Goal: Task Accomplishment & Management: Manage account settings

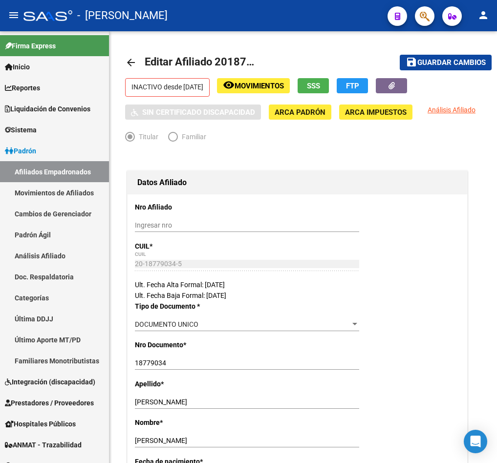
scroll to position [0, 3]
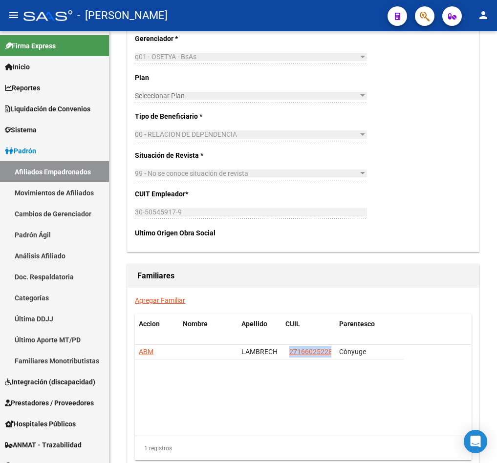
click at [419, 22] on span "button" at bounding box center [424, 16] width 10 height 20
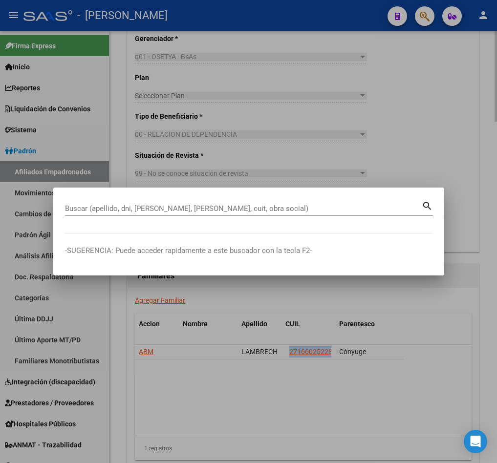
click at [233, 87] on div at bounding box center [248, 231] width 497 height 463
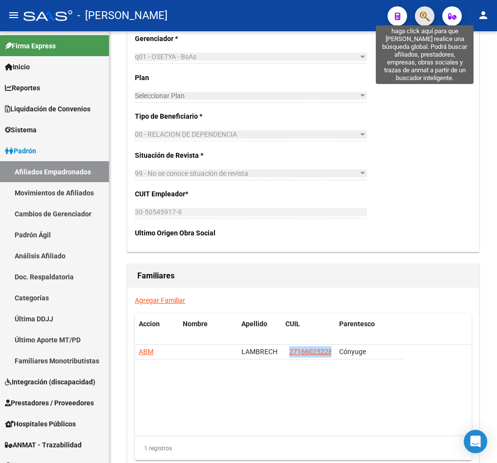
click at [428, 18] on icon "button" at bounding box center [424, 16] width 10 height 11
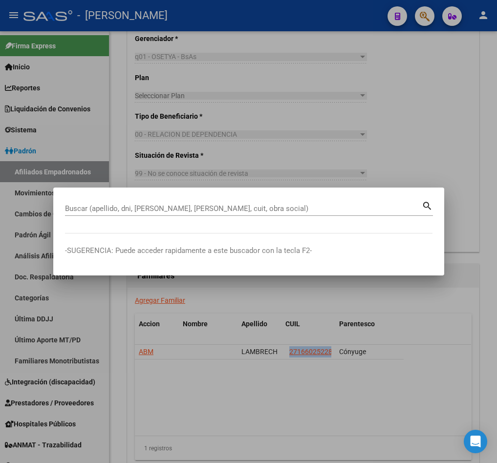
paste input "27141540489"
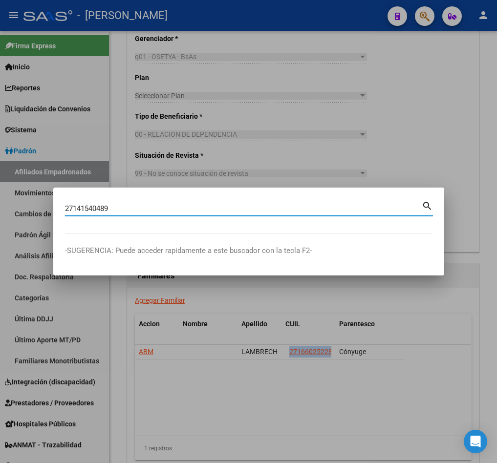
type input "27141540489"
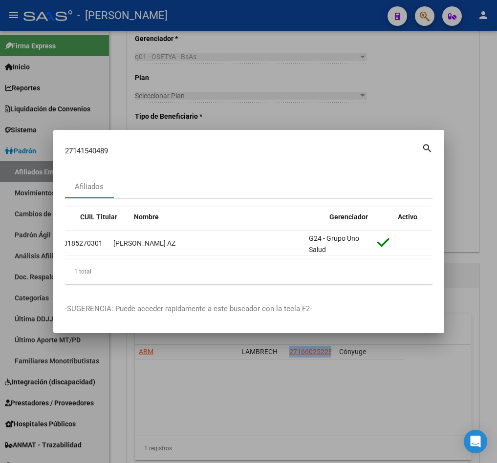
scroll to position [0, 0]
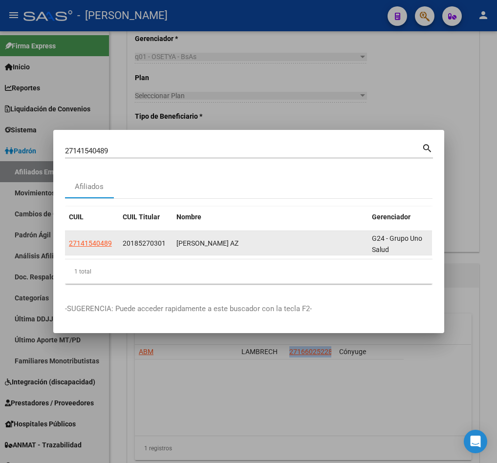
click at [90, 238] on app-link-go-to "27141540489" at bounding box center [90, 243] width 43 height 11
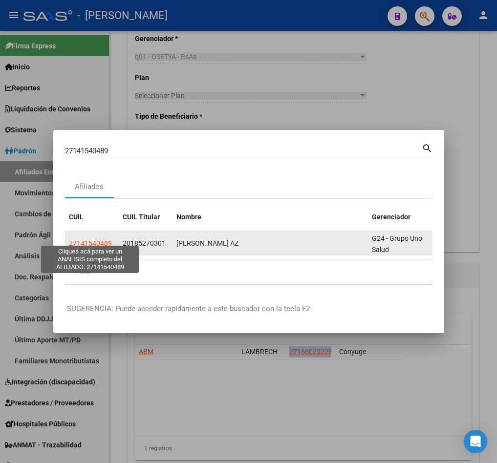
click at [90, 239] on span "27141540489" at bounding box center [90, 243] width 43 height 8
type textarea "27141540489"
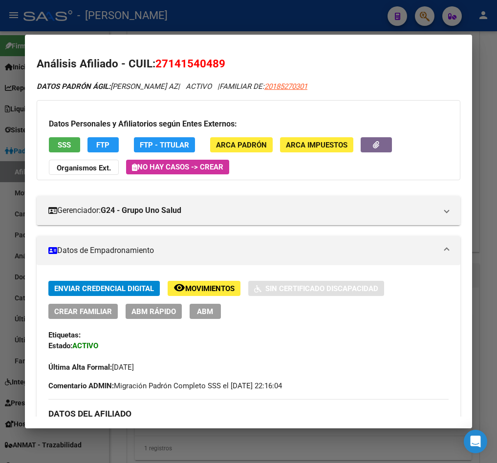
click at [209, 321] on div "Enviar Credencial Digital remove_red_eye Movimientos Sin Certificado Discapacid…" at bounding box center [248, 327] width 400 height 92
click at [202, 310] on span "ABM" at bounding box center [205, 311] width 16 height 9
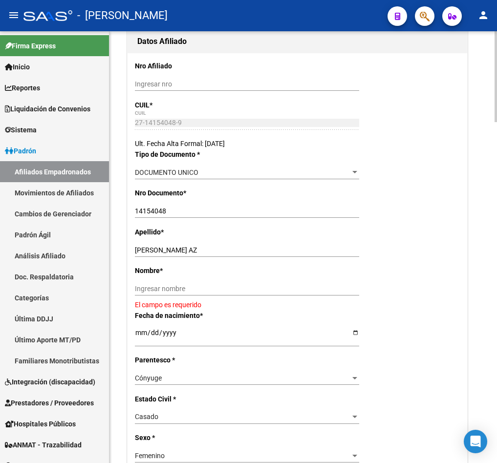
scroll to position [146, 0]
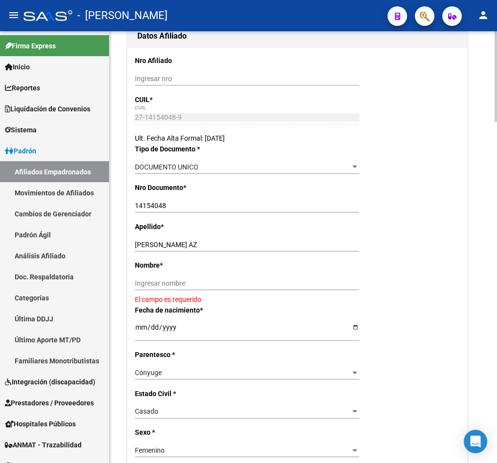
click at [206, 251] on div "[PERSON_NAME] AZ Ingresar apellido" at bounding box center [247, 245] width 224 height 14
drag, startPoint x: 208, startPoint y: 262, endPoint x: 165, endPoint y: 261, distance: 43.5
click at [165, 249] on input "[PERSON_NAME] AZ" at bounding box center [247, 245] width 224 height 8
type input "MORENO"
click at [205, 288] on input "Ingresar nombre" at bounding box center [247, 283] width 224 height 8
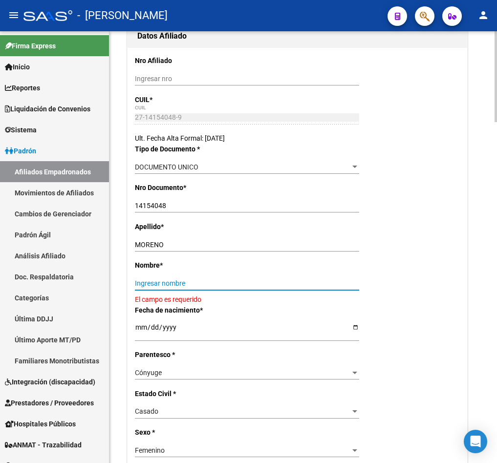
paste input "[PERSON_NAME] AZ"
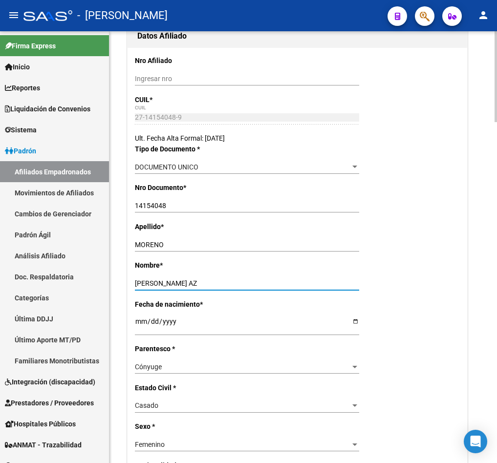
type input "[PERSON_NAME] AZ"
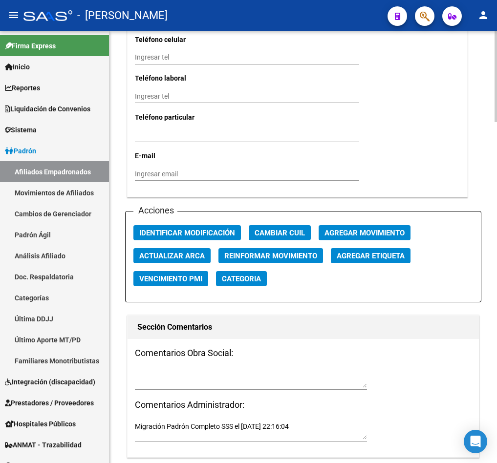
scroll to position [1099, 0]
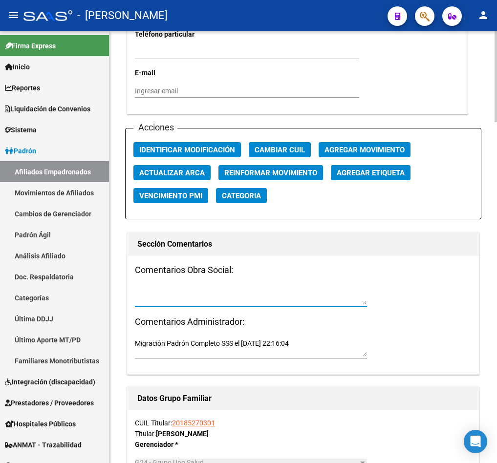
click at [178, 305] on textarea at bounding box center [251, 295] width 232 height 19
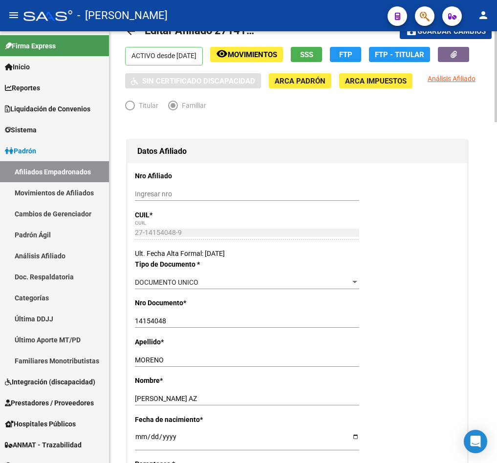
scroll to position [0, 0]
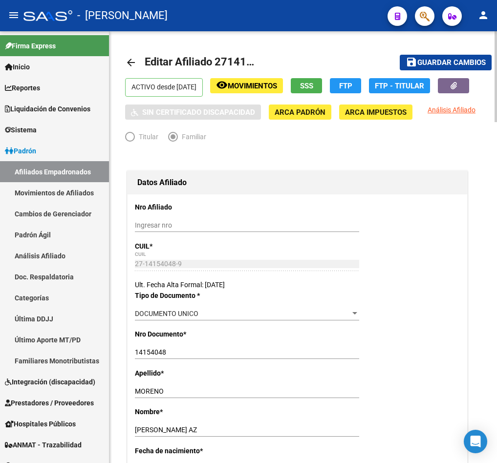
type textarea "15092025"
click at [445, 63] on span "Guardar cambios" at bounding box center [451, 63] width 68 height 9
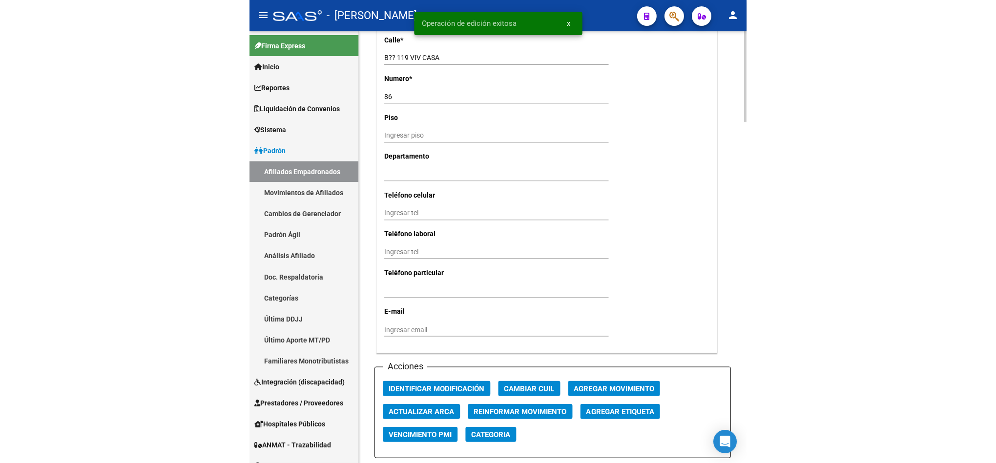
scroll to position [952, 0]
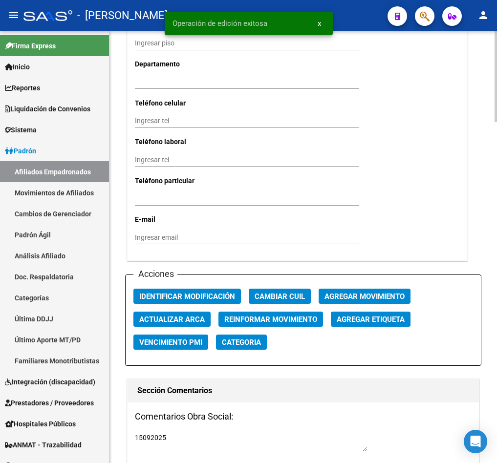
click at [353, 304] on button "Agregar Movimiento" at bounding box center [364, 296] width 92 height 15
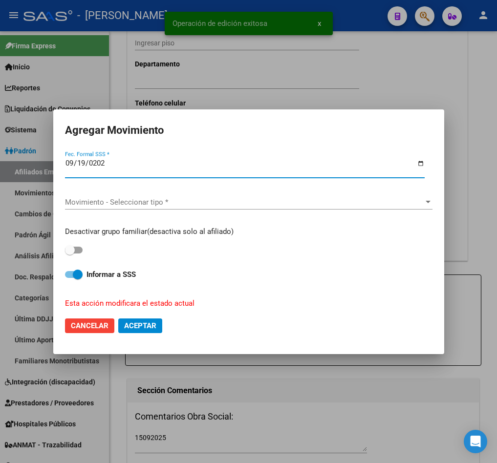
type input "[DATE]"
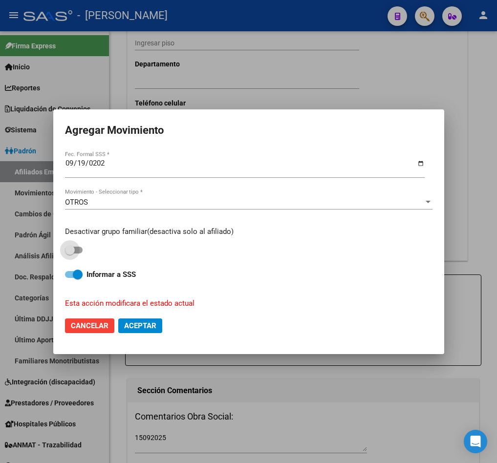
click at [69, 253] on input "checkbox" at bounding box center [69, 253] width 0 height 0
checkbox input "true"
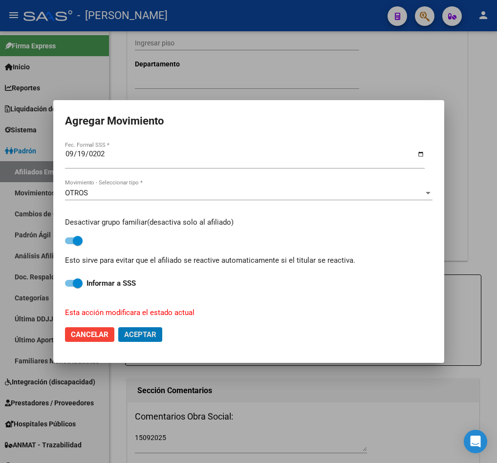
click at [118, 327] on button "Aceptar" at bounding box center [140, 334] width 44 height 15
checkbox input "false"
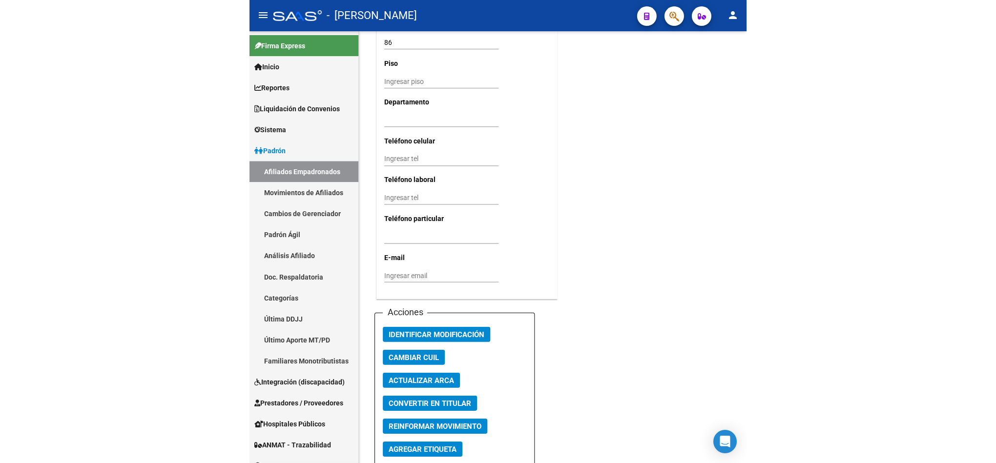
scroll to position [847, 0]
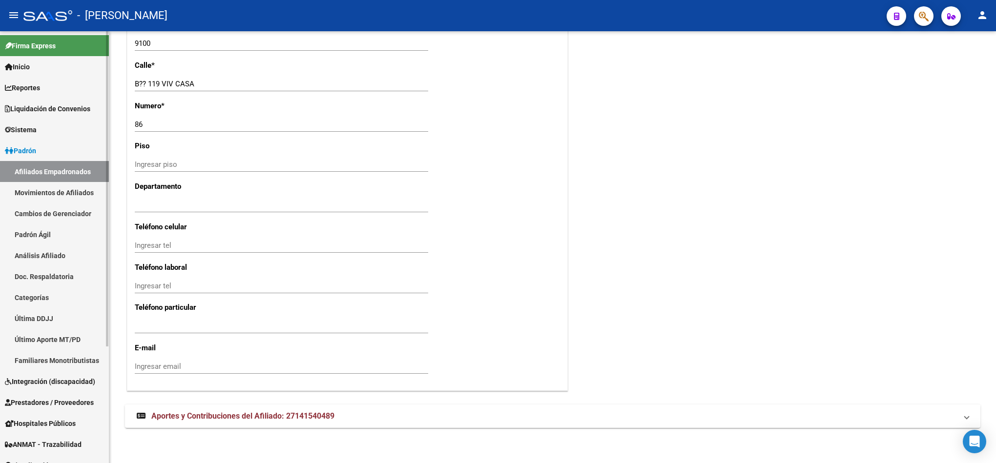
click at [72, 159] on link "Padrón" at bounding box center [54, 150] width 109 height 21
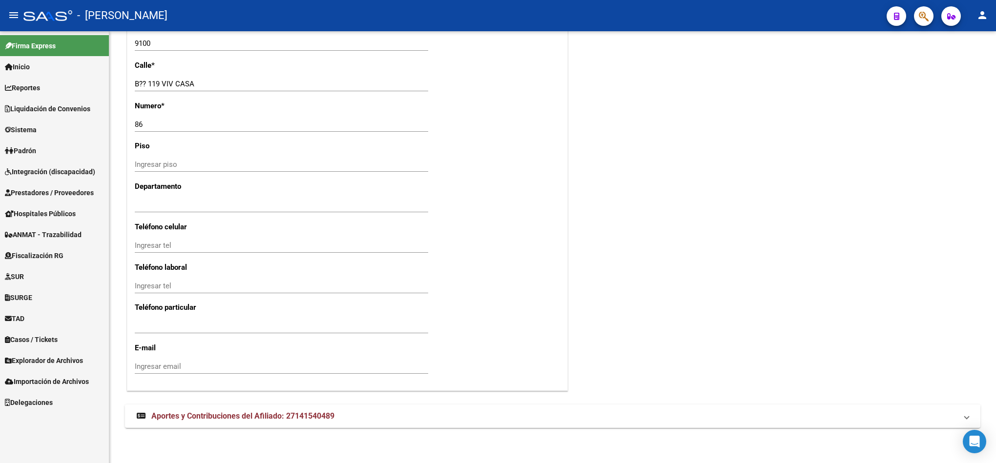
click at [68, 168] on mat-nav-list "Firma Express Inicio Calendario SSS Instructivos Contacto OS Reportes Padrón Tr…" at bounding box center [54, 222] width 109 height 382
click at [59, 151] on link "Padrón" at bounding box center [54, 150] width 109 height 21
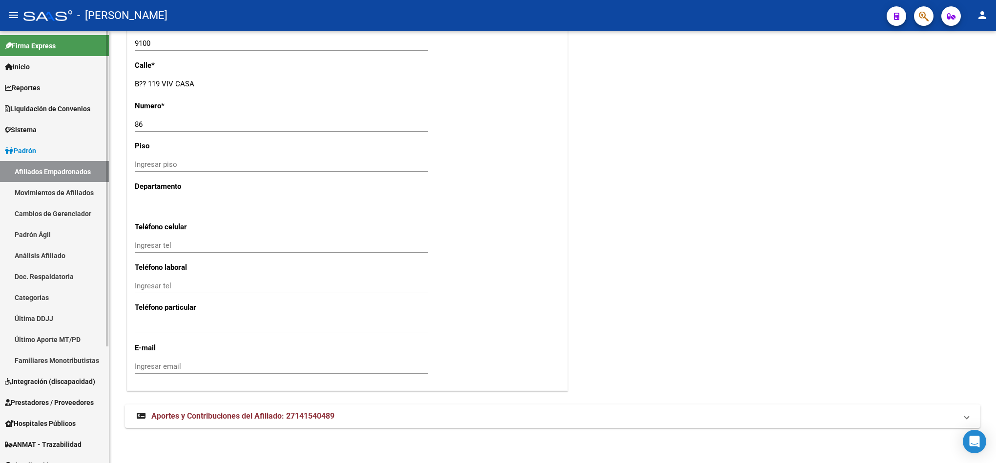
click at [62, 170] on link "Afiliados Empadronados" at bounding box center [54, 171] width 109 height 21
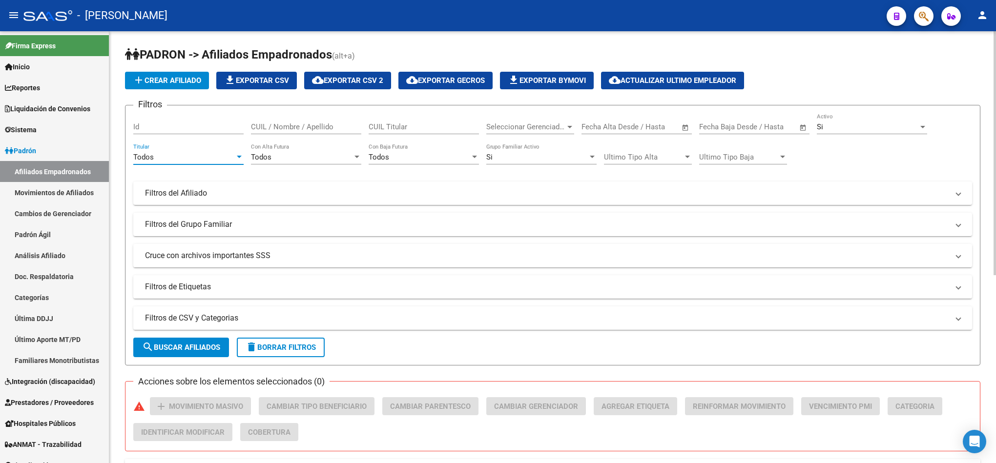
click at [203, 157] on div "Todos" at bounding box center [184, 157] width 102 height 9
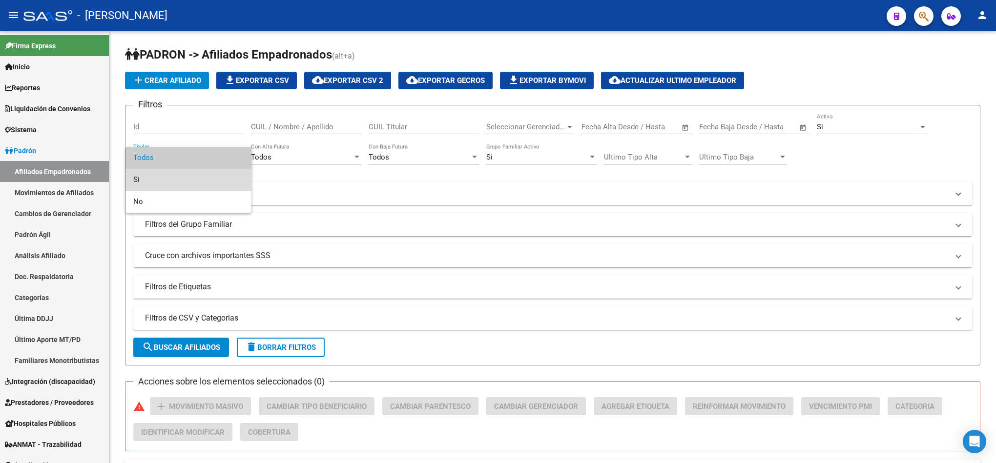
click at [184, 176] on span "Si" at bounding box center [188, 180] width 110 height 22
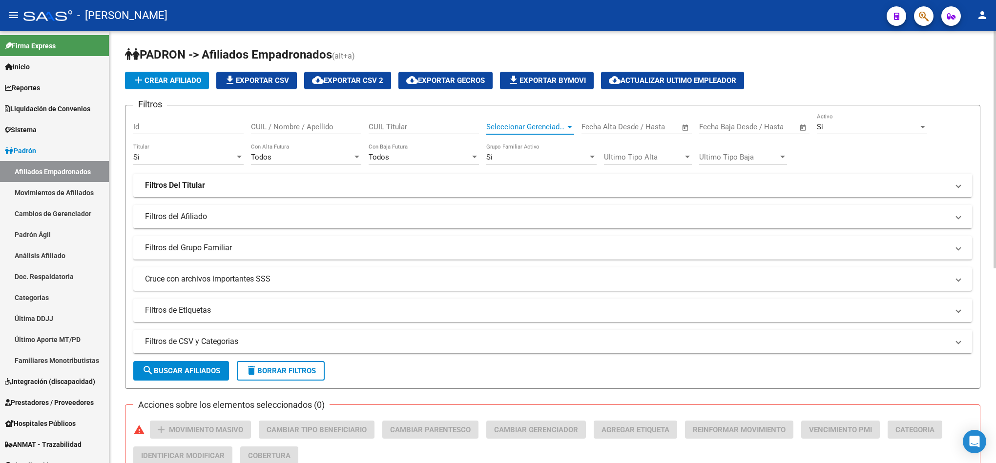
click at [496, 130] on span "Seleccionar Gerenciador" at bounding box center [525, 127] width 79 height 9
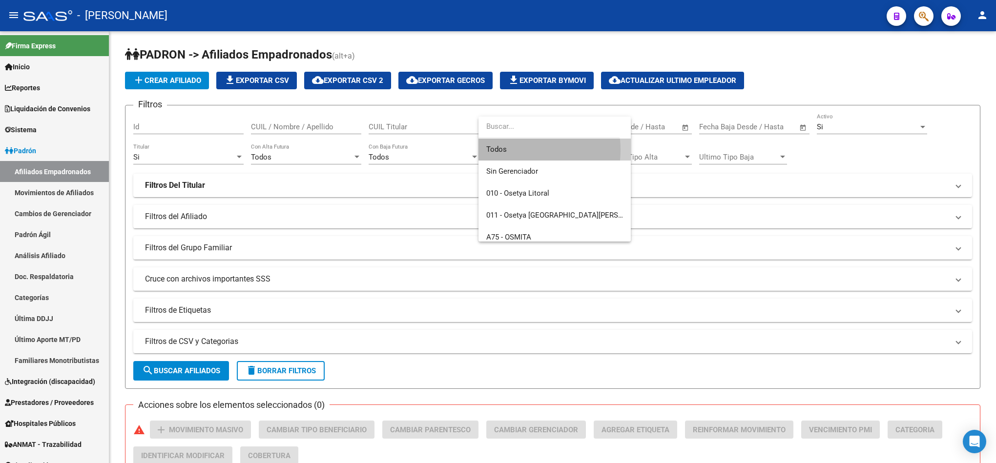
click at [496, 150] on span "Todos" at bounding box center [554, 150] width 137 height 22
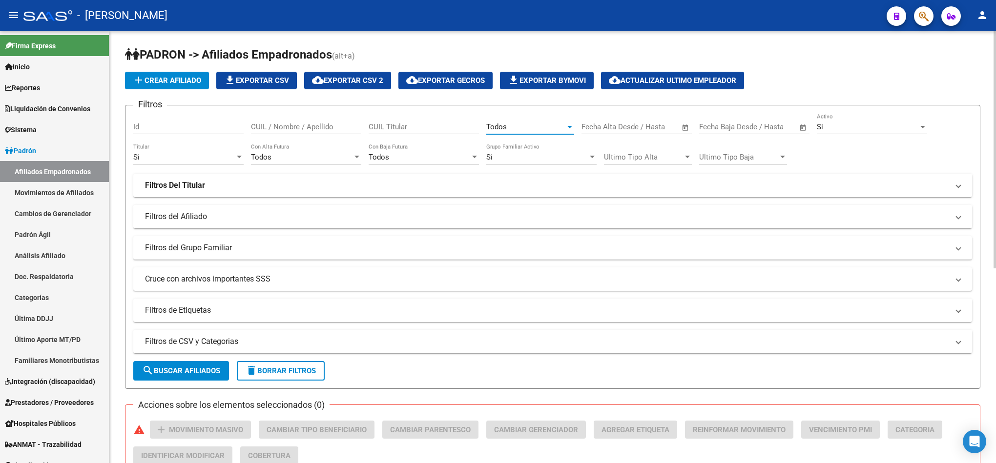
click at [300, 224] on mat-expansion-panel-header "Filtros del Afiliado" at bounding box center [552, 216] width 839 height 23
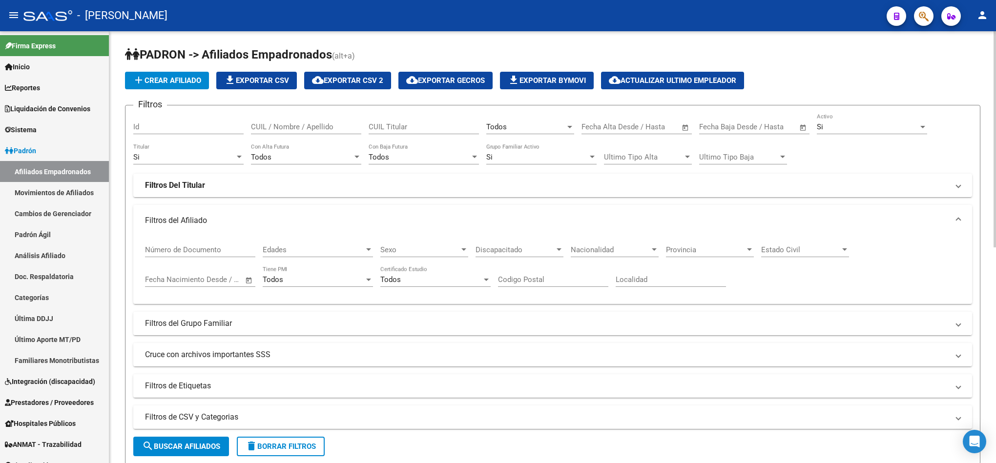
click at [208, 327] on mat-panel-title "Filtros del Grupo Familiar" at bounding box center [547, 323] width 804 height 11
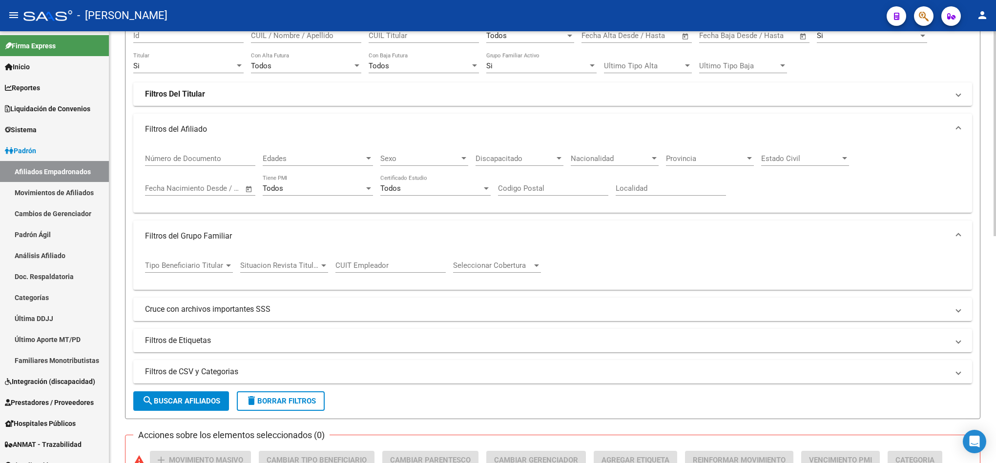
scroll to position [146, 0]
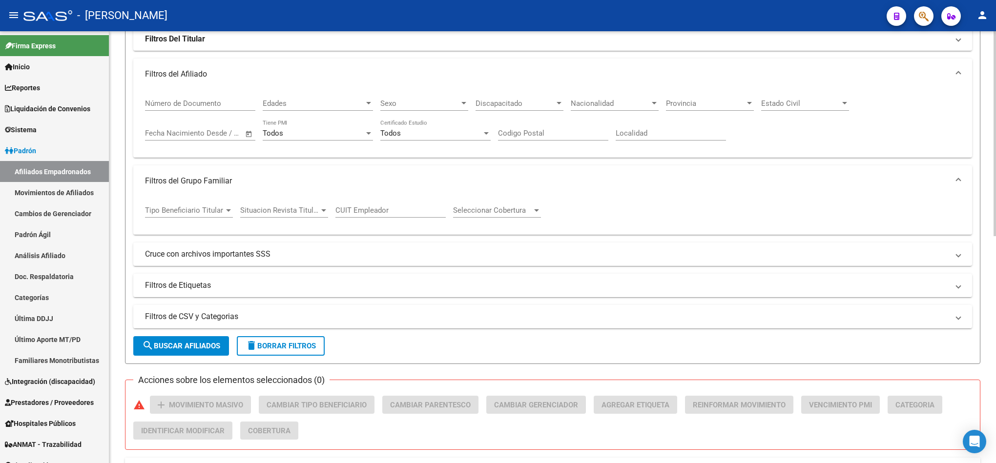
click at [195, 214] on span "Tipo Beneficiario Titular" at bounding box center [184, 210] width 79 height 9
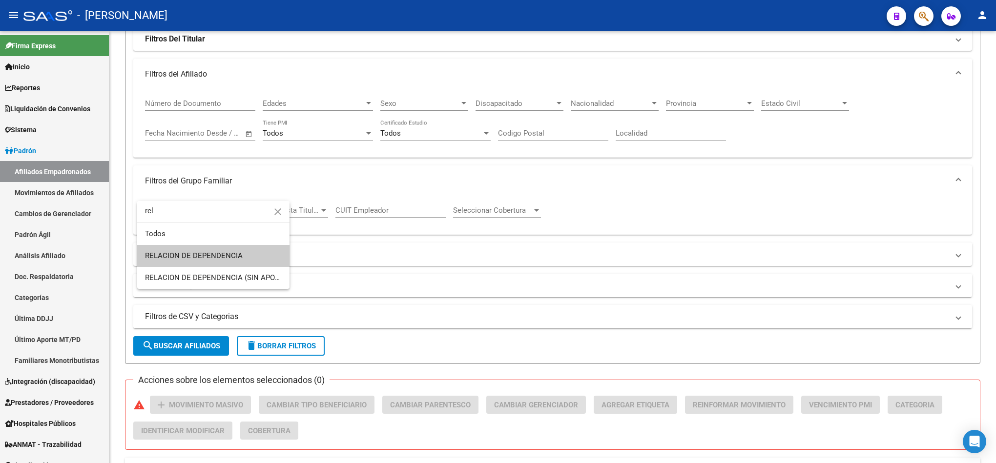
type input "rel"
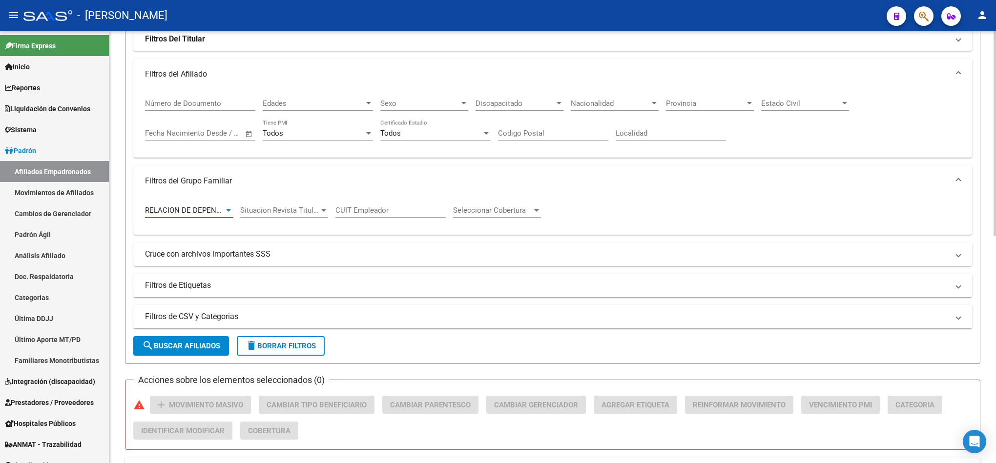
click at [185, 339] on button "search Buscar Afiliados" at bounding box center [181, 346] width 96 height 20
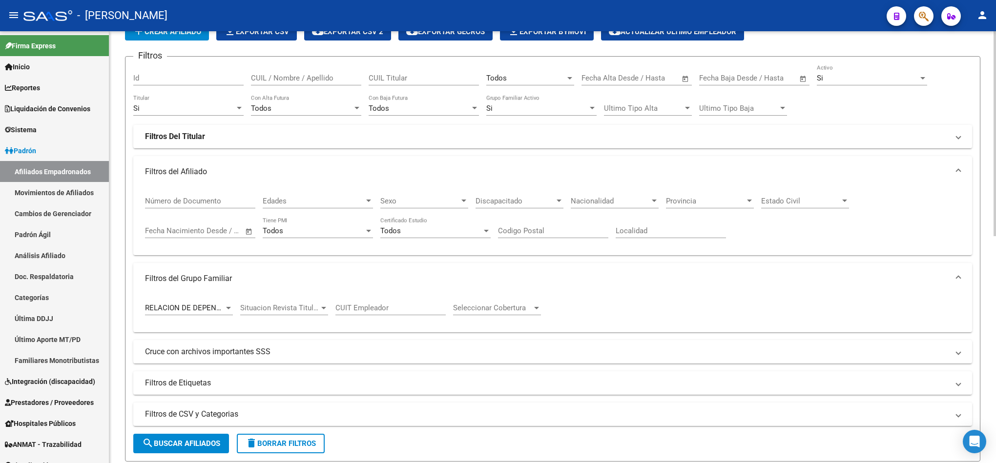
scroll to position [39, 0]
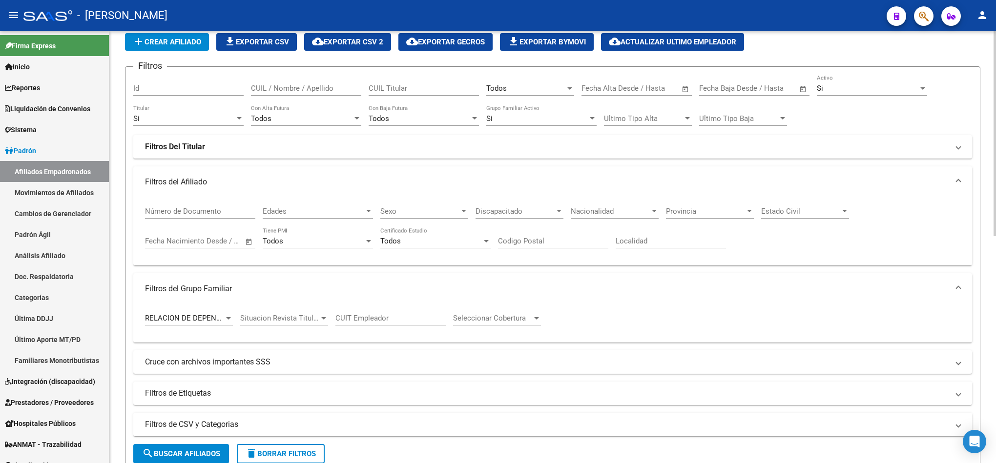
click at [198, 121] on div "Si" at bounding box center [184, 118] width 102 height 9
click at [197, 138] on span "No" at bounding box center [188, 141] width 110 height 22
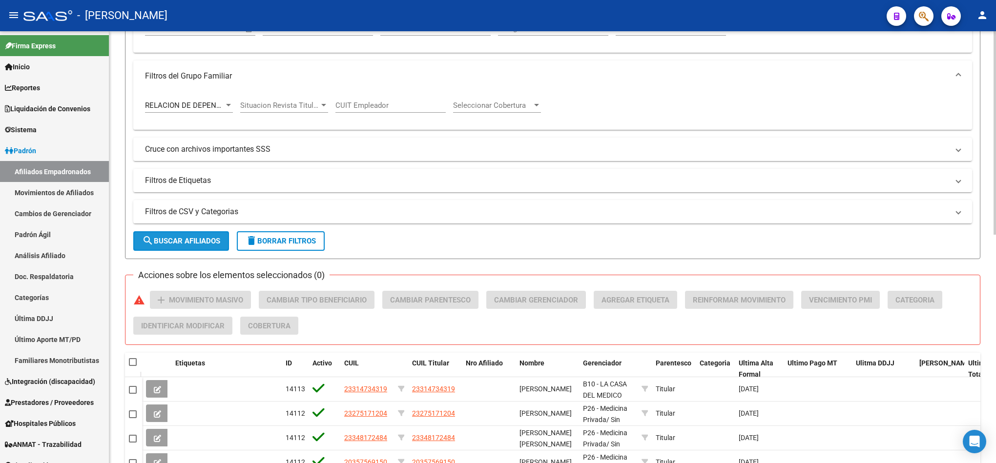
click at [190, 245] on span "search Buscar Afiliados" at bounding box center [181, 241] width 78 height 9
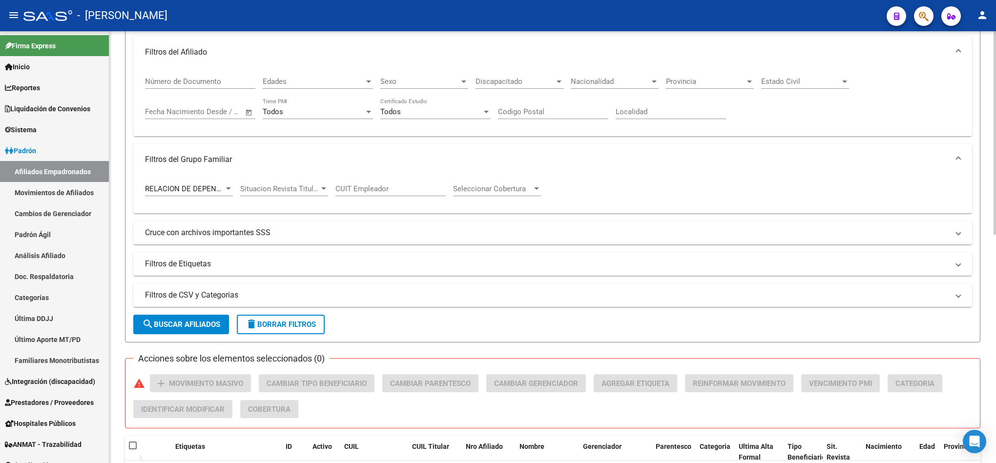
scroll to position [119, 0]
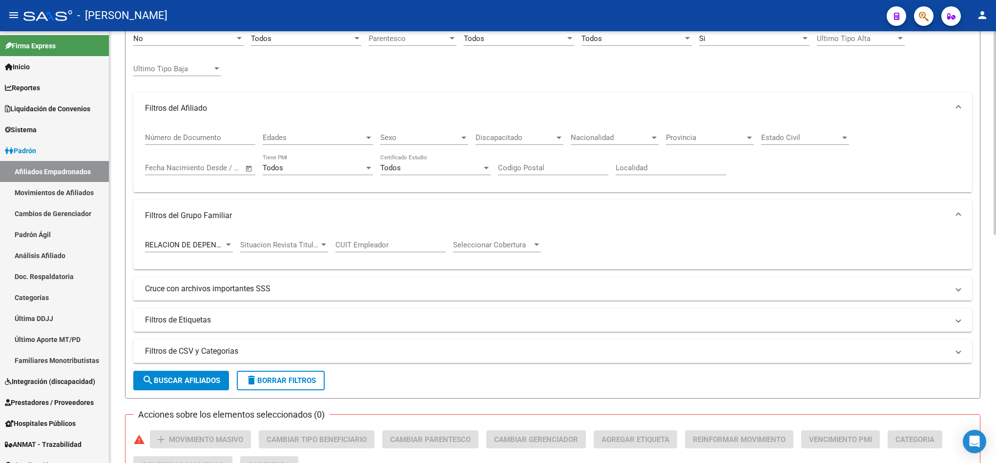
click at [204, 246] on span "RELACION DE DEPENDENCIA" at bounding box center [194, 245] width 98 height 9
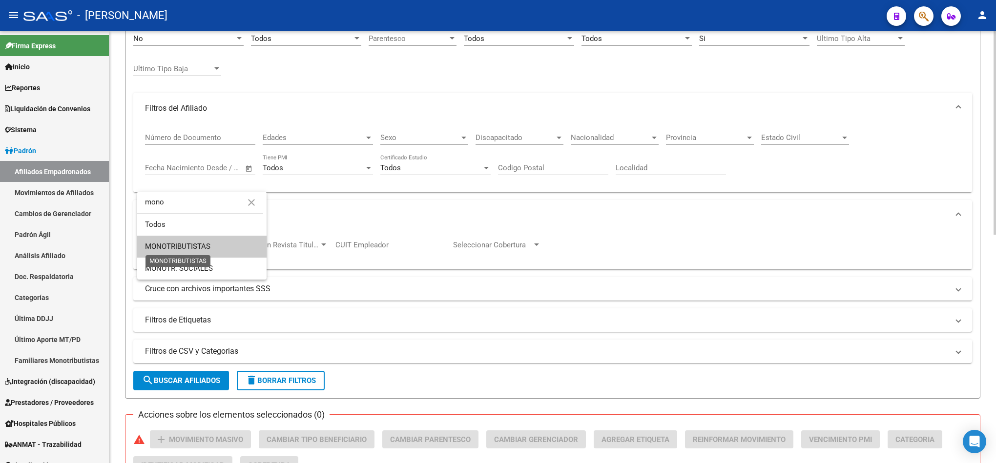
type input "mono"
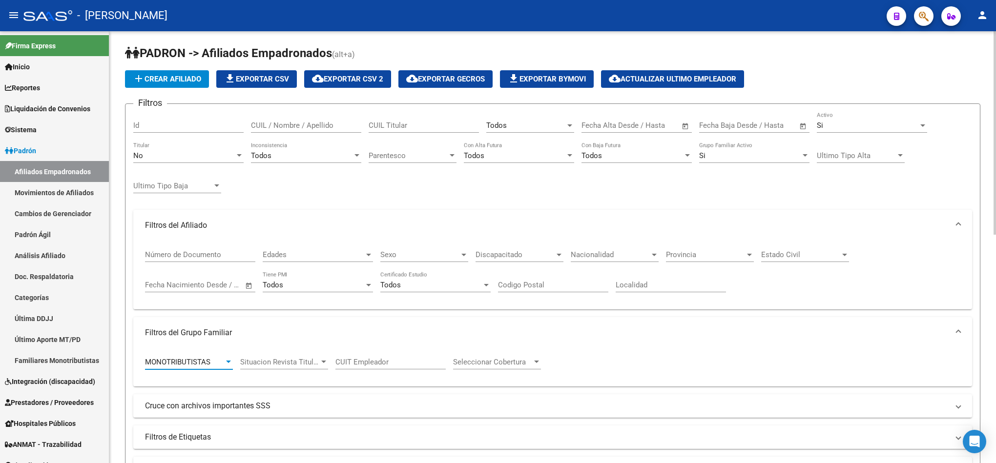
scroll to position [0, 0]
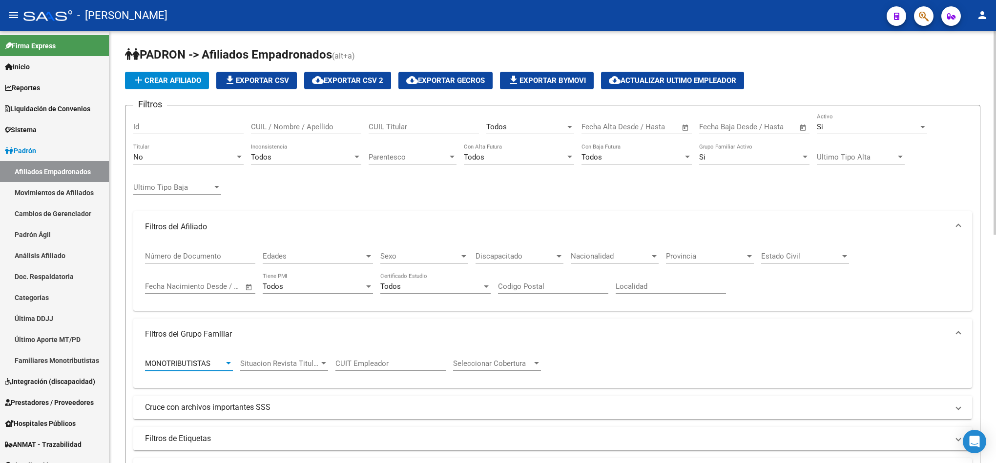
click at [198, 158] on div "No" at bounding box center [184, 157] width 102 height 9
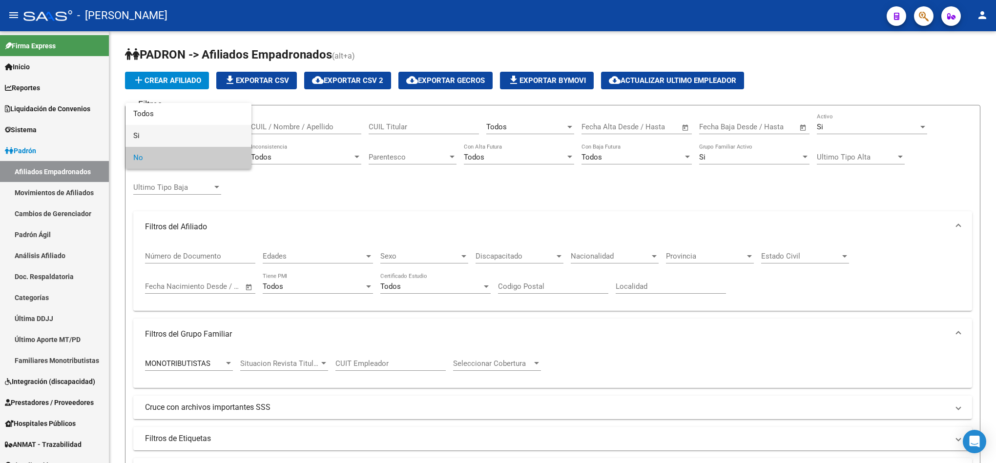
click at [185, 132] on span "Si" at bounding box center [188, 136] width 110 height 22
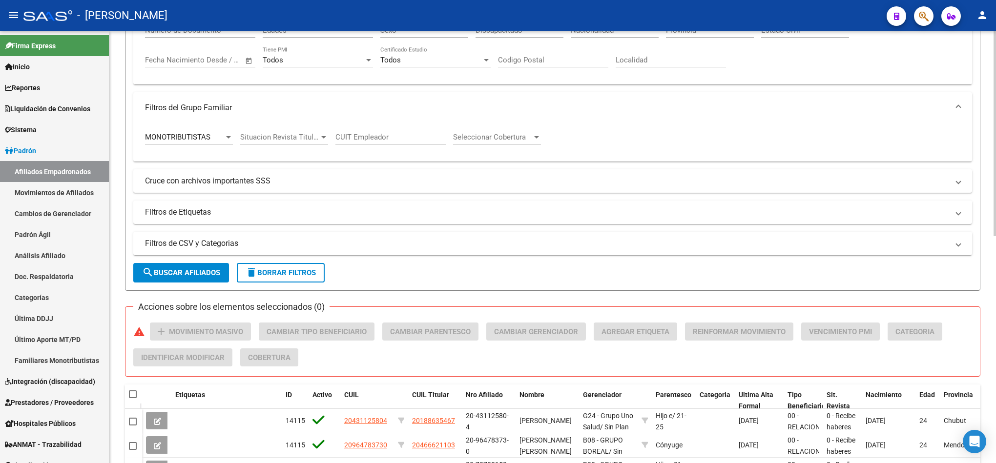
click at [198, 277] on span "search Buscar Afiliados" at bounding box center [181, 273] width 78 height 9
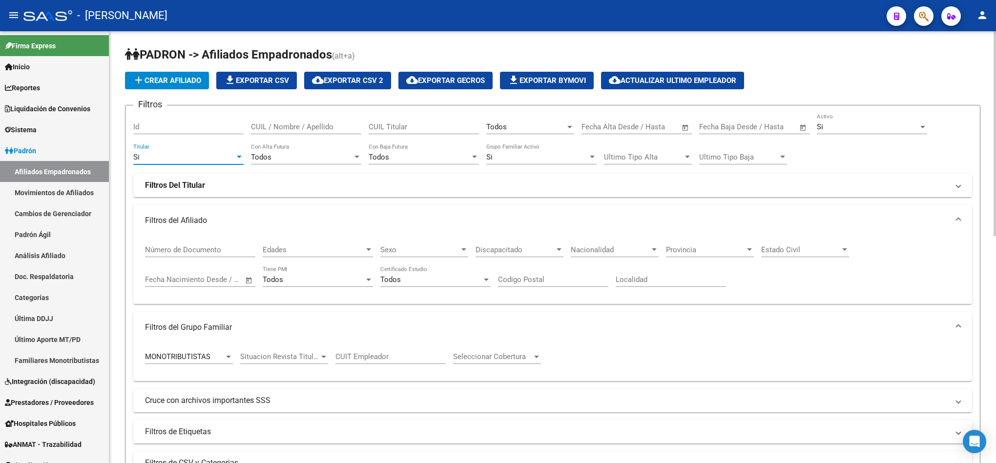
click at [167, 156] on div "Si" at bounding box center [184, 157] width 102 height 9
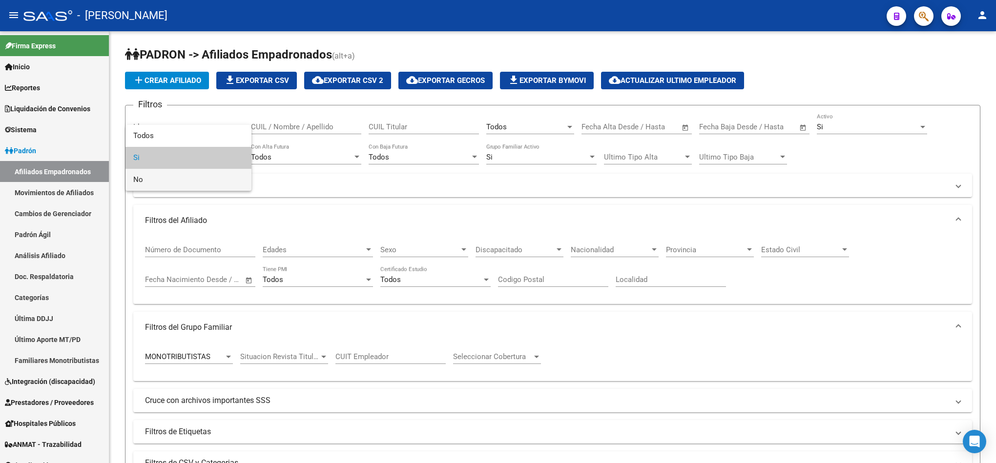
click at [182, 183] on span "No" at bounding box center [188, 180] width 110 height 22
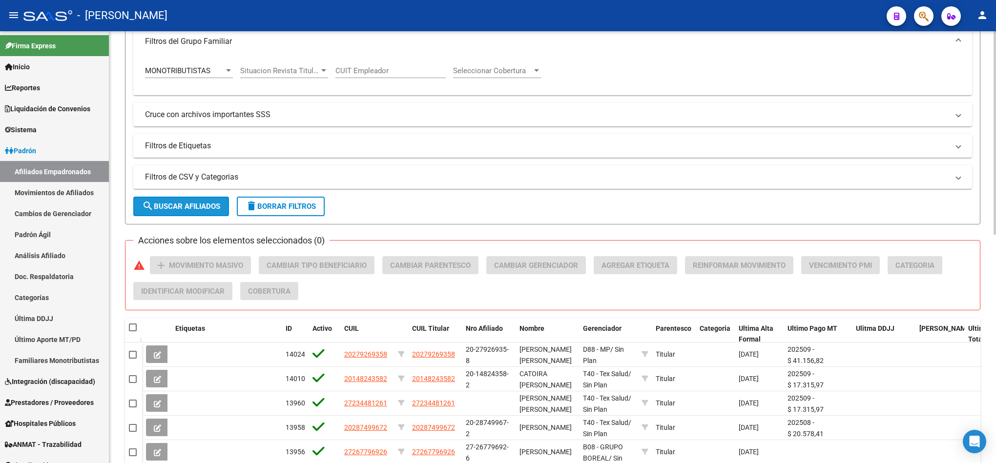
click at [179, 212] on button "search Buscar Afiliados" at bounding box center [181, 207] width 96 height 20
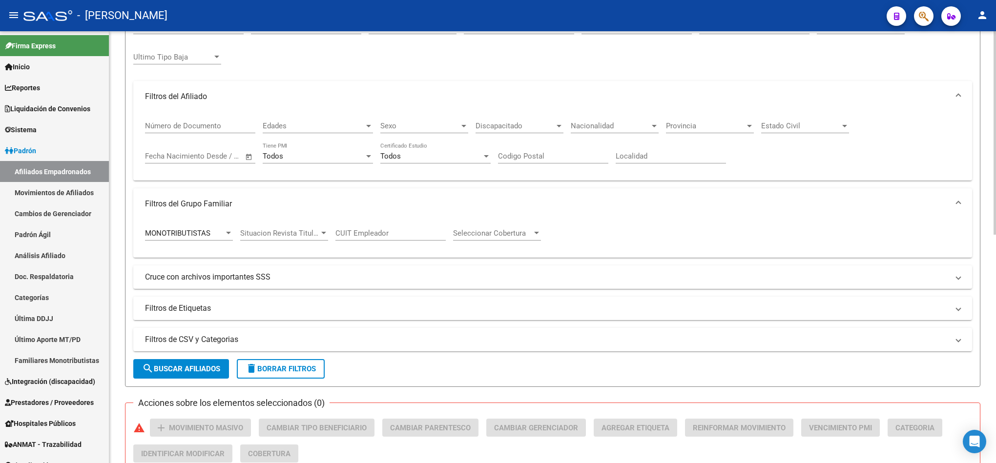
scroll to position [45, 0]
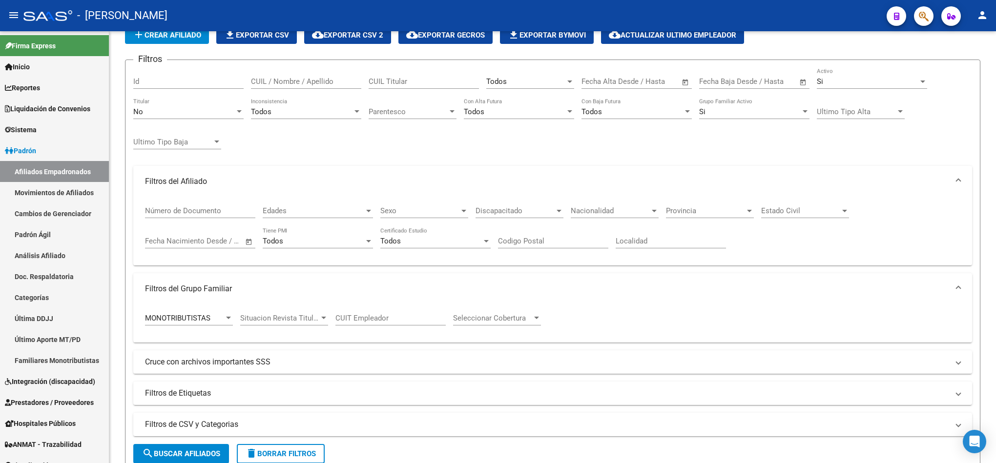
click at [205, 311] on div "MONOTRIBUTISTAS Tipo Beneficiario Titular" at bounding box center [189, 315] width 88 height 21
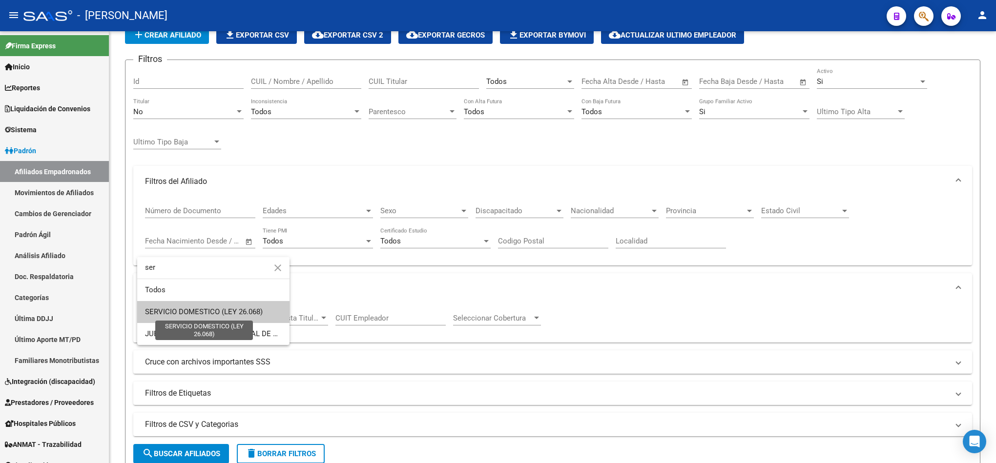
type input "ser"
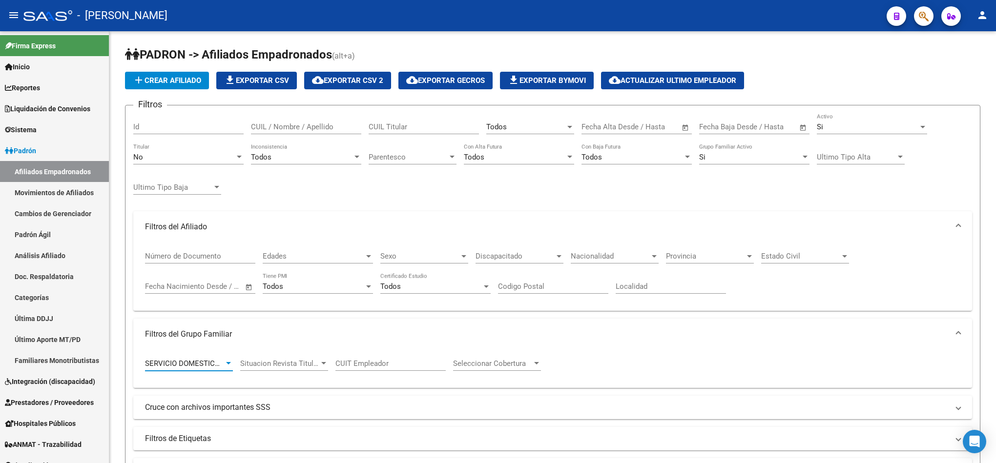
click at [187, 150] on div "No Titular" at bounding box center [188, 154] width 110 height 21
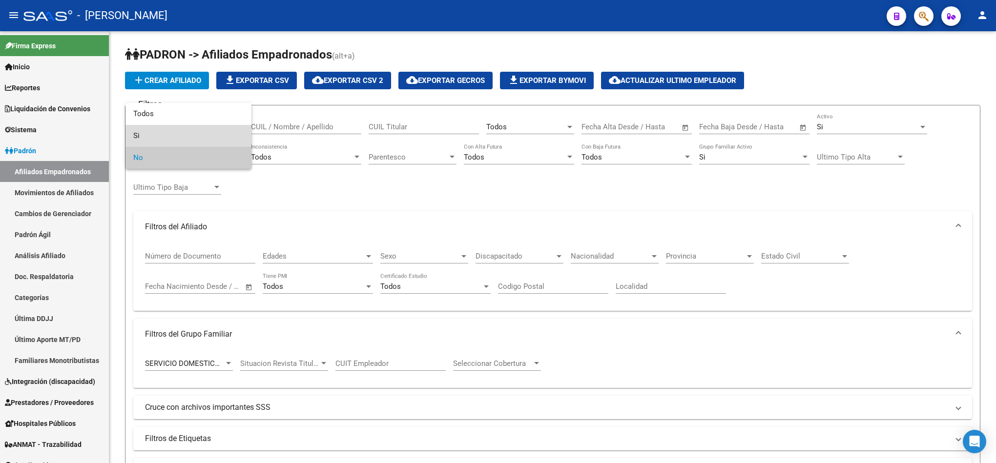
click at [186, 129] on span "Si" at bounding box center [188, 136] width 110 height 22
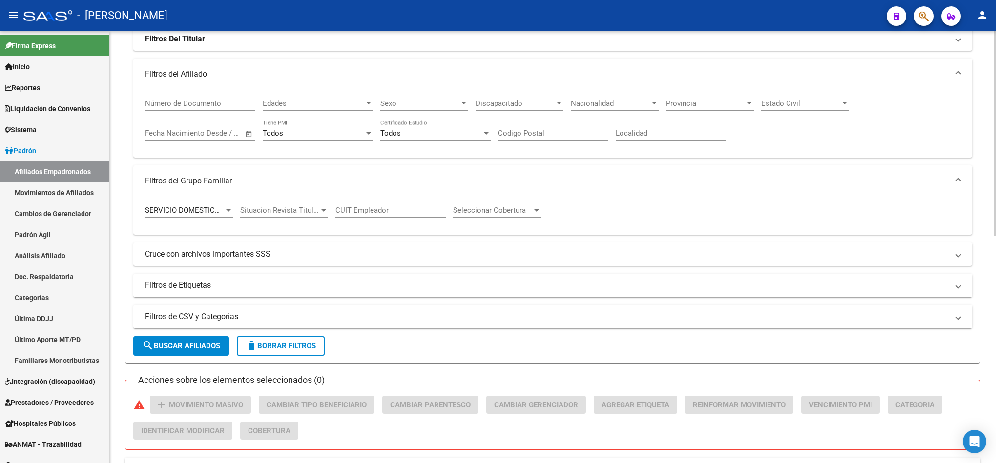
click at [160, 344] on span "search Buscar Afiliados" at bounding box center [181, 346] width 78 height 9
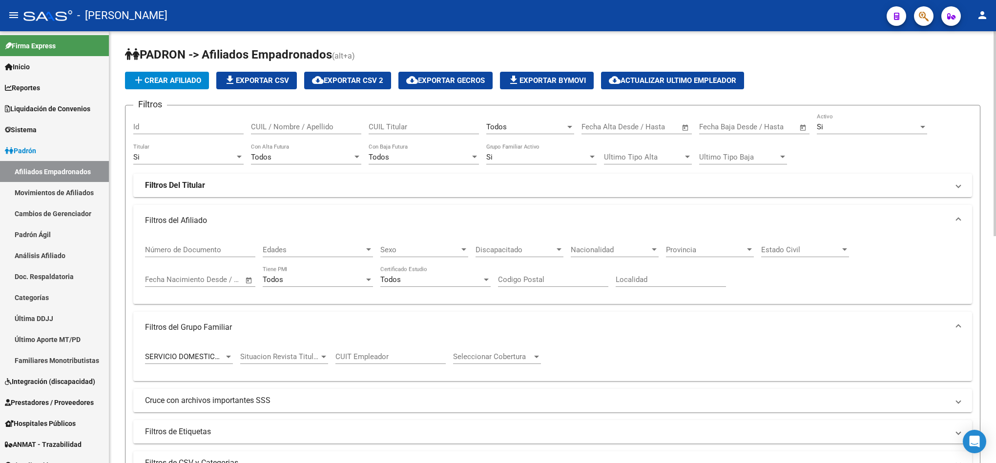
click at [170, 157] on div "Si" at bounding box center [184, 157] width 102 height 9
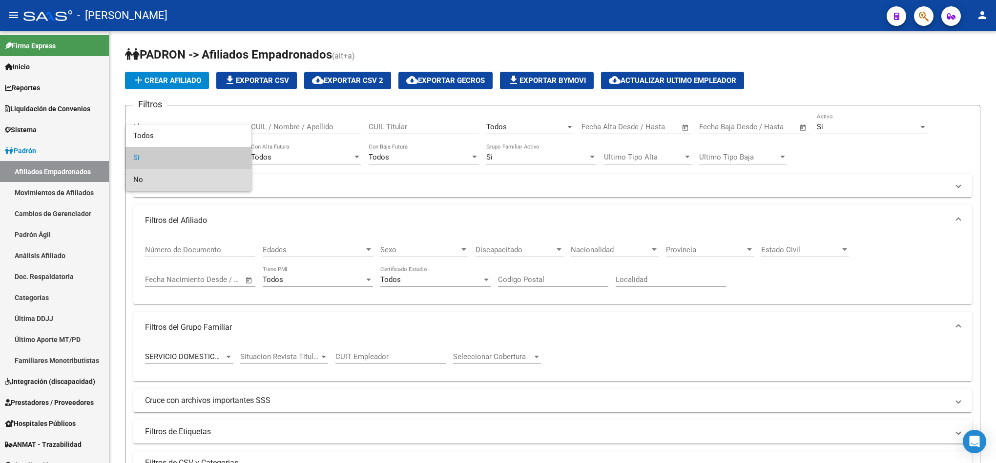
click at [167, 183] on span "No" at bounding box center [188, 180] width 110 height 22
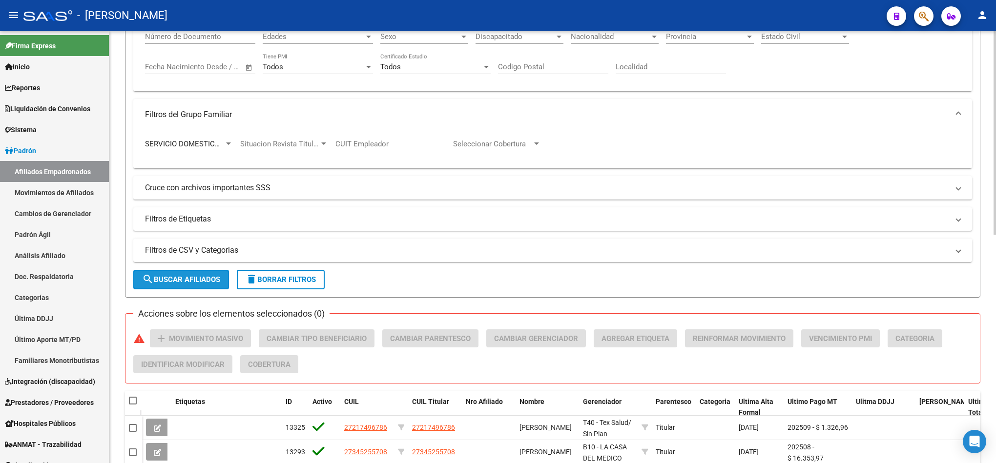
click at [180, 286] on button "search Buscar Afiliados" at bounding box center [181, 280] width 96 height 20
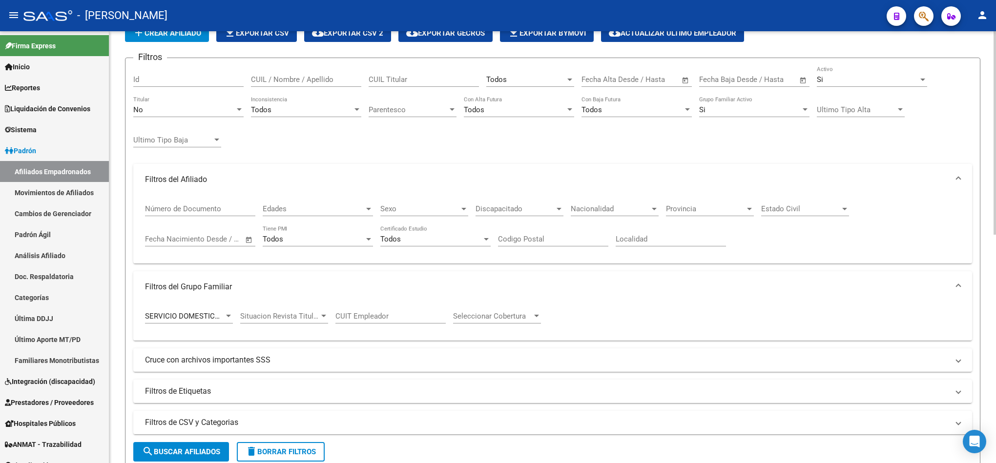
scroll to position [45, 0]
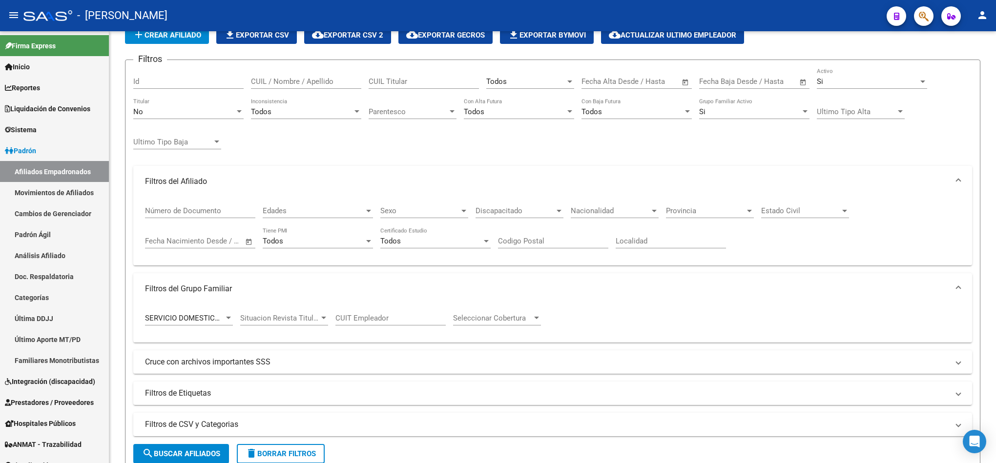
click at [224, 320] on div at bounding box center [228, 318] width 9 height 8
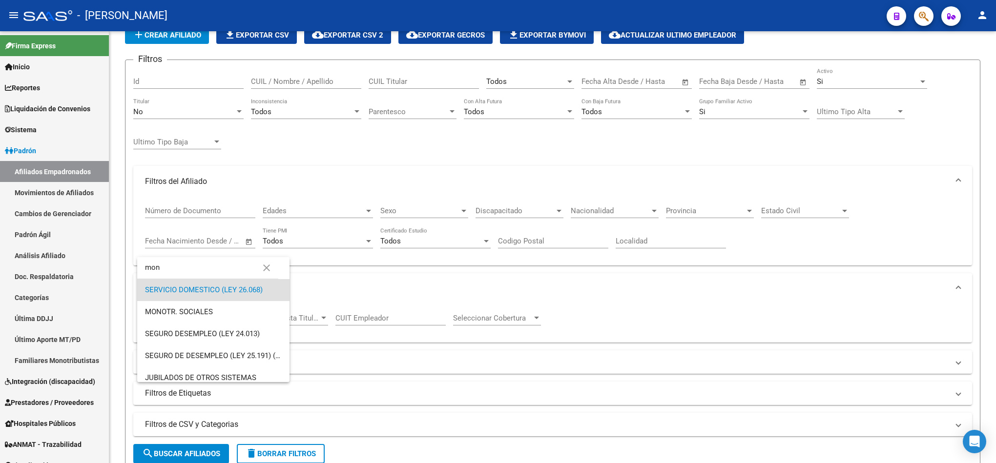
scroll to position [0, 0]
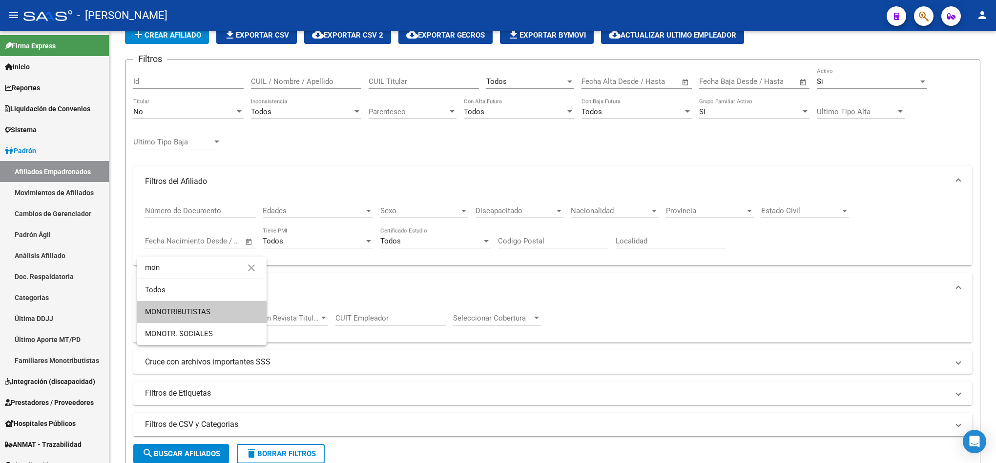
type input "mon"
click at [223, 320] on div "MONOTRIBUTISTAS" at bounding box center [184, 318] width 79 height 9
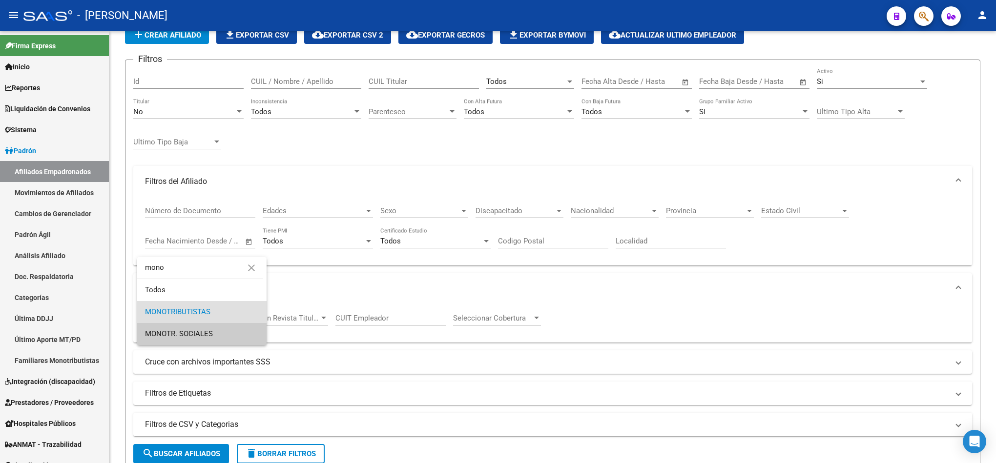
type input "mono"
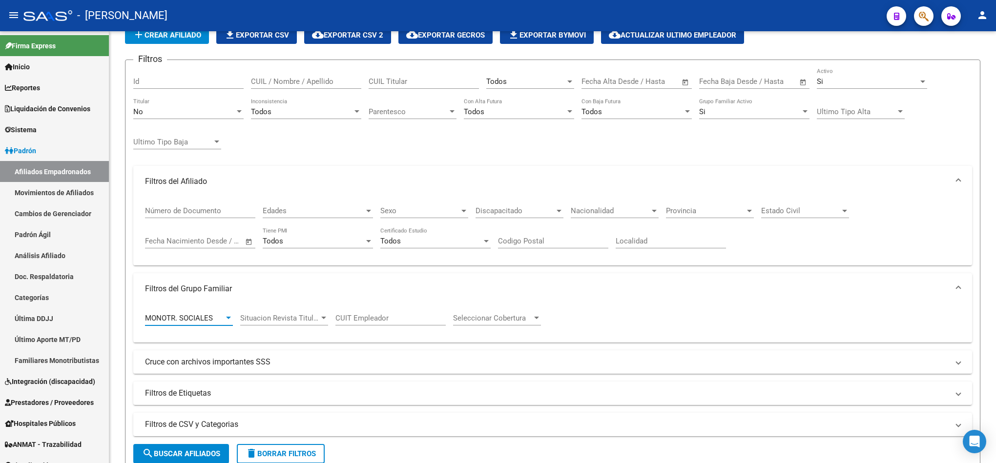
click at [187, 110] on div "No" at bounding box center [184, 111] width 102 height 9
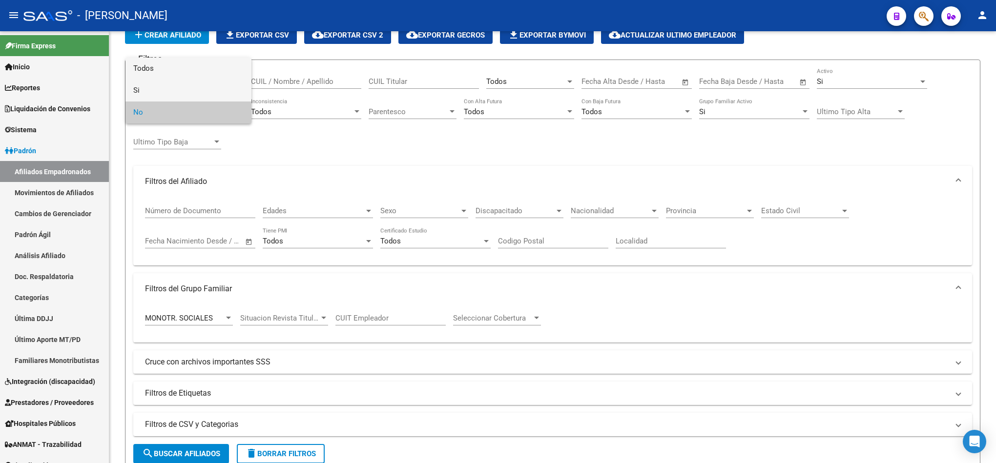
drag, startPoint x: 187, startPoint y: 78, endPoint x: 187, endPoint y: 91, distance: 12.7
click at [187, 91] on div "Todos Si No" at bounding box center [188, 91] width 126 height 66
click at [187, 91] on span "Si" at bounding box center [188, 91] width 110 height 22
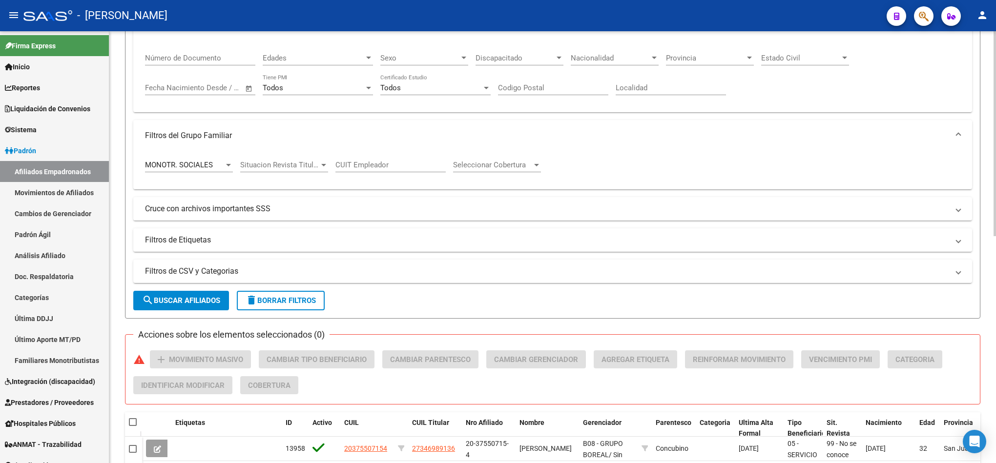
click at [190, 307] on button "search Buscar Afiliados" at bounding box center [181, 301] width 96 height 20
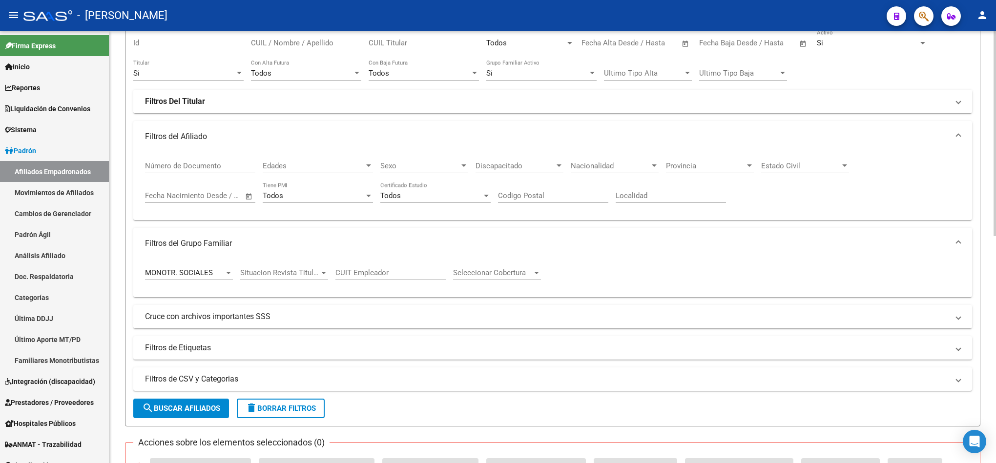
scroll to position [39, 0]
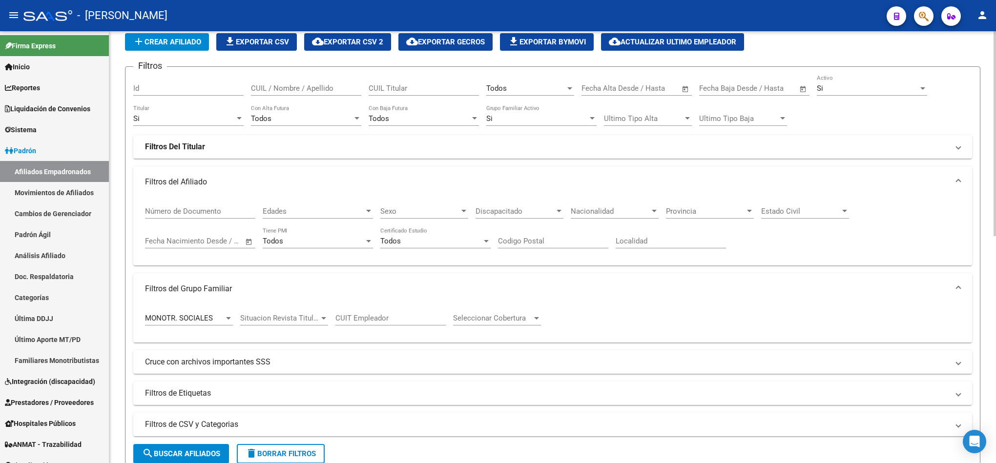
click at [182, 124] on div "Si Titular" at bounding box center [188, 115] width 110 height 21
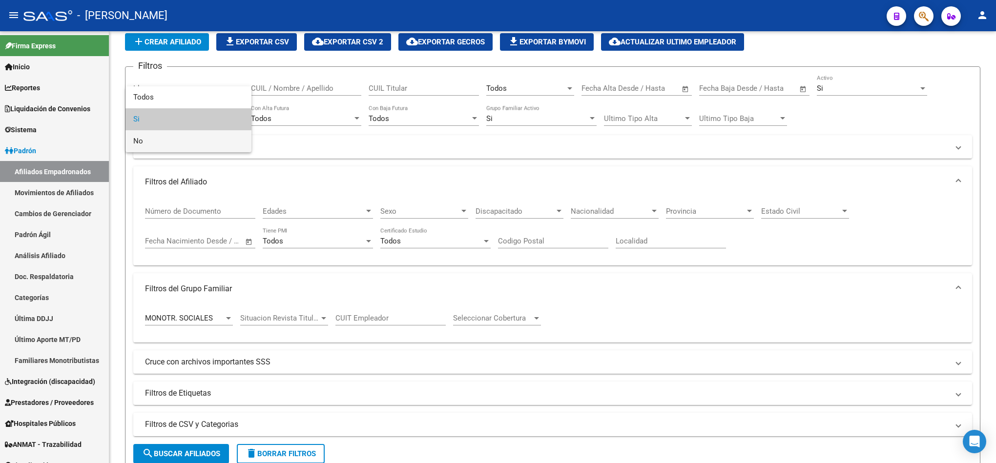
click at [179, 149] on span "No" at bounding box center [188, 141] width 110 height 22
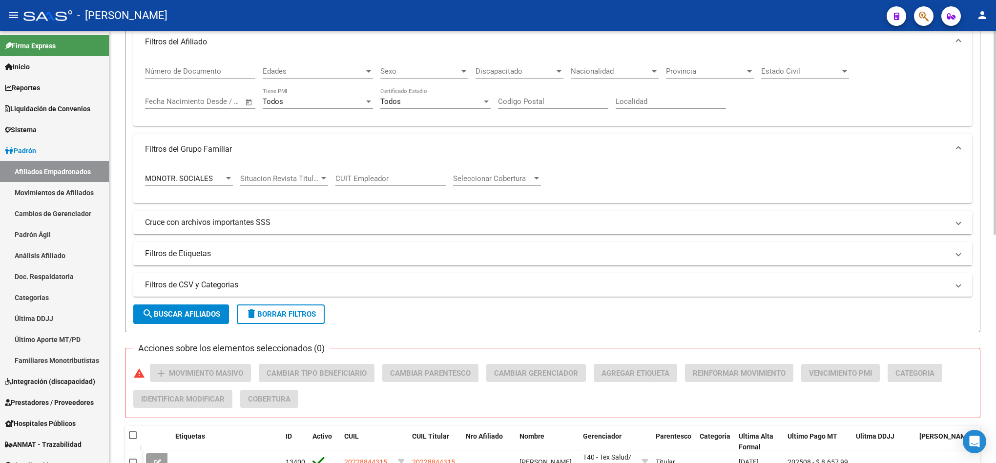
click at [199, 313] on span "search Buscar Afiliados" at bounding box center [181, 314] width 78 height 9
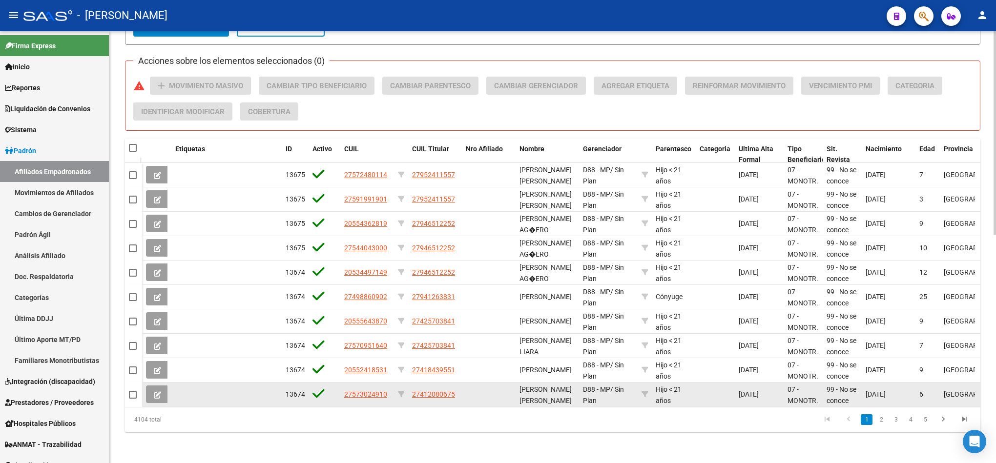
scroll to position [45, 0]
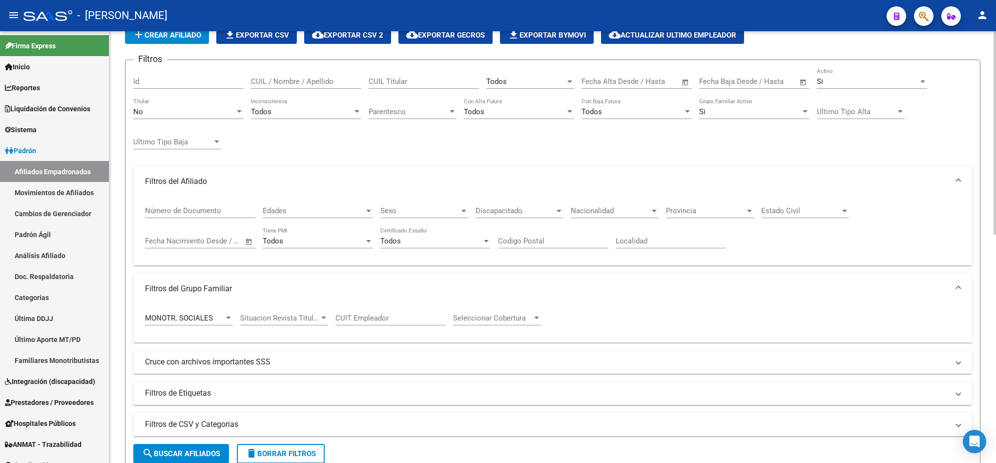
click at [191, 102] on div "No Titular" at bounding box center [188, 108] width 110 height 21
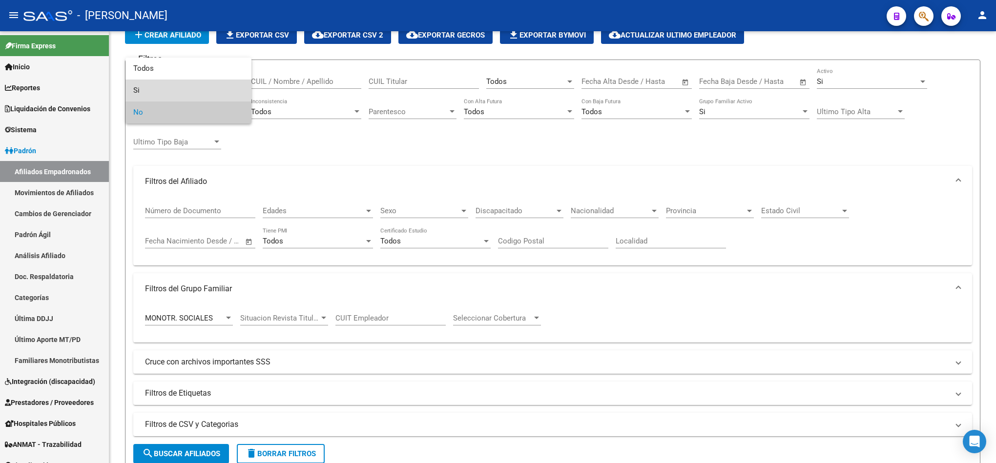
click at [188, 91] on span "Si" at bounding box center [188, 91] width 110 height 22
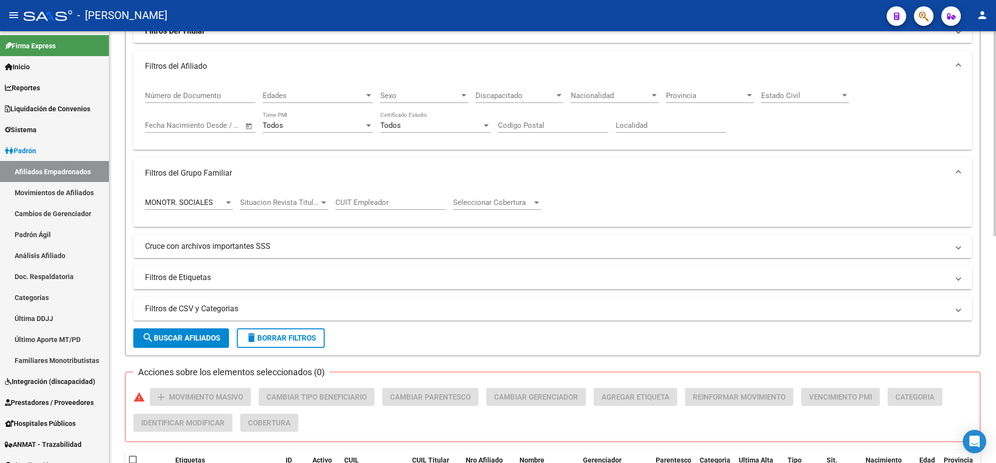
scroll to position [192, 0]
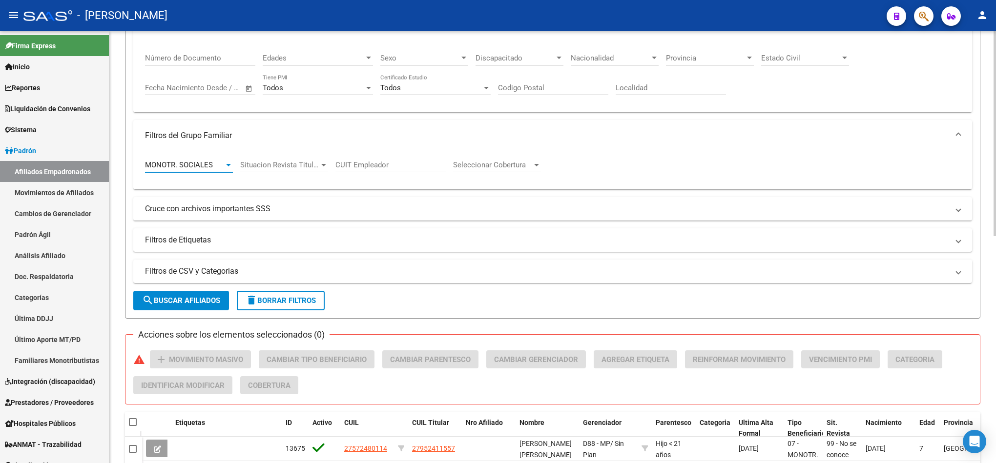
click at [204, 168] on span "MONOTR. SOCIALES" at bounding box center [179, 165] width 68 height 9
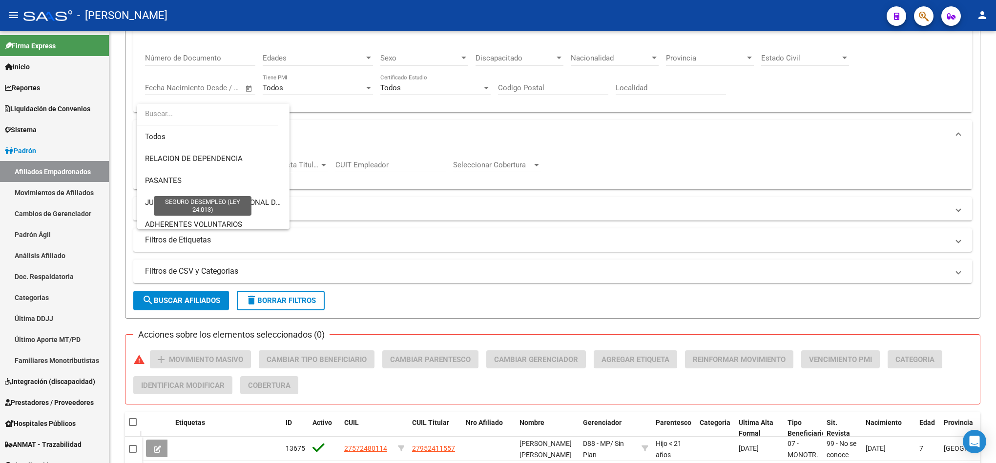
scroll to position [146, 0]
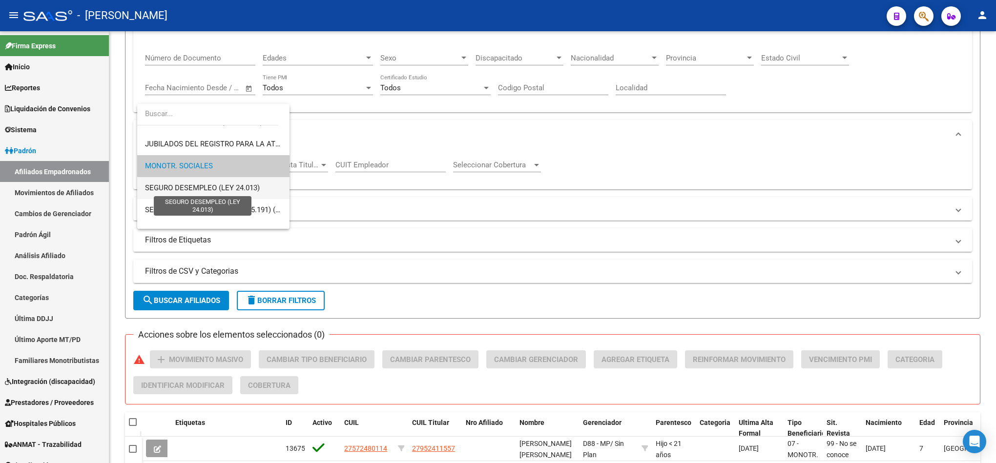
click at [218, 190] on span "SEGURO DESEMPLEO (LEY 24.013)" at bounding box center [202, 188] width 115 height 9
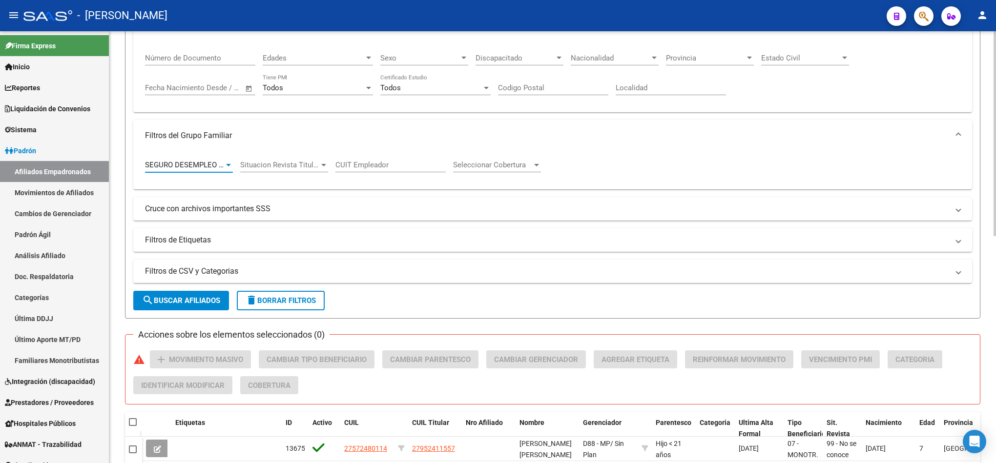
click at [190, 307] on button "search Buscar Afiliados" at bounding box center [181, 301] width 96 height 20
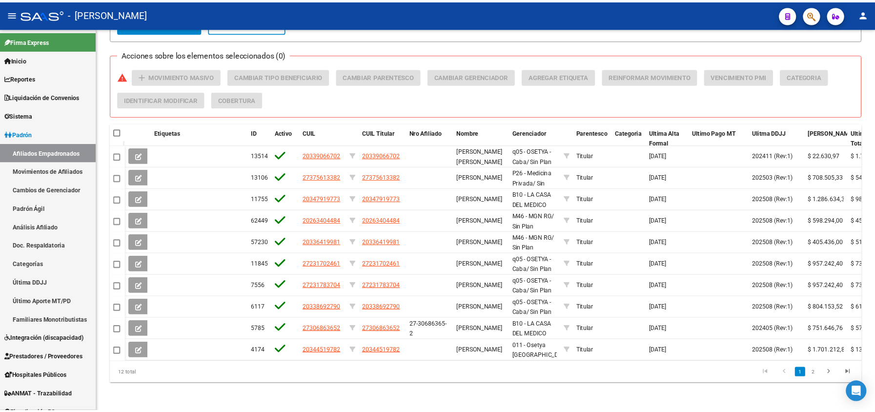
scroll to position [478, 0]
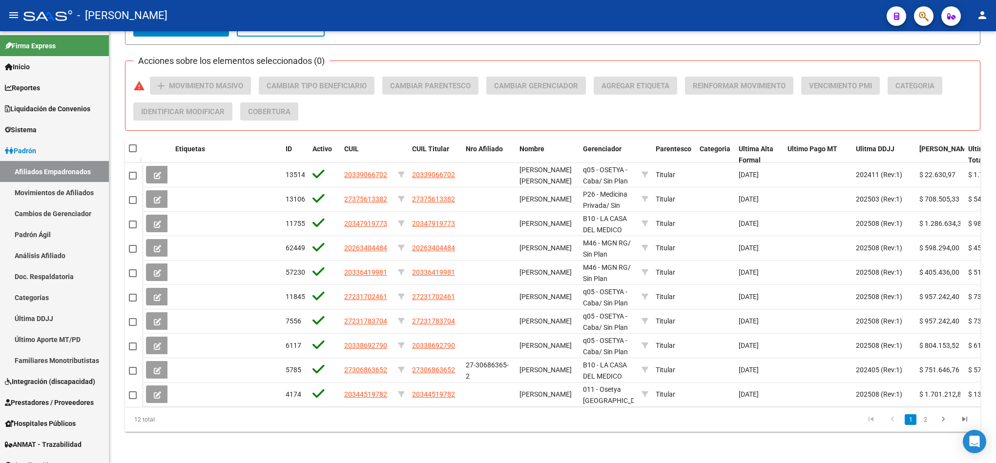
drag, startPoint x: 937, startPoint y: 3, endPoint x: 929, endPoint y: 11, distance: 11.4
click at [496, 3] on mat-toolbar "menu - osetya person" at bounding box center [498, 15] width 996 height 31
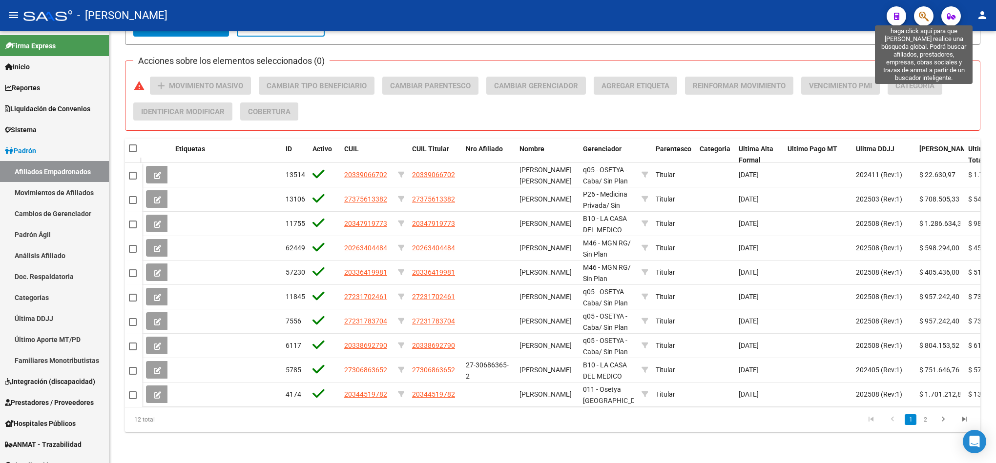
click at [496, 12] on icon "button" at bounding box center [924, 16] width 10 height 11
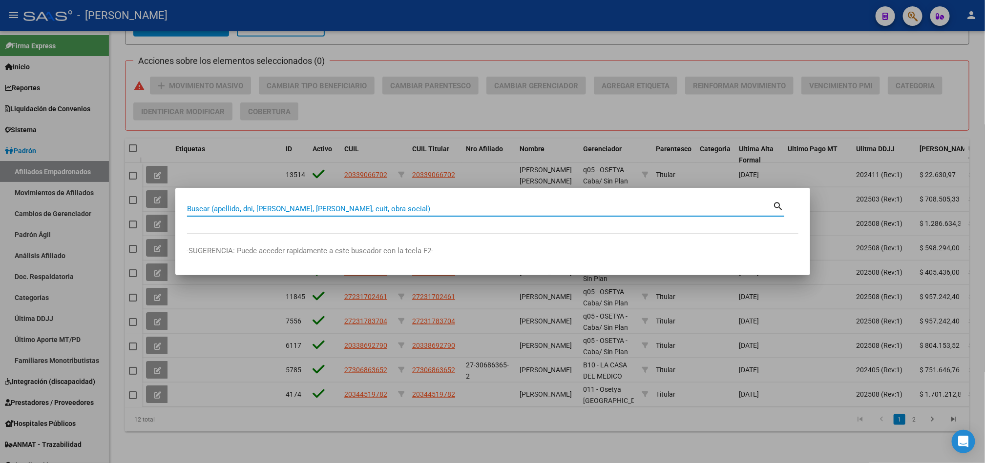
paste input "2143396800003"
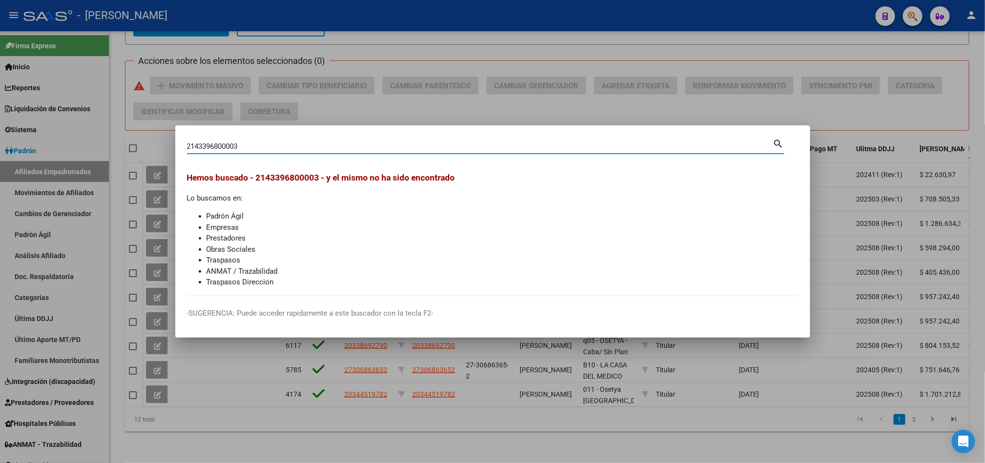
click at [250, 149] on input "2143396800003" at bounding box center [480, 146] width 586 height 9
paste input "7394278780"
type input "27394278780"
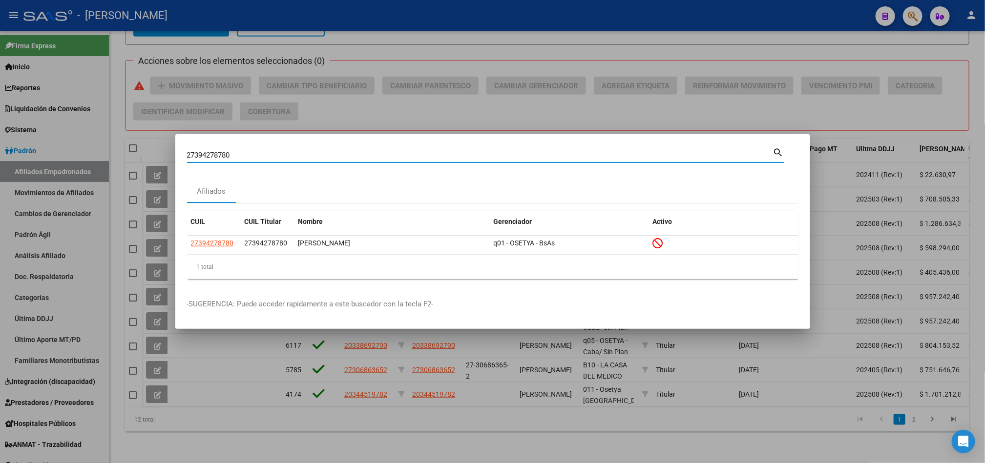
click at [0, 229] on div at bounding box center [492, 231] width 985 height 463
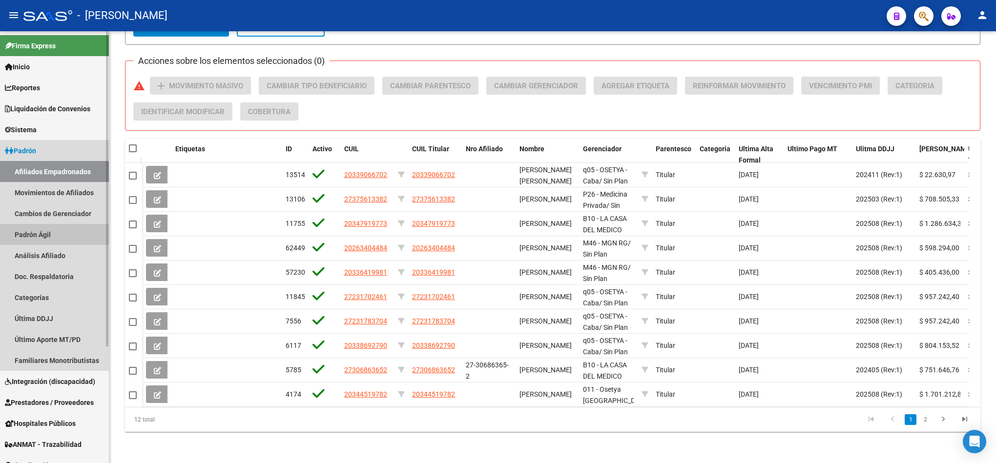
click at [69, 236] on link "Padrón Ágil" at bounding box center [54, 234] width 109 height 21
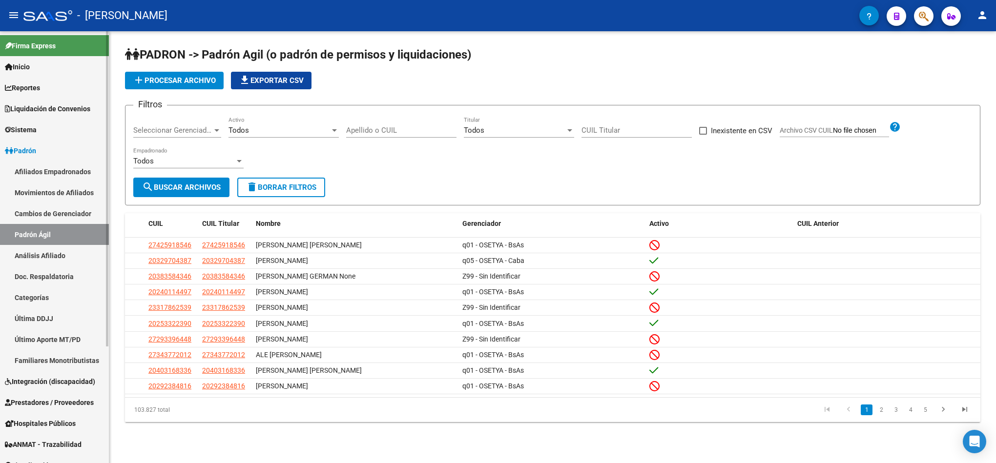
click at [75, 175] on link "Afiliados Empadronados" at bounding box center [54, 171] width 109 height 21
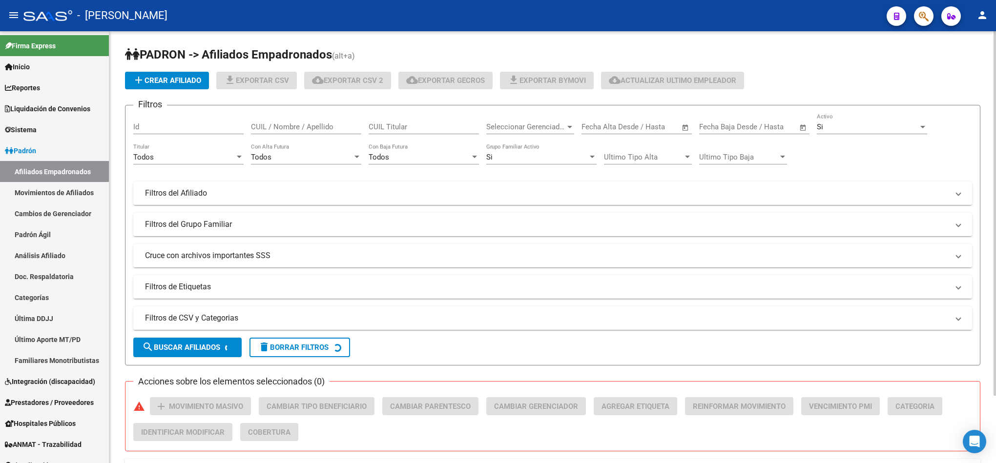
click at [258, 325] on mat-expansion-panel-header "Filtros de CSV y Categorias" at bounding box center [552, 318] width 839 height 23
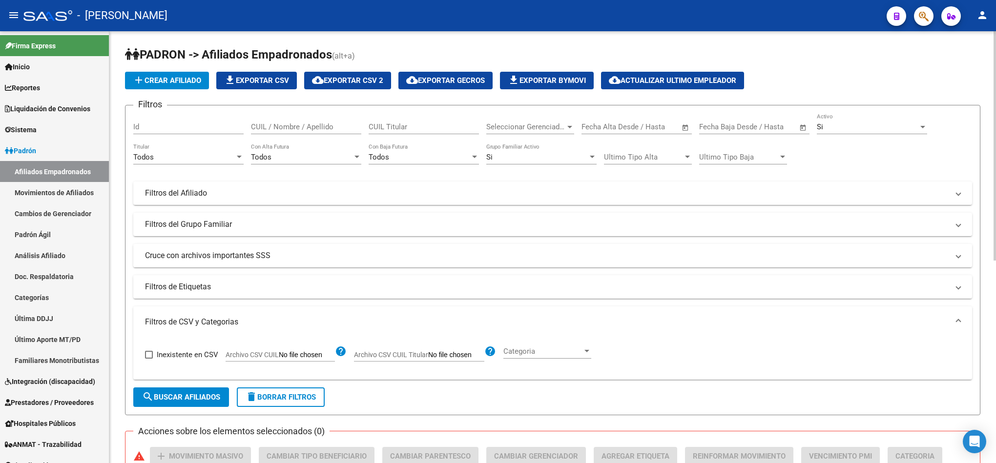
click at [311, 362] on label "Archivo CSV CUIL" at bounding box center [280, 356] width 109 height 11
click at [311, 360] on input "Archivo CSV CUIL" at bounding box center [307, 355] width 56 height 9
type input "C:\fakepath\Libro1.csv"
click at [193, 158] on div "Todos" at bounding box center [184, 157] width 102 height 9
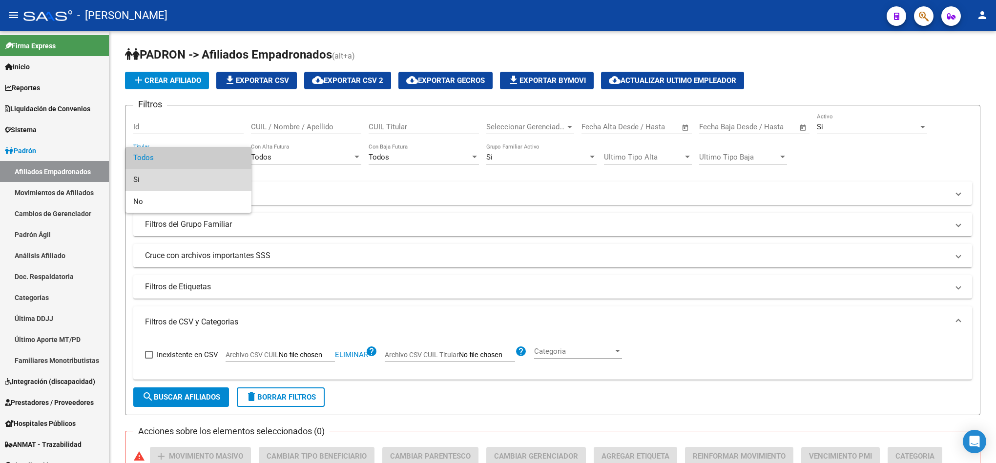
click at [187, 179] on span "Si" at bounding box center [188, 180] width 110 height 22
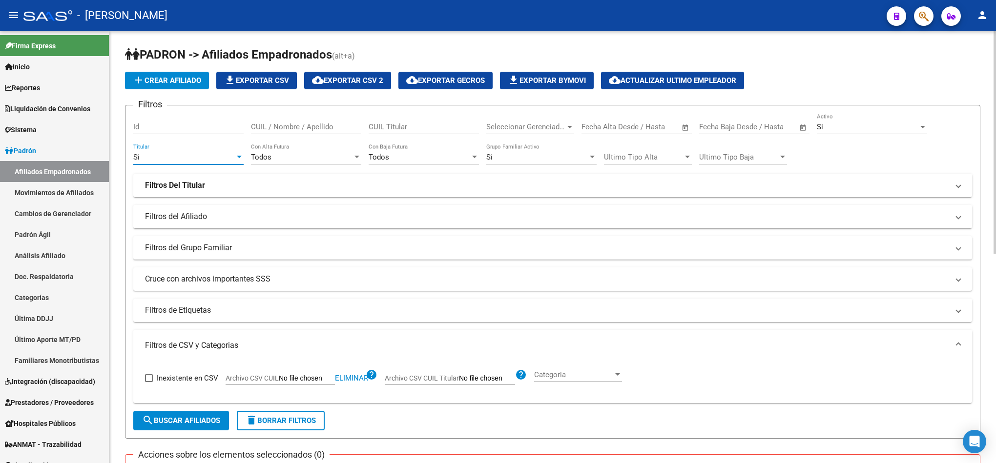
click at [172, 413] on button "search Buscar Afiliados" at bounding box center [181, 421] width 96 height 20
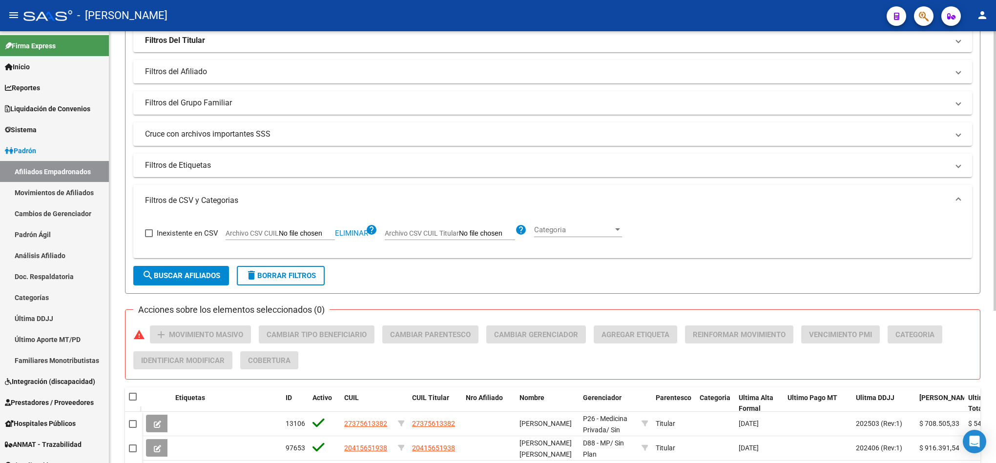
scroll to position [15, 0]
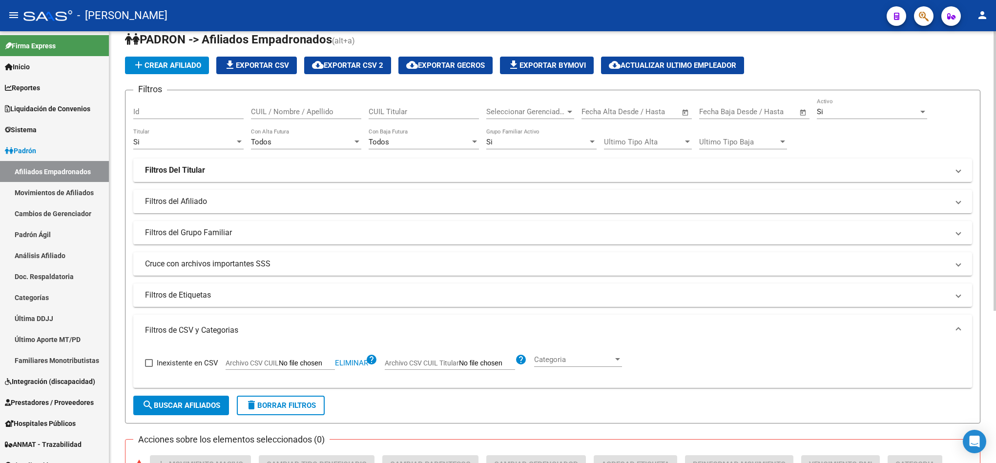
click at [207, 145] on div "Si" at bounding box center [184, 142] width 102 height 9
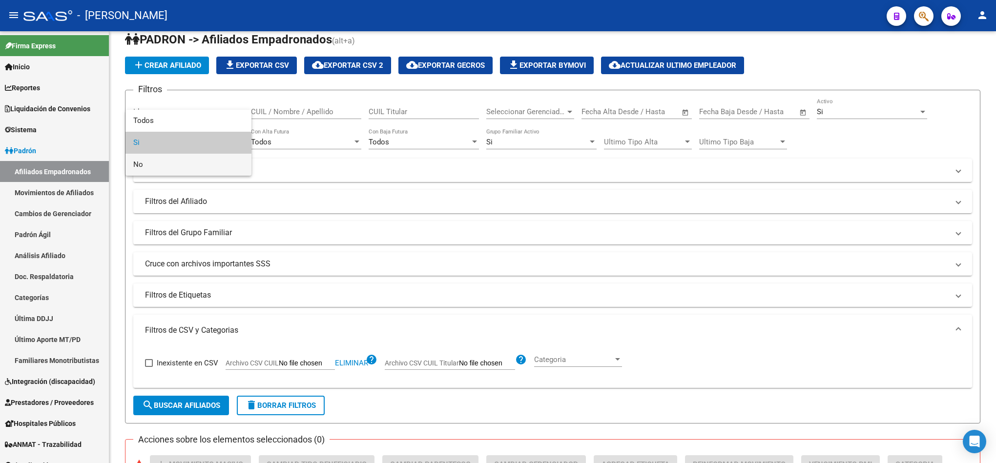
click at [190, 172] on span "No" at bounding box center [188, 165] width 110 height 22
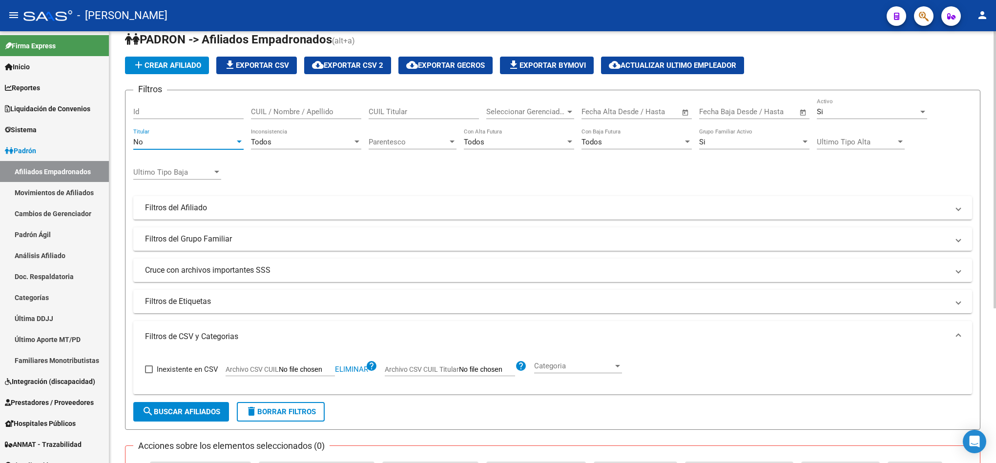
click at [173, 406] on button "search Buscar Afiliados" at bounding box center [181, 412] width 96 height 20
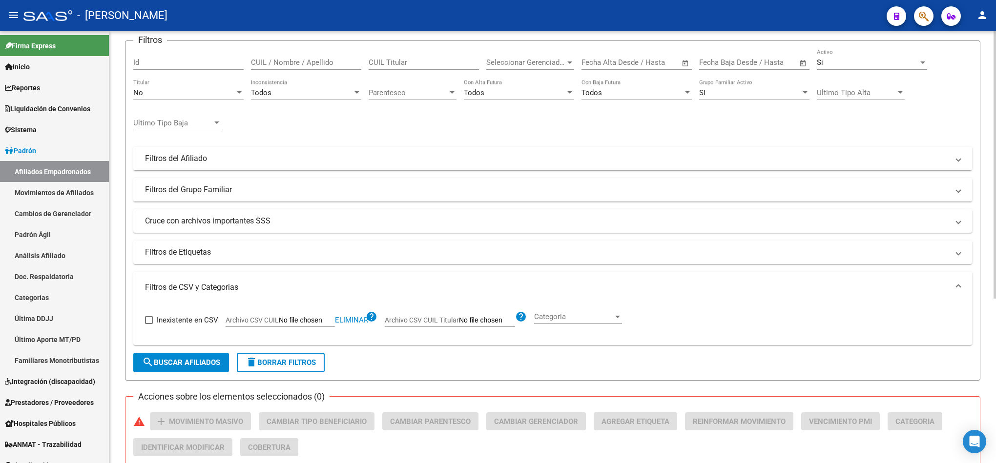
scroll to position [0, 0]
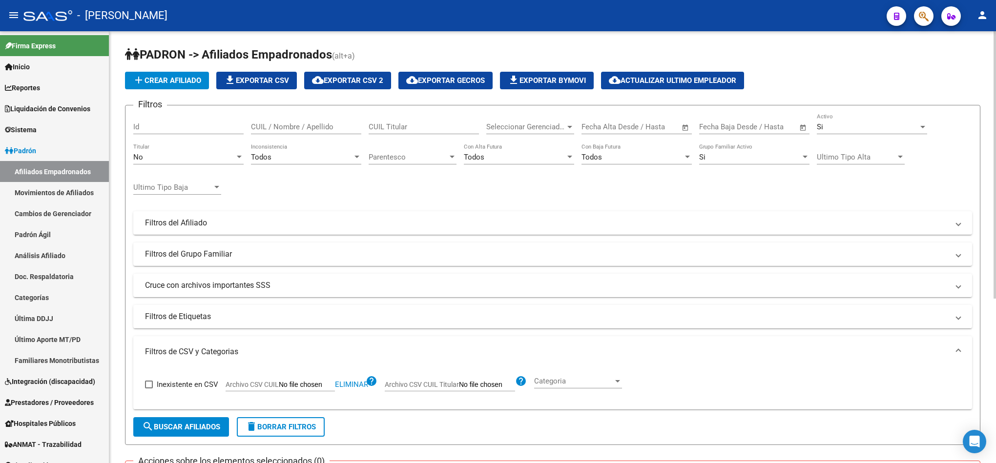
click at [496, 116] on div "Si Activo" at bounding box center [872, 123] width 110 height 21
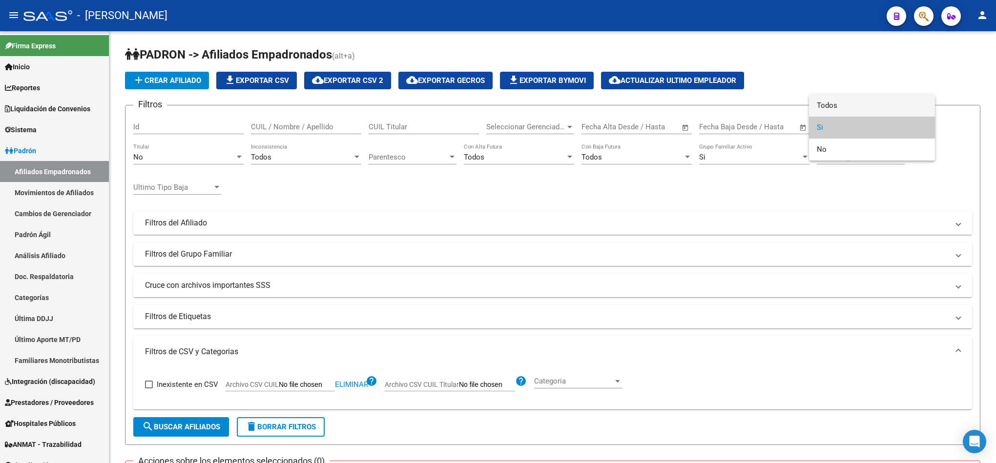
click at [496, 111] on span "Todos" at bounding box center [872, 106] width 110 height 22
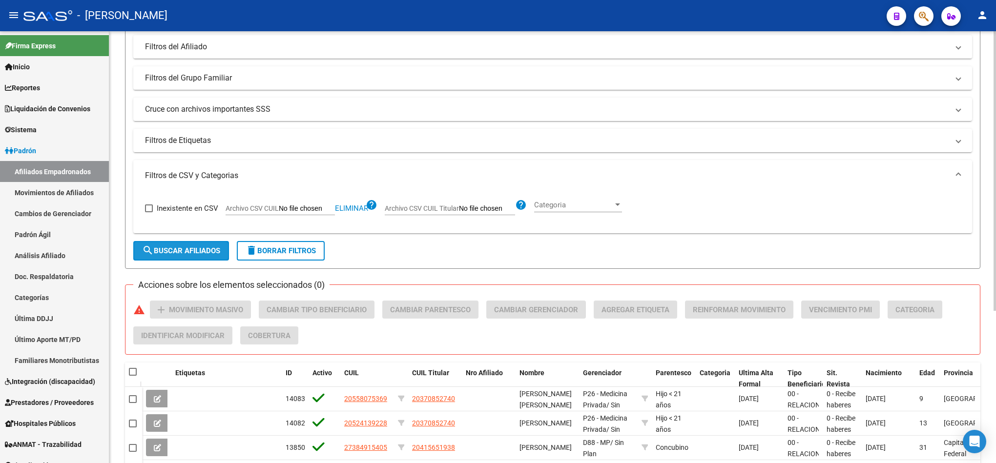
click at [188, 242] on button "search Buscar Afiliados" at bounding box center [181, 251] width 96 height 20
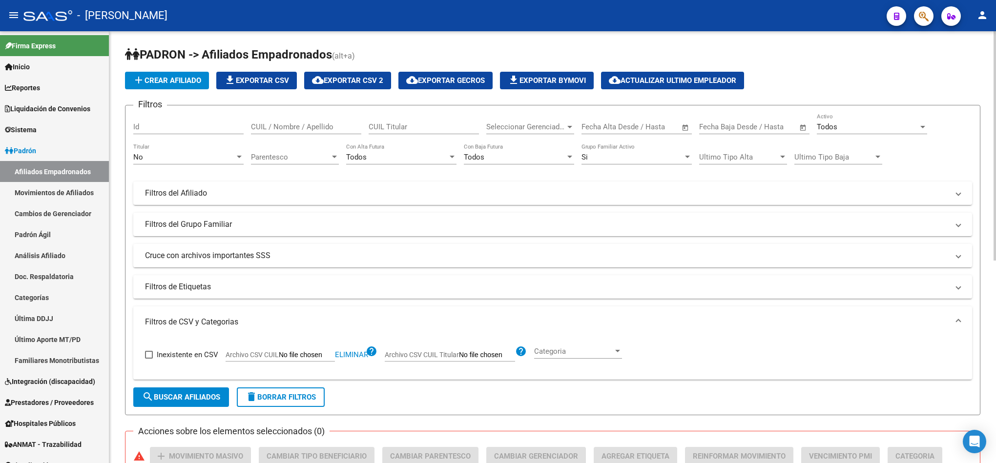
click at [496, 134] on div "Todos Activo" at bounding box center [872, 123] width 110 height 21
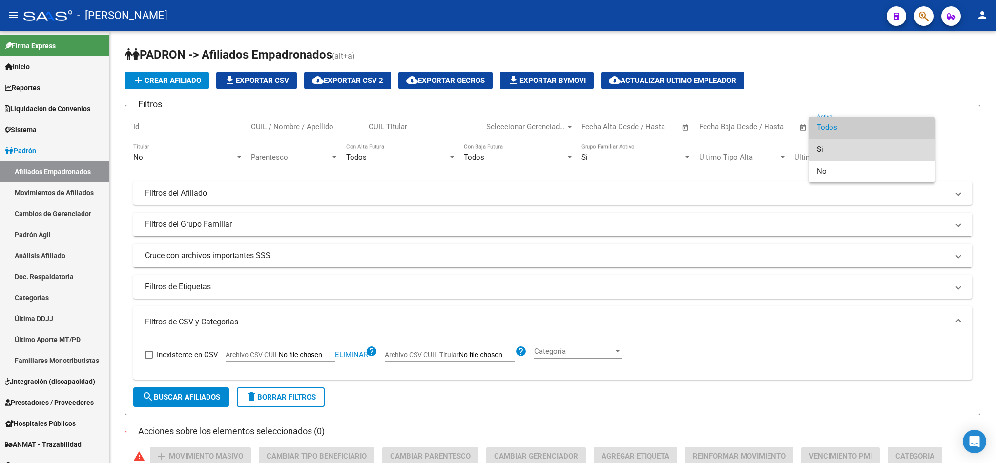
click at [496, 143] on span "Si" at bounding box center [872, 150] width 110 height 22
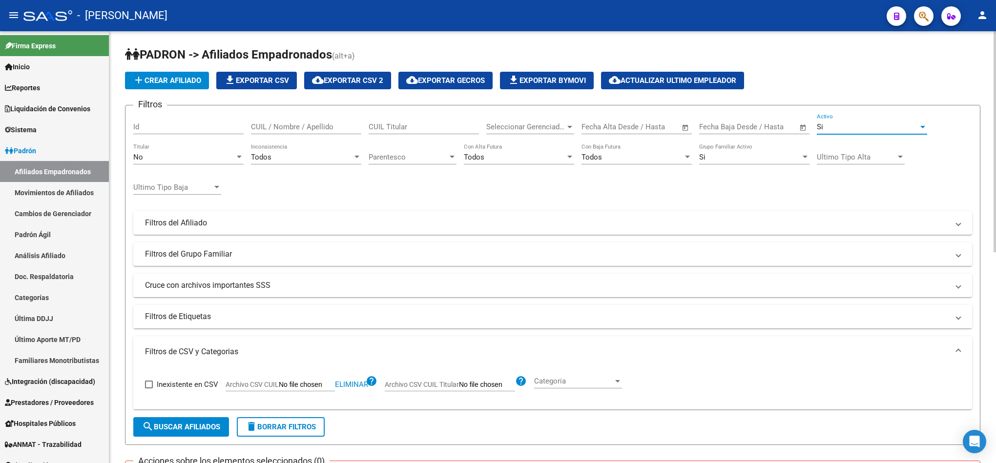
click at [166, 430] on span "search Buscar Afiliados" at bounding box center [181, 427] width 78 height 9
click at [496, 128] on div "Si" at bounding box center [868, 127] width 102 height 9
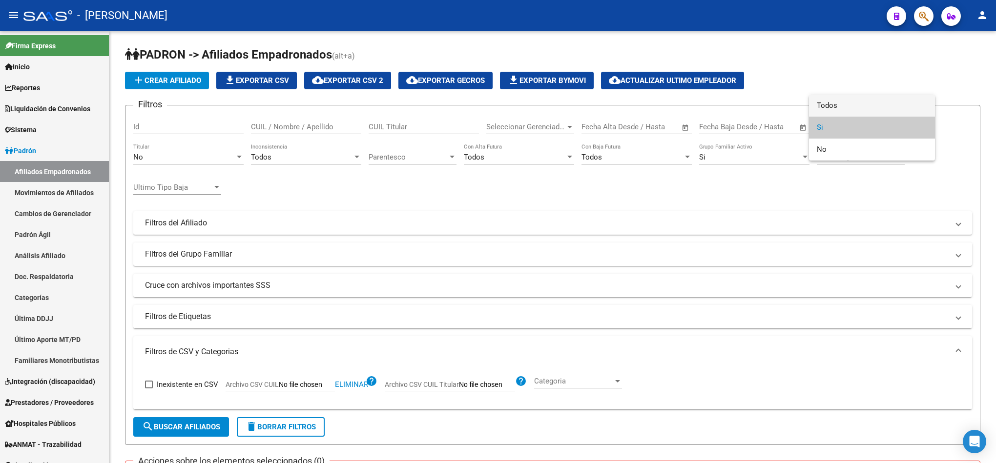
click at [496, 103] on span "Todos" at bounding box center [872, 106] width 110 height 22
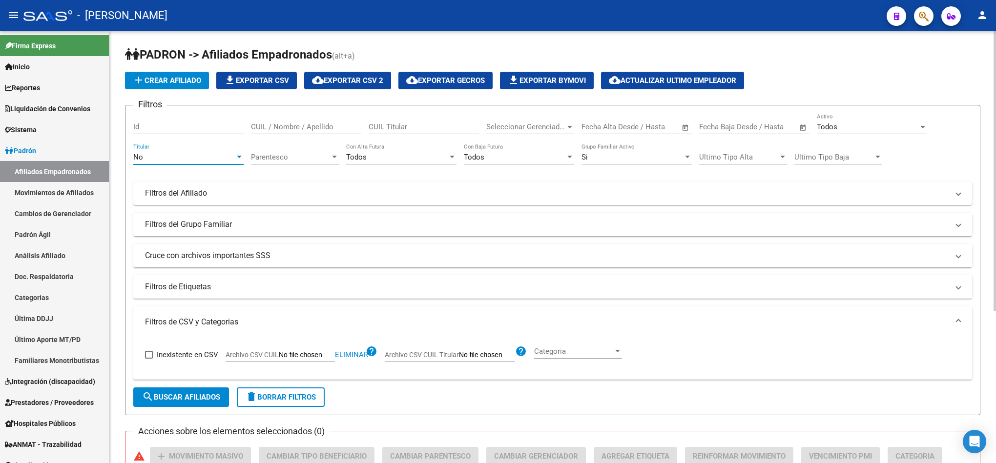
click at [214, 157] on div "No" at bounding box center [184, 157] width 102 height 9
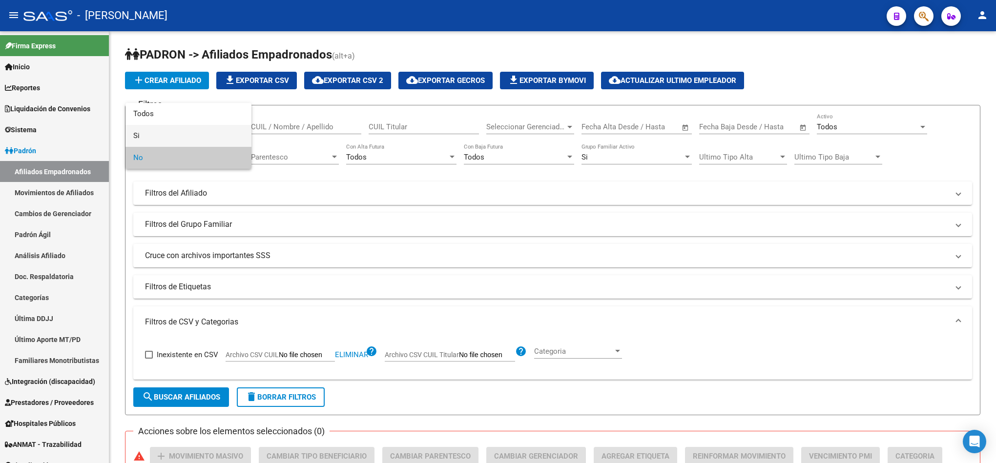
click at [198, 133] on span "Si" at bounding box center [188, 136] width 110 height 22
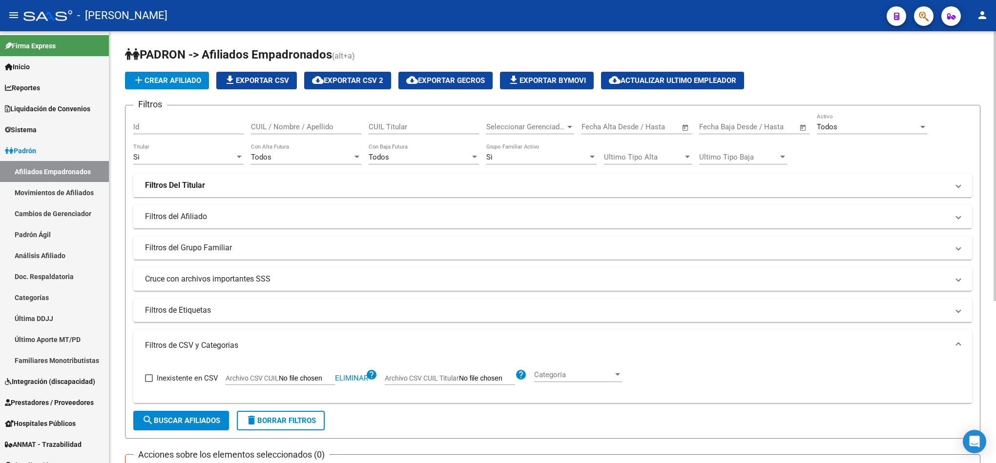
click at [177, 411] on form "Filtros Id CUIL / Nombre / Apellido CUIL Titular Seleccionar Gerenciador Selecc…" at bounding box center [552, 272] width 855 height 334
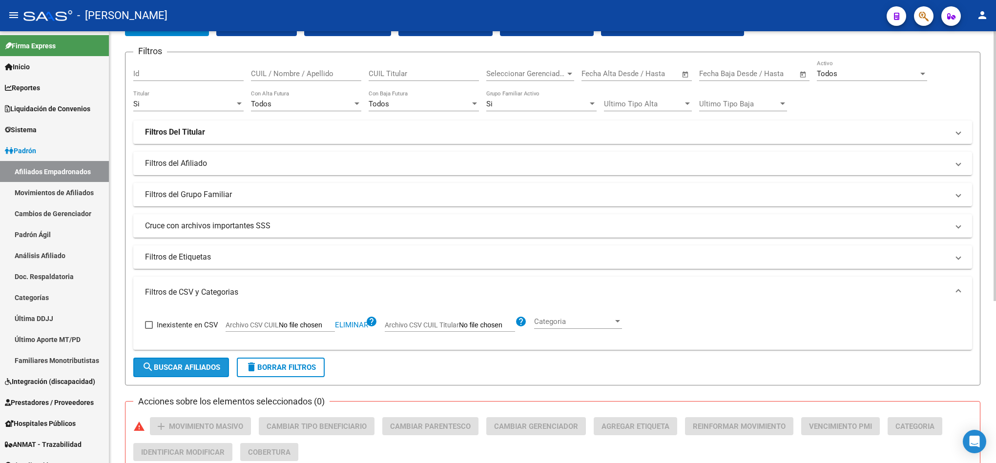
click at [179, 412] on div "PADRON -> Afiliados Empadronados (alt+a) add Crear Afiliado file_download Expor…" at bounding box center [552, 310] width 855 height 633
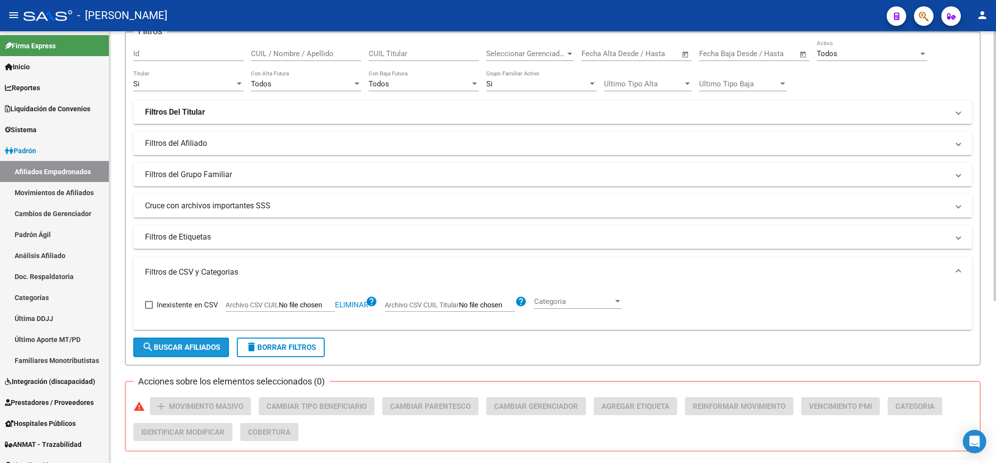
click at [210, 341] on button "search Buscar Afiliados" at bounding box center [181, 348] width 96 height 20
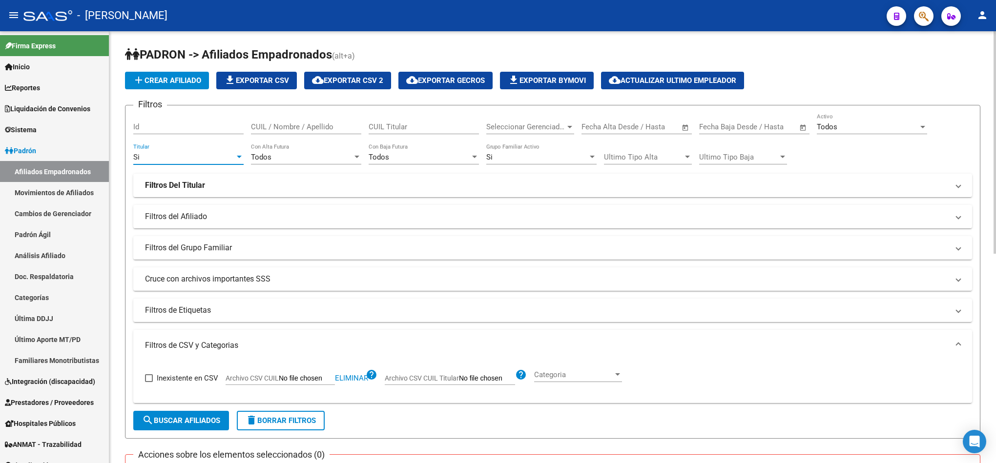
click at [210, 154] on div "Si" at bounding box center [184, 157] width 102 height 9
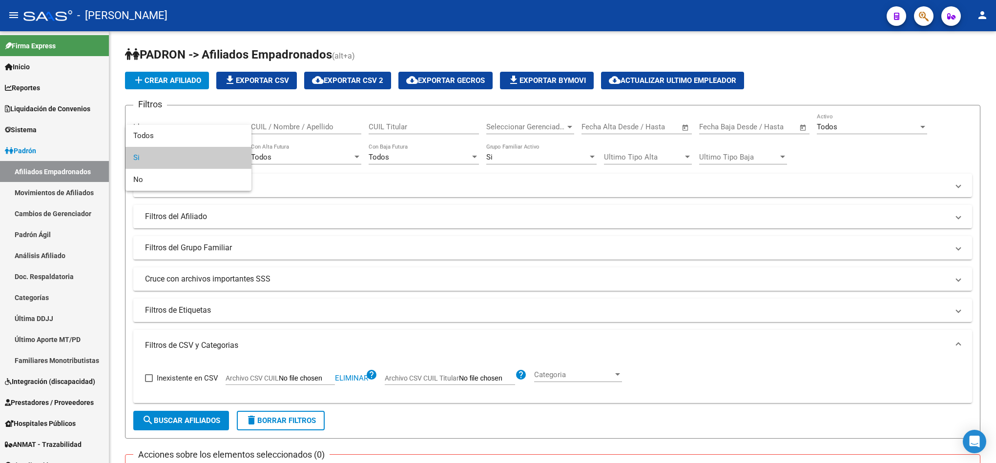
click at [198, 153] on span "Si" at bounding box center [188, 158] width 110 height 22
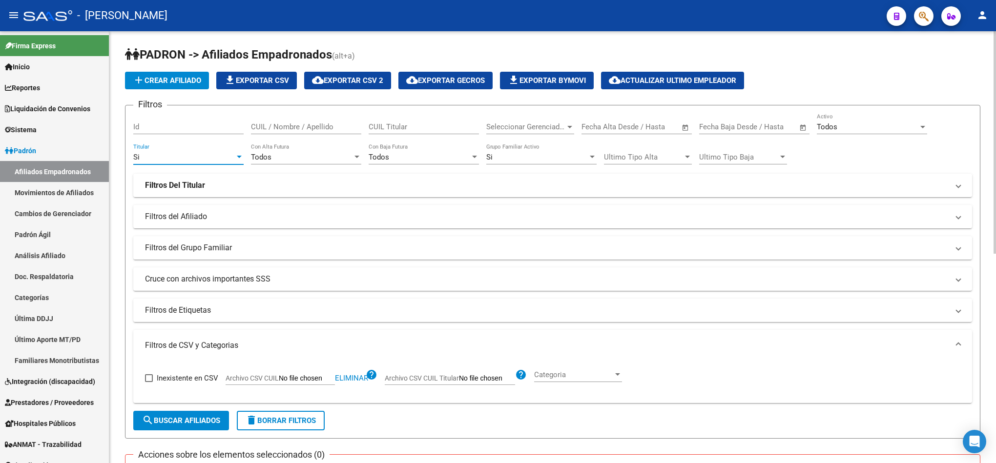
click at [180, 160] on div "Si" at bounding box center [184, 157] width 102 height 9
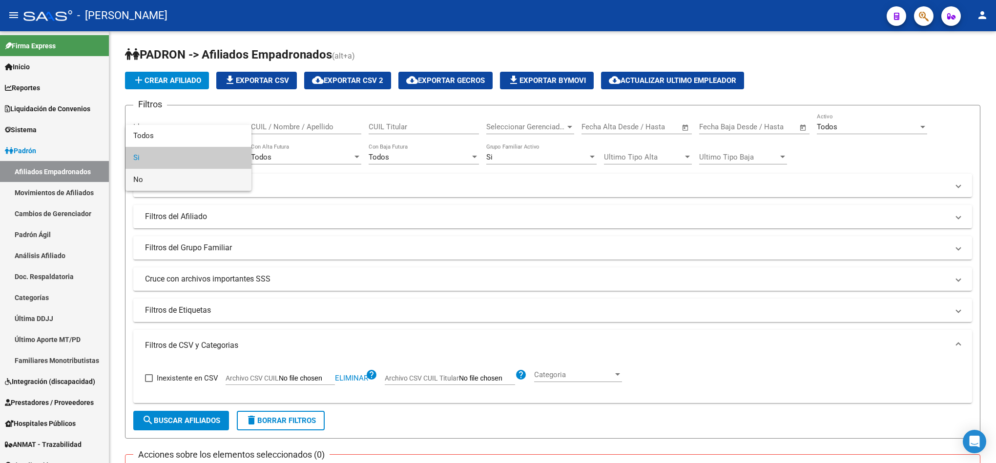
click at [175, 178] on span "No" at bounding box center [188, 180] width 110 height 22
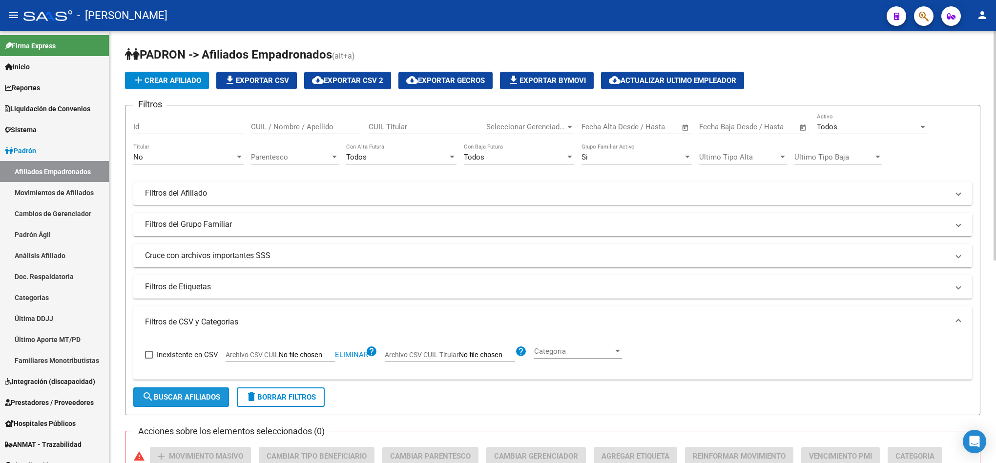
click at [189, 394] on span "search Buscar Afiliados" at bounding box center [181, 397] width 78 height 9
click at [496, 126] on div "Todos" at bounding box center [868, 127] width 102 height 9
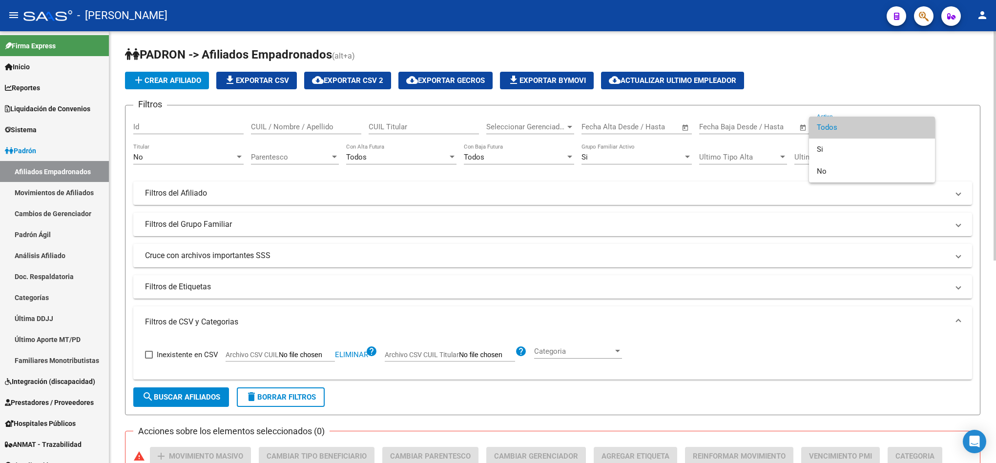
click at [496, 125] on span "Todos" at bounding box center [872, 128] width 110 height 22
click at [165, 152] on div "No Titular" at bounding box center [188, 154] width 110 height 21
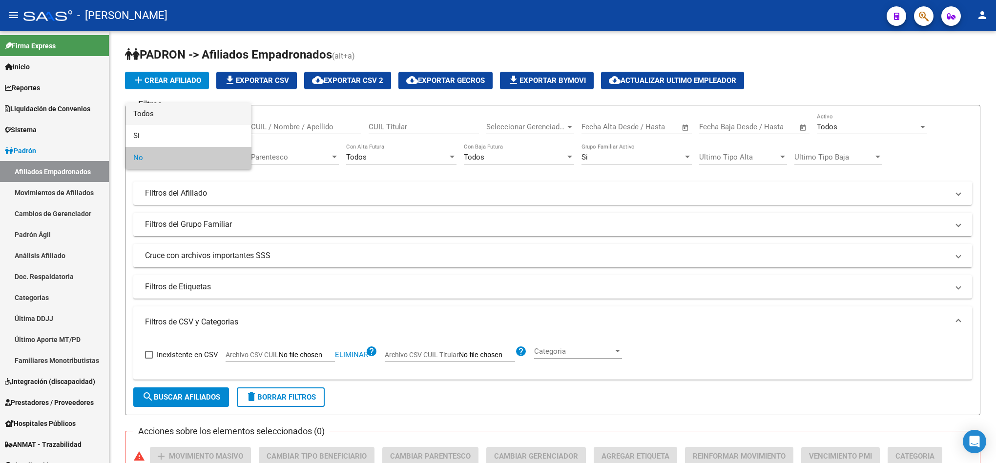
click at [191, 118] on span "Todos" at bounding box center [188, 114] width 110 height 22
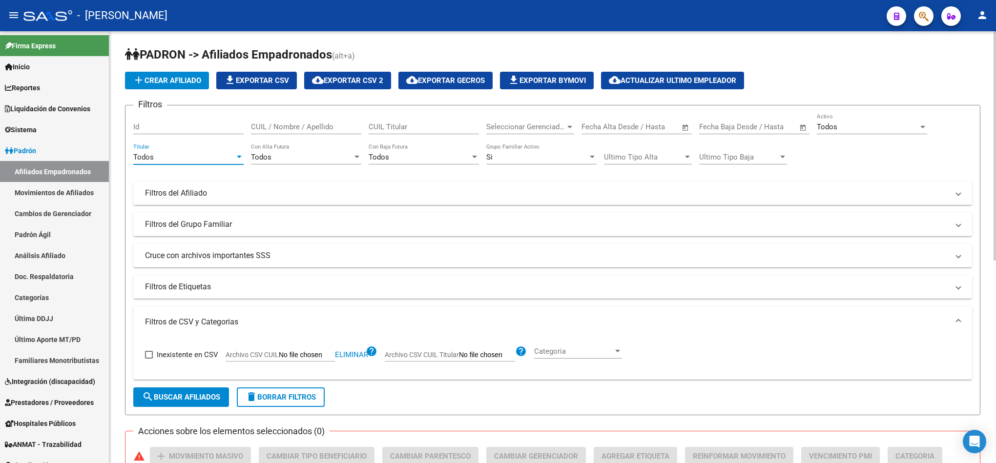
click at [185, 400] on span "search Buscar Afiliados" at bounding box center [181, 397] width 78 height 9
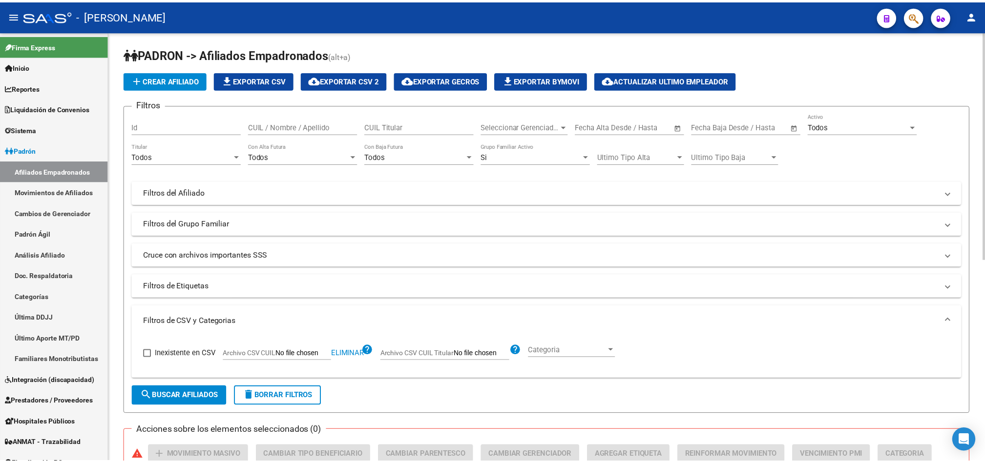
scroll to position [382, 0]
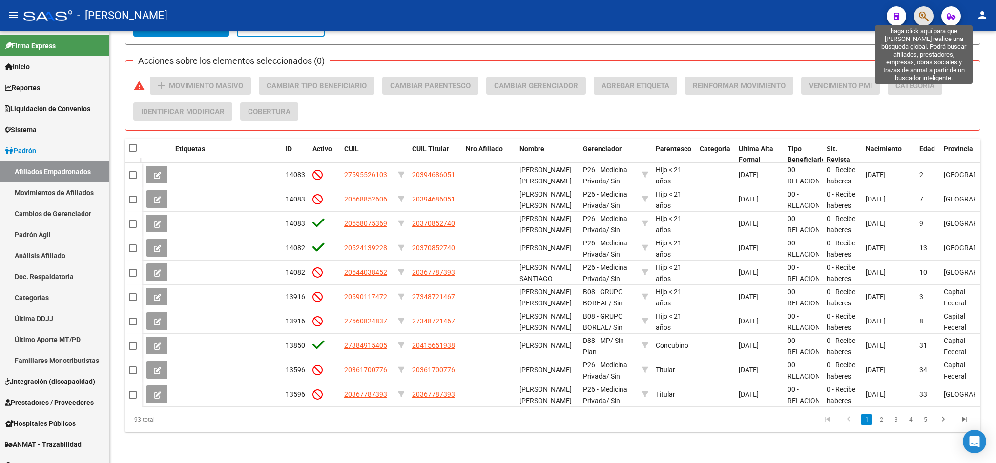
click at [496, 20] on icon "button" at bounding box center [924, 16] width 10 height 11
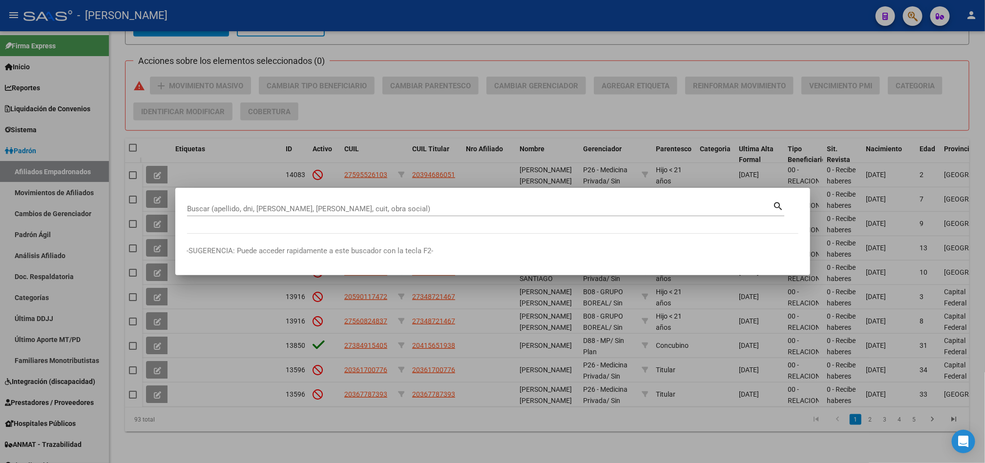
paste input "27135550367"
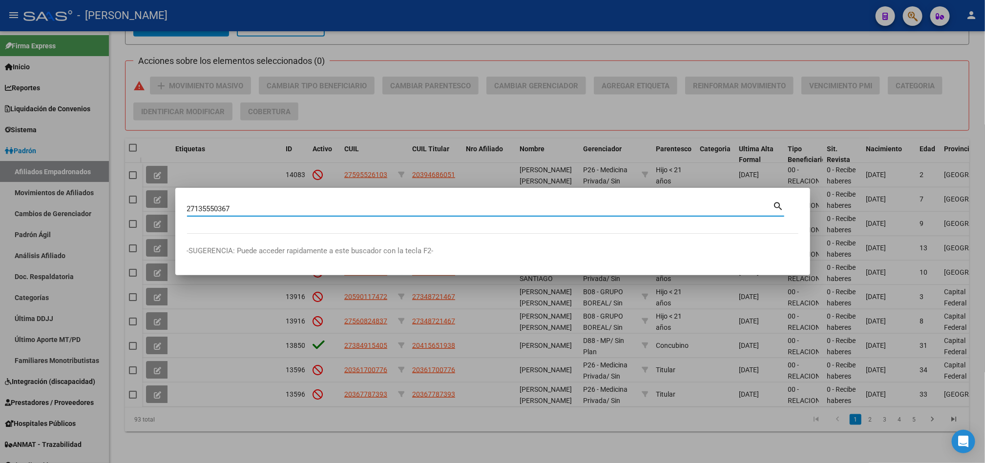
type input "27135550367"
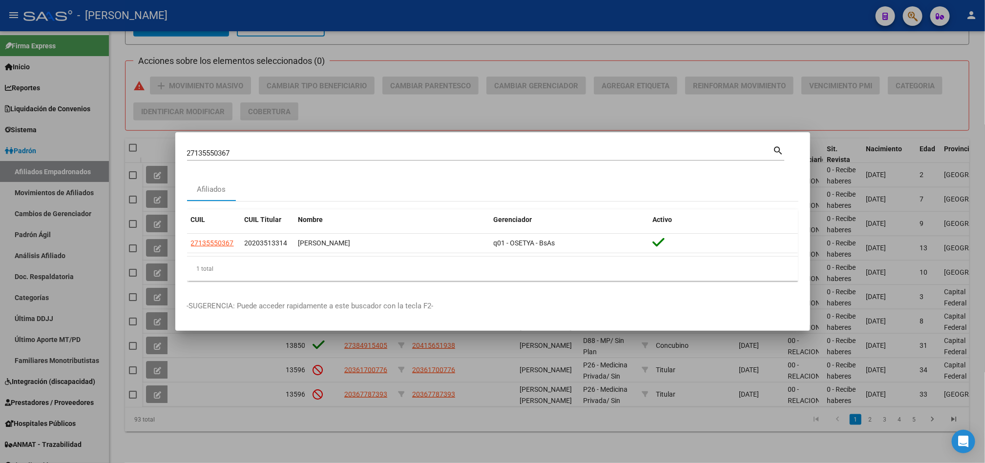
click at [496, 182] on div "Afiliados" at bounding box center [492, 189] width 611 height 23
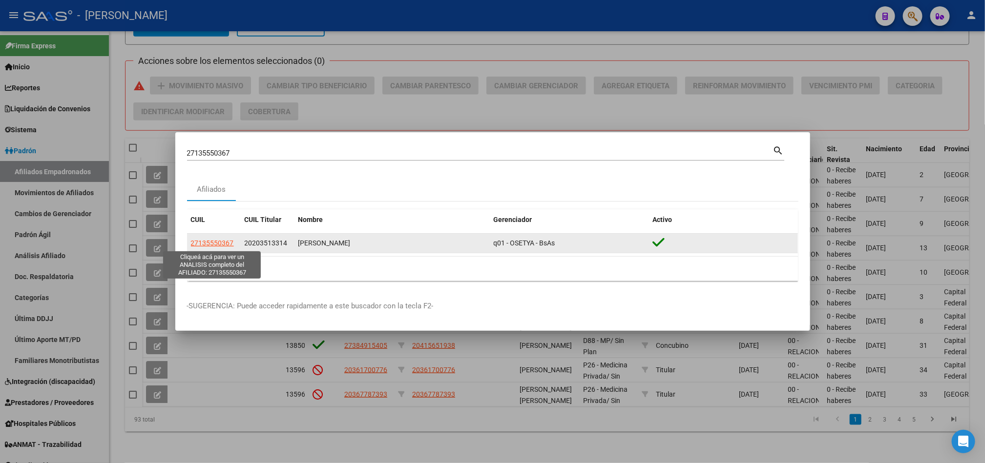
click at [210, 244] on span "27135550367" at bounding box center [212, 243] width 43 height 8
type textarea "27135550367"
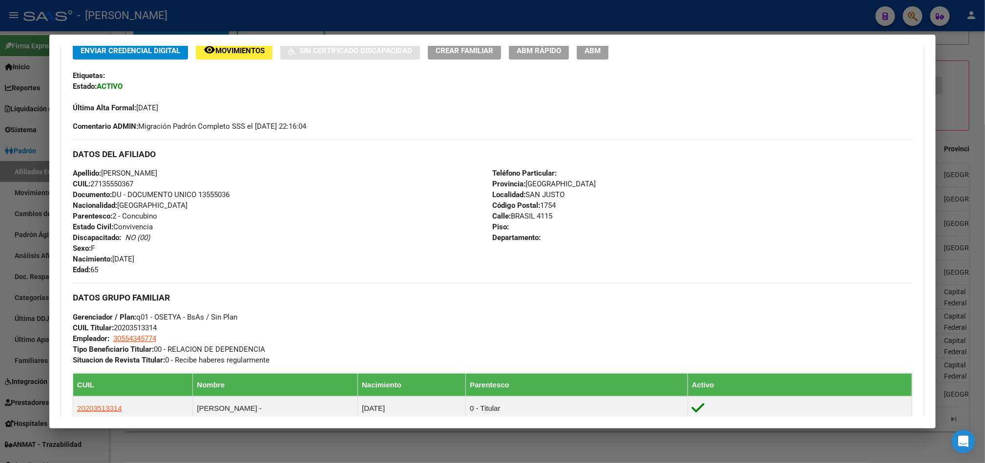
scroll to position [73, 0]
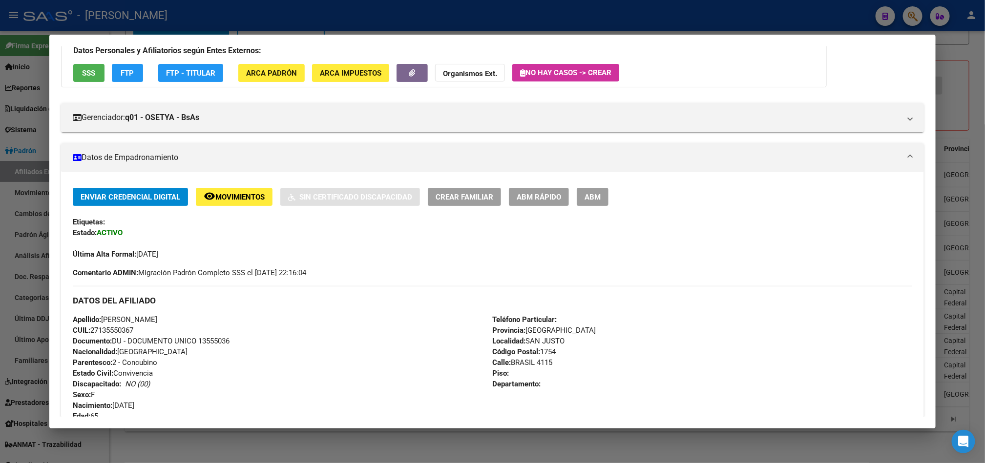
drag, startPoint x: 607, startPoint y: 214, endPoint x: 585, endPoint y: 189, distance: 33.2
click at [496, 212] on div "Enviar Credencial Digital remove_red_eye Movimientos Sin Certificado Discapacid…" at bounding box center [492, 224] width 839 height 72
click at [496, 188] on button "ABM" at bounding box center [593, 197] width 32 height 18
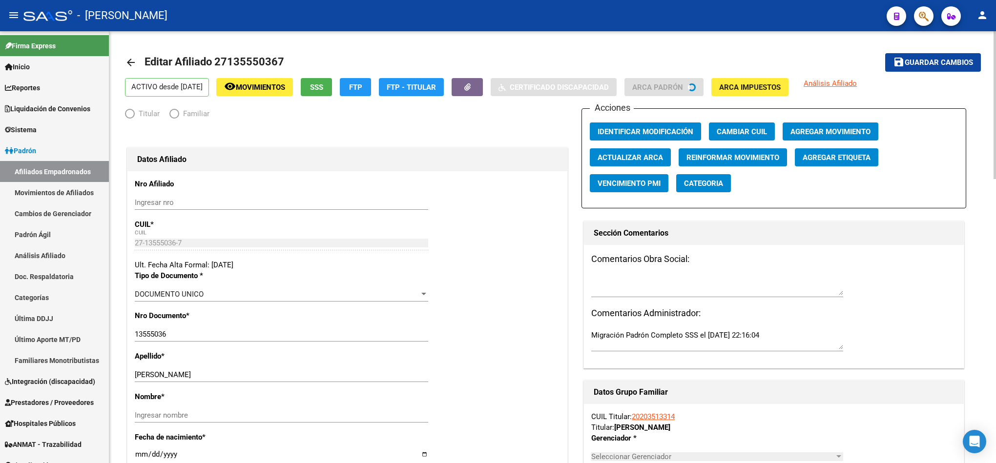
radio input "true"
type input "30-55434577-4"
click at [496, 132] on span "Agregar Movimiento" at bounding box center [830, 131] width 80 height 9
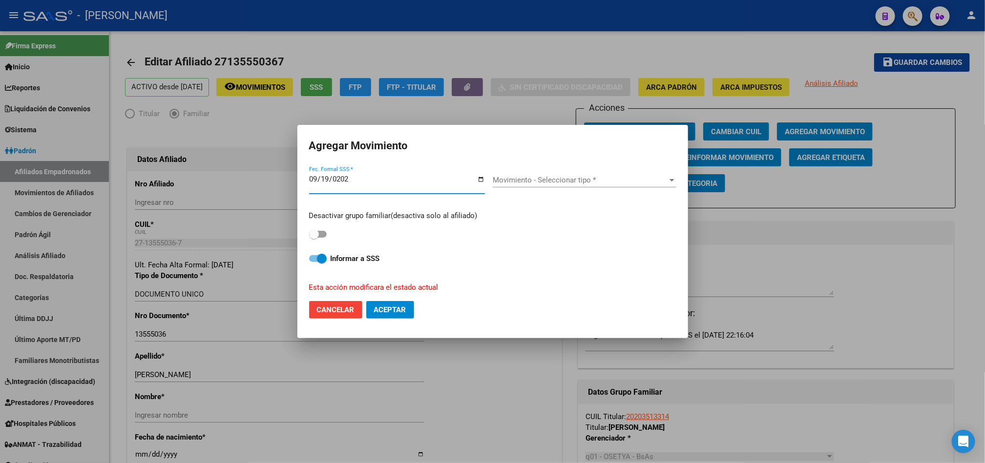
type input "[DATE]"
click at [496, 179] on span "Movimiento - Seleccionar tipo *" at bounding box center [580, 180] width 175 height 9
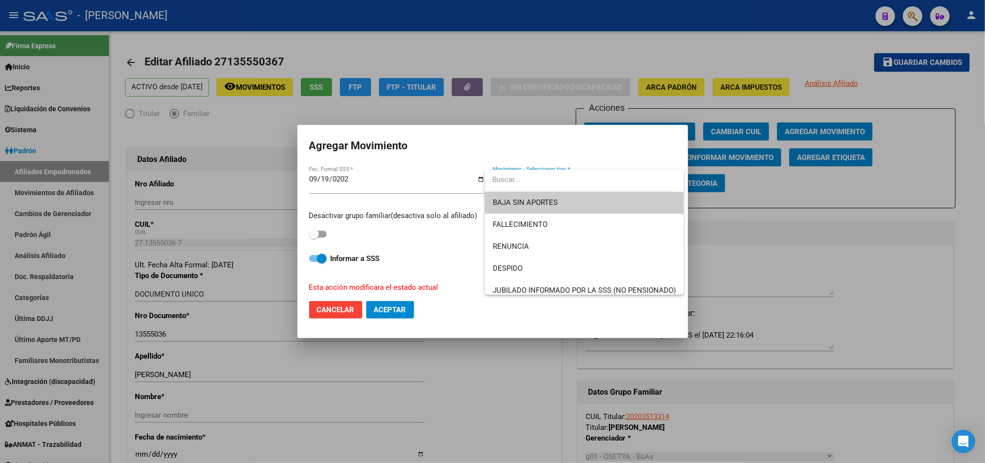
click at [496, 187] on input "dropdown search" at bounding box center [579, 180] width 188 height 22
click at [496, 200] on span "BAJA SIN APORTES" at bounding box center [525, 202] width 65 height 9
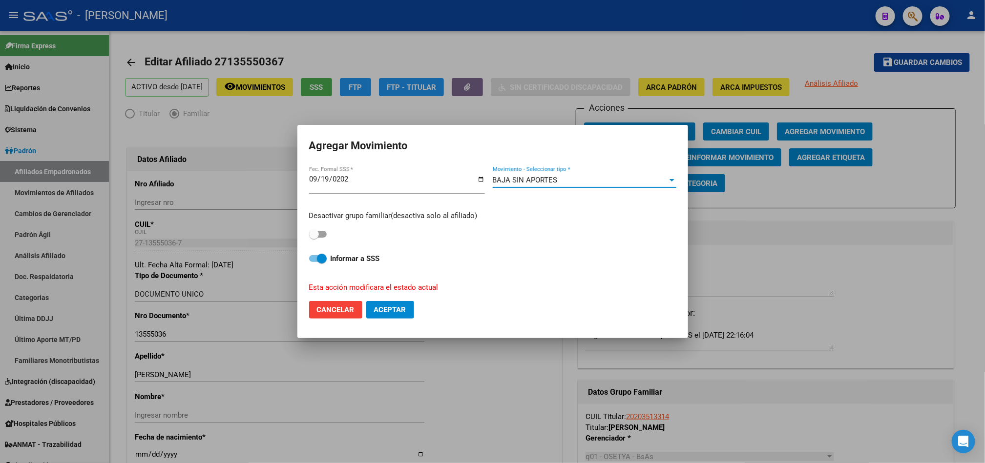
click at [328, 232] on div "Desactivar grupo familiar(desactiva solo al afiliado)" at bounding box center [492, 225] width 367 height 31
click at [321, 232] on span at bounding box center [318, 234] width 18 height 7
click at [314, 238] on input "checkbox" at bounding box center [313, 238] width 0 height 0
checkbox input "true"
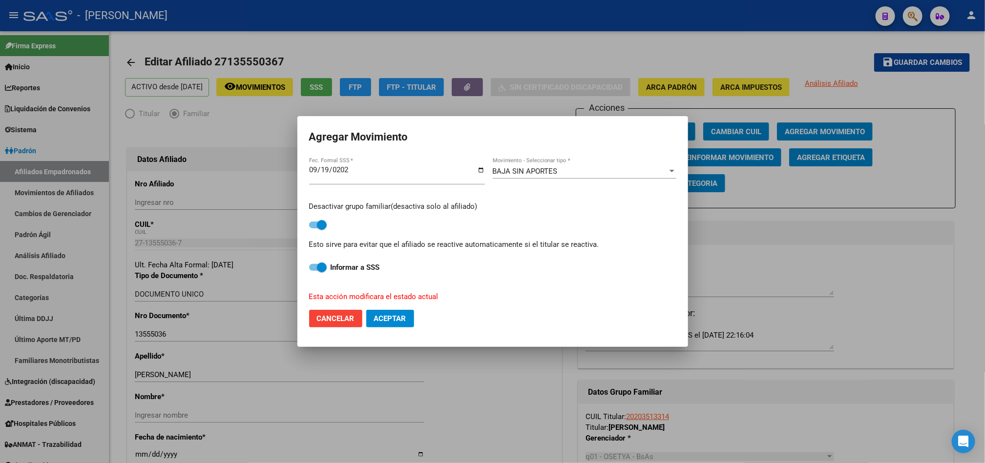
click at [402, 319] on span "Aceptar" at bounding box center [390, 318] width 32 height 9
checkbox input "false"
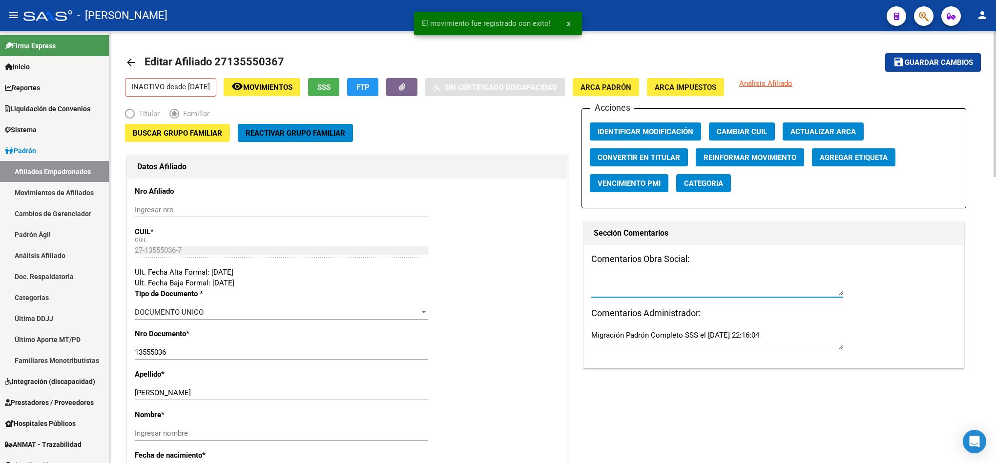
click at [496, 286] on textarea at bounding box center [717, 286] width 252 height 20
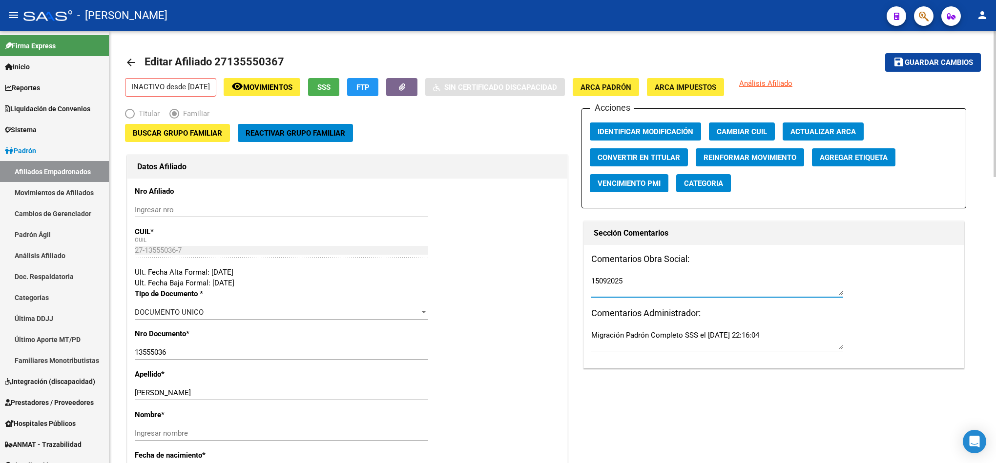
type textarea "15092025"
click at [496, 61] on mat-icon "save" at bounding box center [899, 62] width 12 height 12
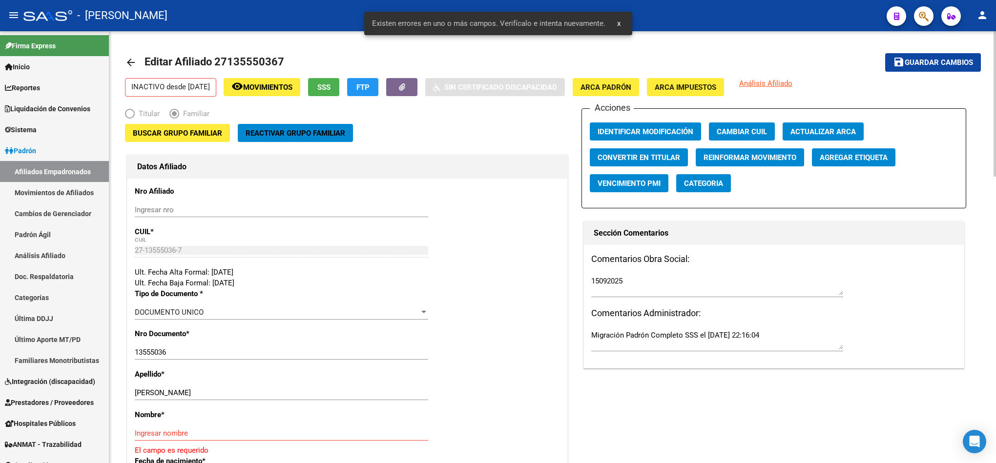
click at [176, 388] on div "[PERSON_NAME] apellido" at bounding box center [281, 393] width 293 height 15
click at [180, 392] on input "[PERSON_NAME]" at bounding box center [281, 393] width 293 height 9
type input "QUIROGA"
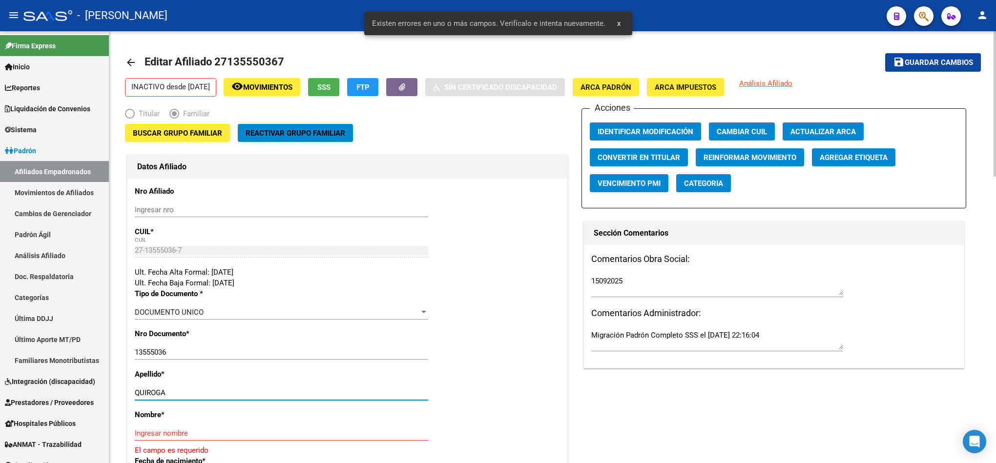
click at [182, 434] on input "Ingresar nombre" at bounding box center [281, 433] width 293 height 9
paste input "[PERSON_NAME]"
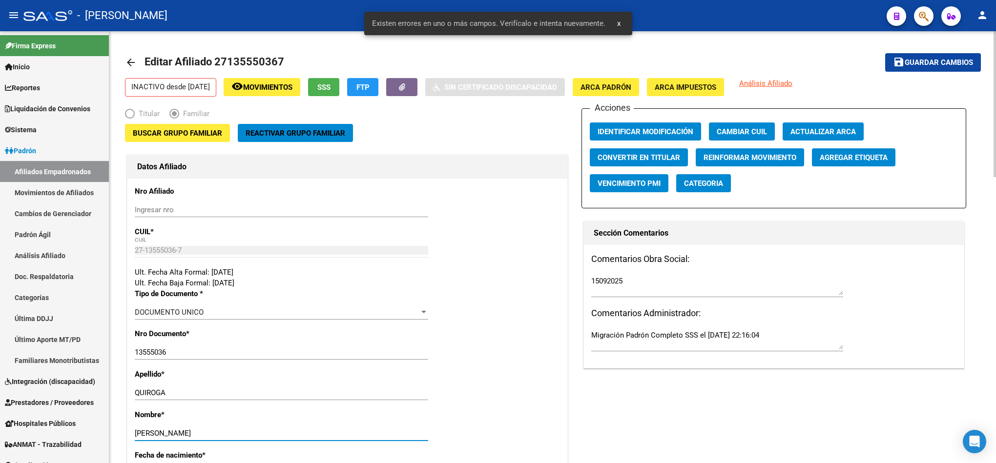
type input "[PERSON_NAME]"
click at [496, 66] on span "Guardar cambios" at bounding box center [939, 63] width 68 height 9
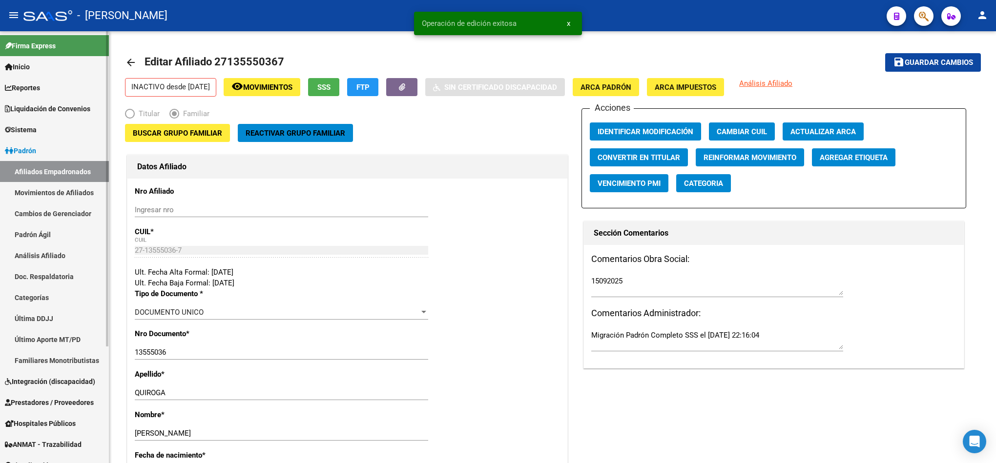
click at [83, 171] on link "Afiliados Empadronados" at bounding box center [54, 171] width 109 height 21
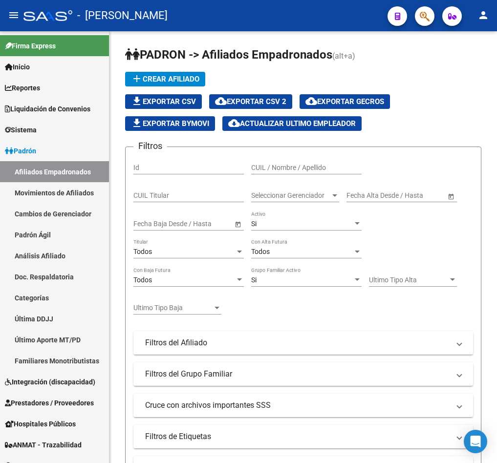
click at [426, 20] on icon "button" at bounding box center [424, 16] width 10 height 11
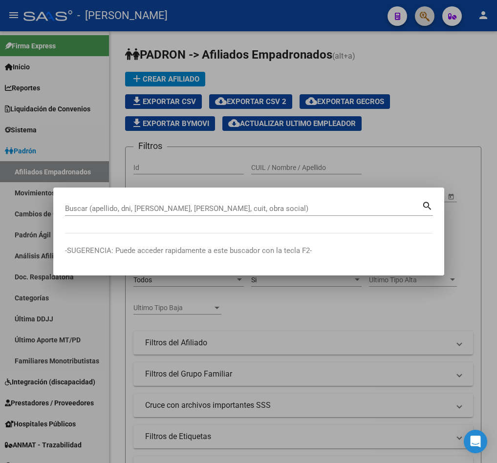
paste input "27145018175"
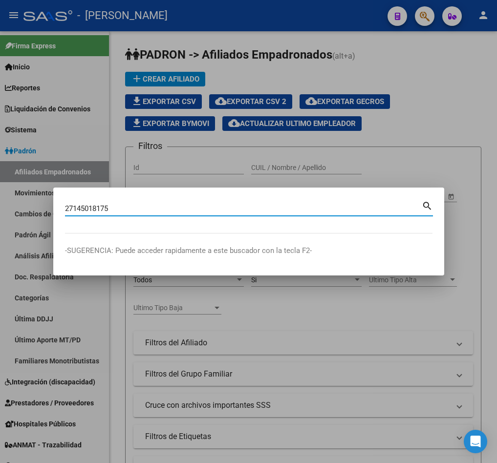
type input "27145018175"
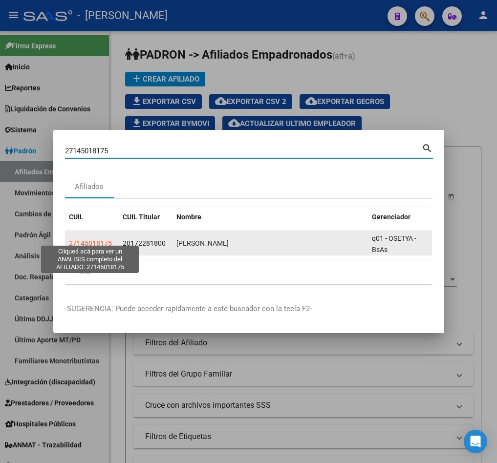
click at [101, 239] on span "27145018175" at bounding box center [90, 243] width 43 height 8
type textarea "27145018175"
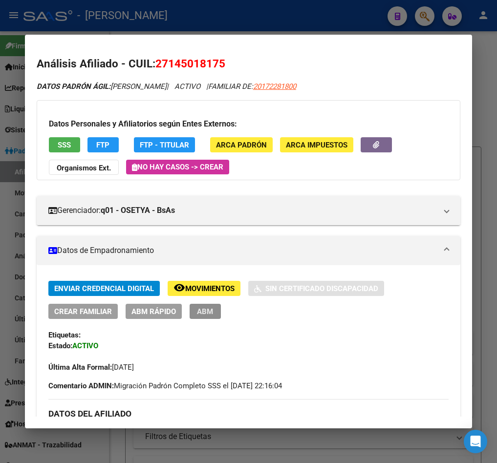
click at [217, 311] on button "ABM" at bounding box center [204, 311] width 31 height 15
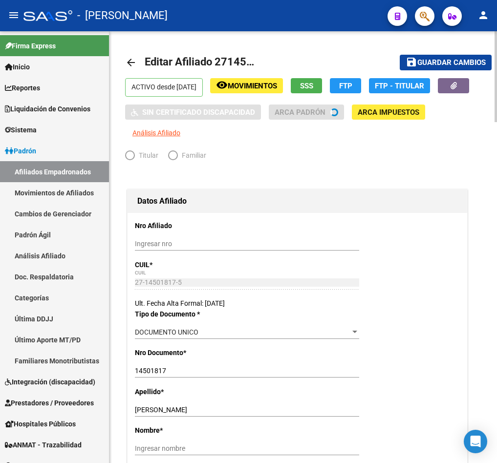
radio input "true"
type input "30-70770790-5"
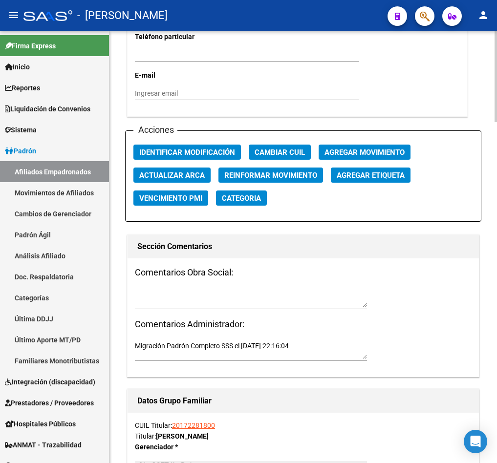
scroll to position [1099, 0]
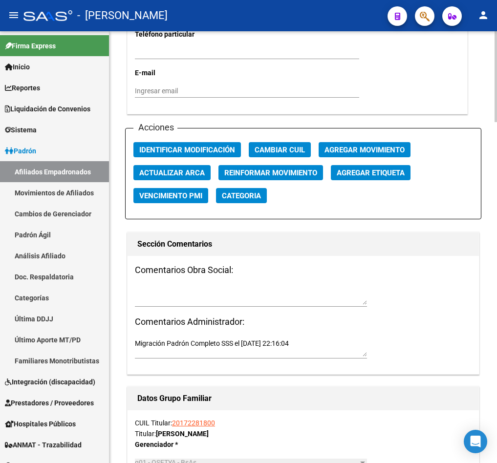
click at [355, 154] on span "Agregar Movimiento" at bounding box center [364, 149] width 80 height 9
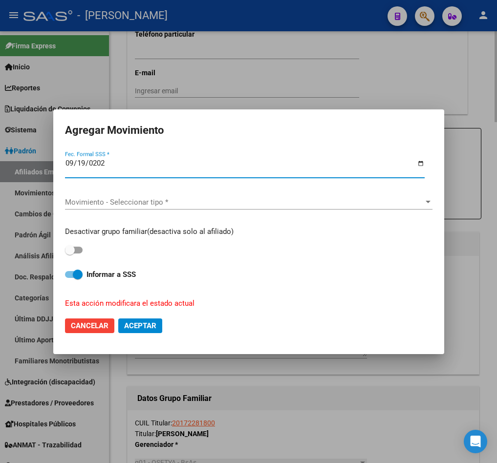
type input "[DATE]"
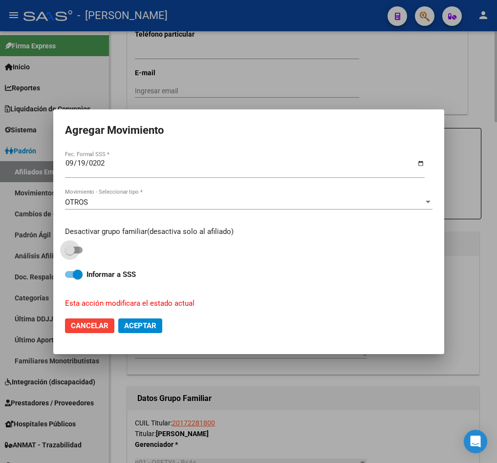
click at [69, 253] on input "checkbox" at bounding box center [69, 253] width 0 height 0
checkbox input "true"
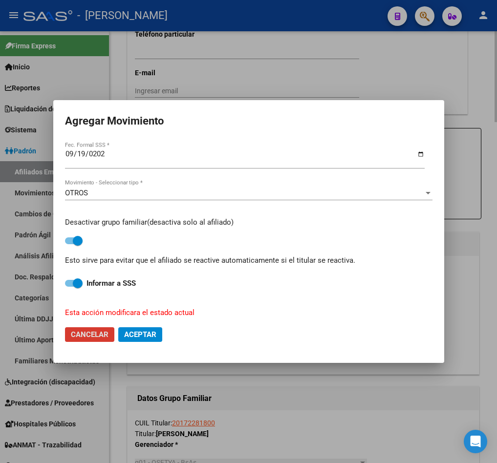
click at [65, 327] on button "Cancelar" at bounding box center [89, 334] width 49 height 15
checkbox input "false"
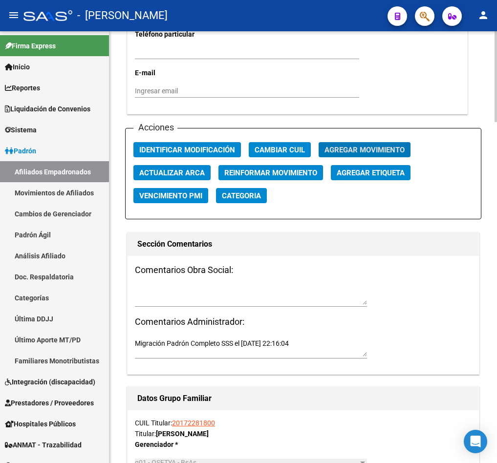
click at [355, 154] on span "Agregar Movimiento" at bounding box center [364, 149] width 80 height 9
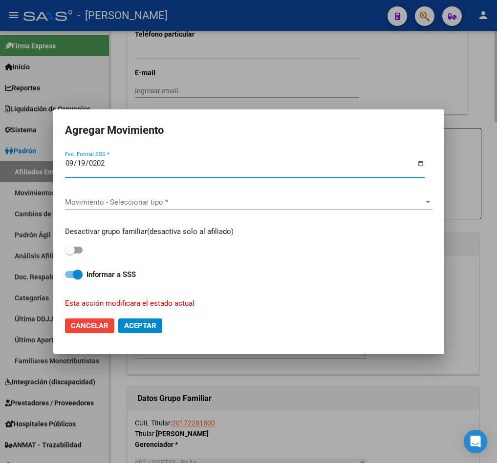
type input "[DATE]"
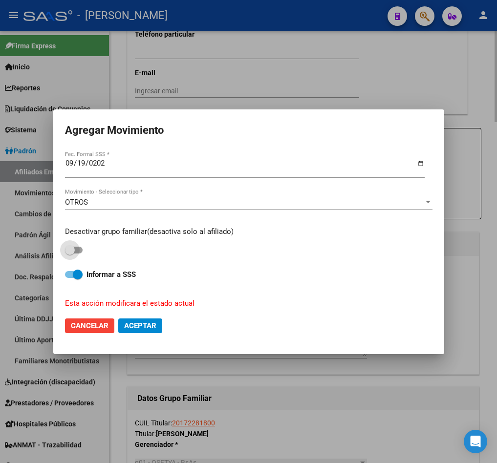
click at [69, 253] on input "checkbox" at bounding box center [69, 253] width 0 height 0
checkbox input "true"
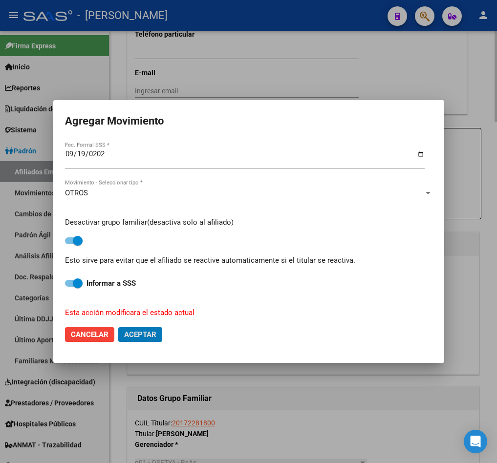
click at [118, 327] on button "Aceptar" at bounding box center [140, 334] width 44 height 15
checkbox input "false"
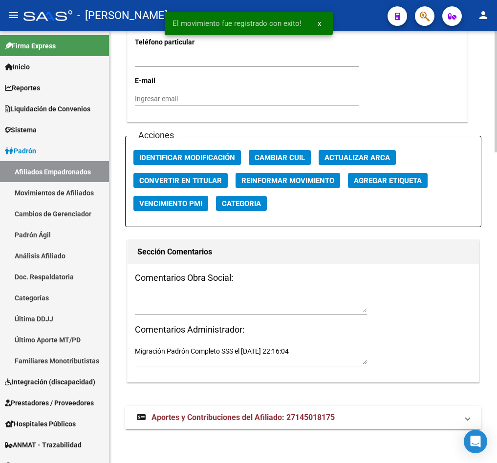
scroll to position [1107, 0]
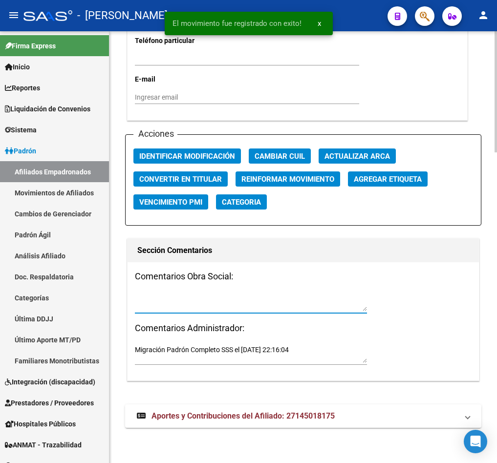
click at [177, 296] on textarea at bounding box center [251, 301] width 232 height 19
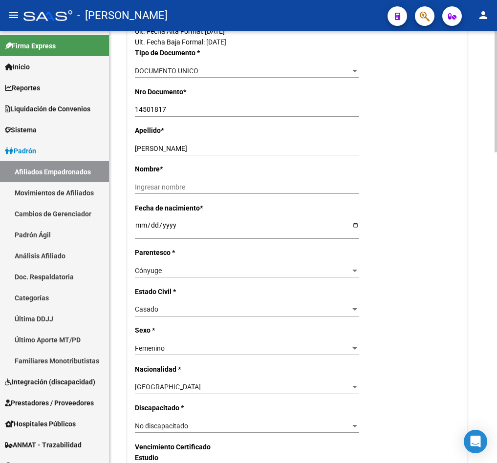
scroll to position [155, 0]
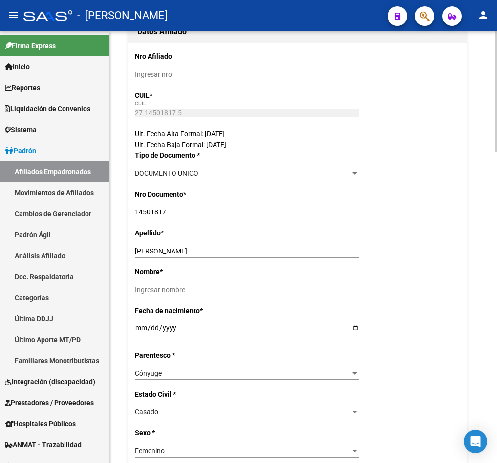
type textarea "15092025"
drag, startPoint x: 160, startPoint y: 252, endPoint x: 203, endPoint y: 252, distance: 43.0
click at [203, 252] on input "[PERSON_NAME]" at bounding box center [247, 251] width 224 height 8
type input "[PERSON_NAME]"
click at [171, 296] on div "Ingresar nombre" at bounding box center [247, 290] width 224 height 14
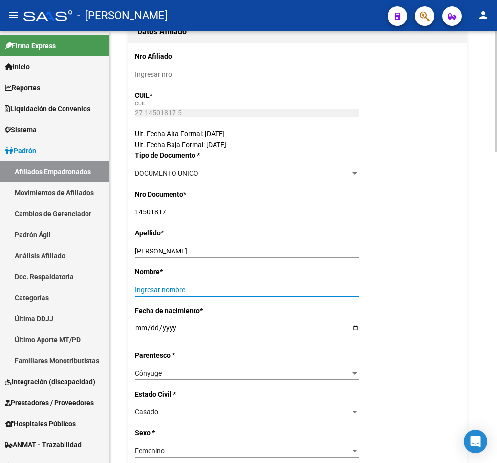
click at [181, 292] on input "Ingresar nombre" at bounding box center [247, 290] width 224 height 8
paste input "[PERSON_NAME]"
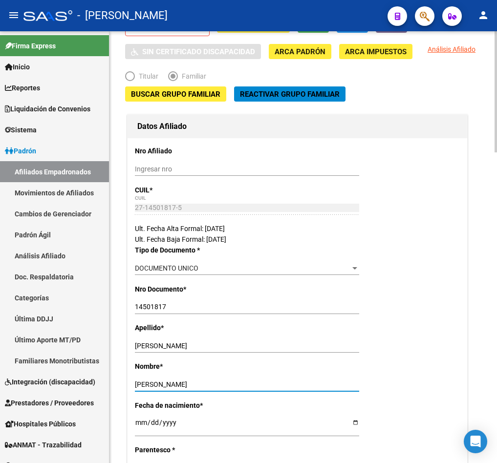
scroll to position [0, 0]
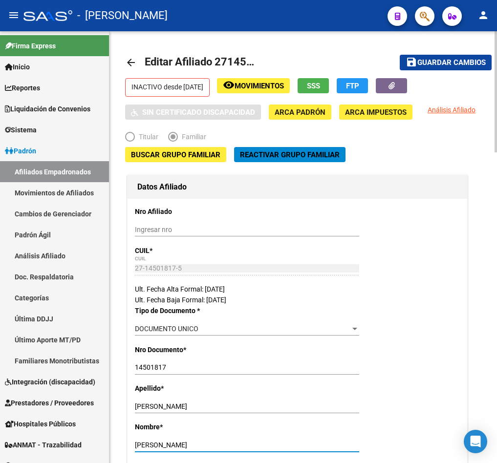
type input "[PERSON_NAME]"
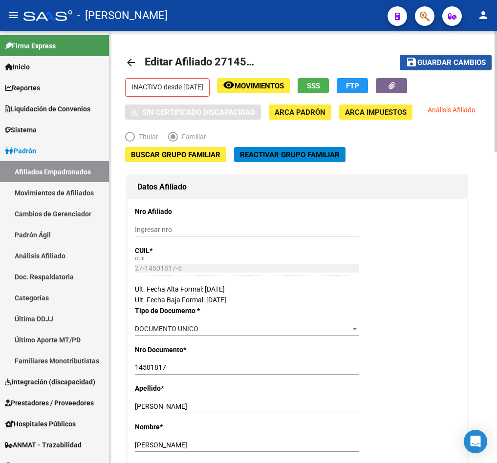
click at [432, 66] on button "save Guardar cambios" at bounding box center [445, 62] width 92 height 15
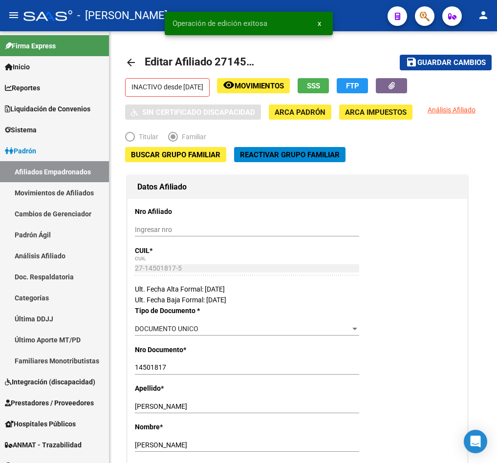
click at [419, 24] on span "button" at bounding box center [424, 16] width 10 height 20
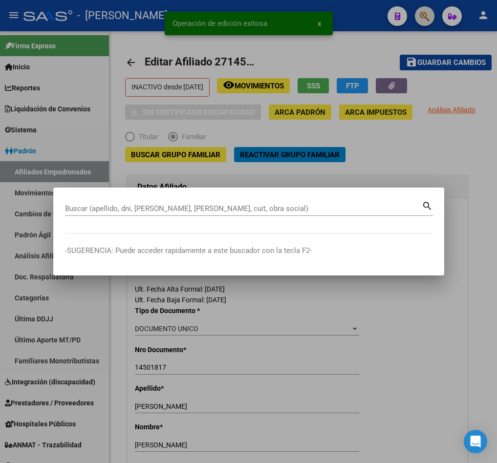
paste input "27146064111"
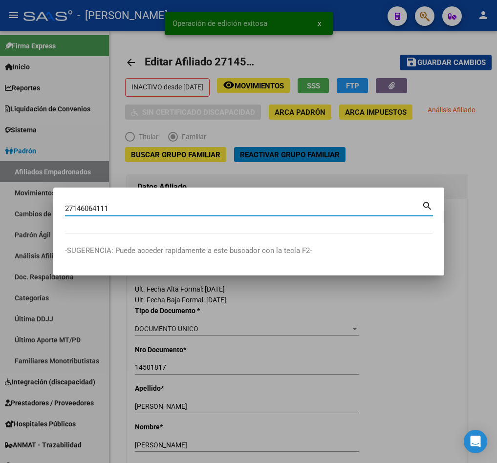
type input "27146064111"
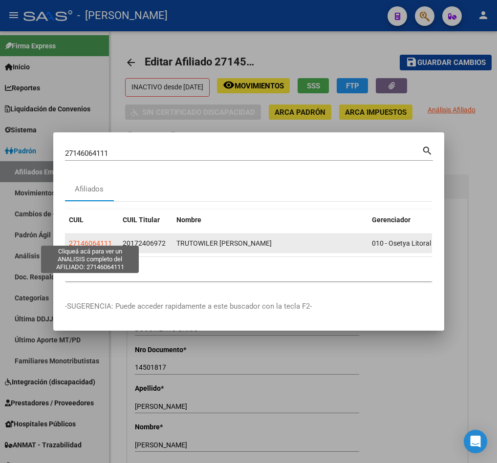
click at [103, 239] on span "27146064111" at bounding box center [90, 243] width 43 height 8
type textarea "27146064111"
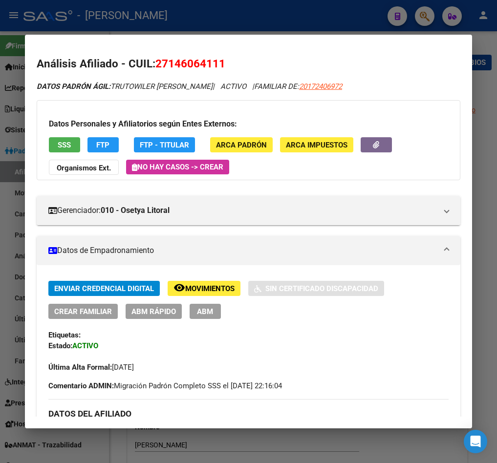
scroll to position [73, 0]
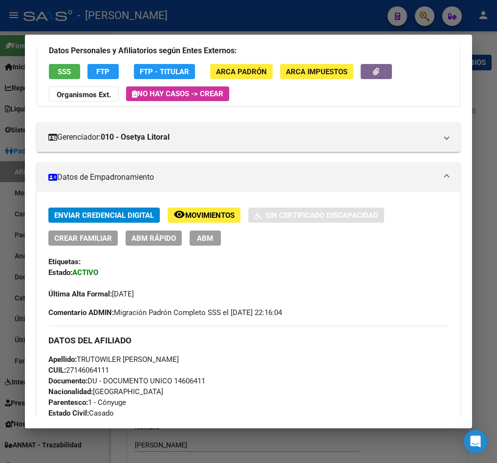
click at [207, 241] on span "ABM" at bounding box center [205, 238] width 16 height 9
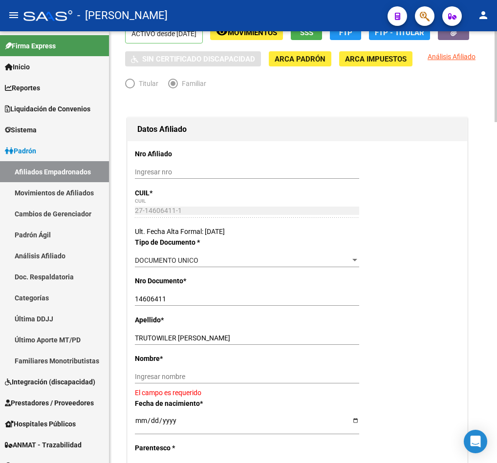
scroll to position [73, 0]
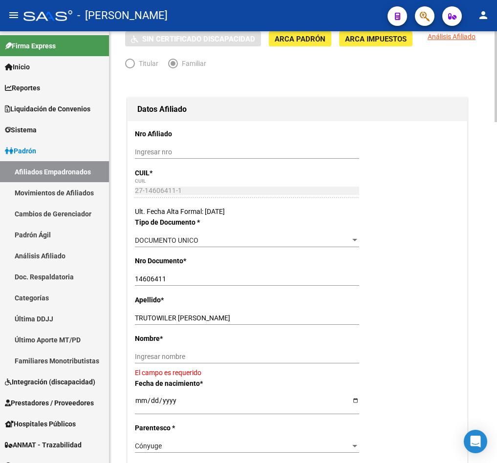
click at [190, 322] on input "TRUTOWILER [PERSON_NAME]" at bounding box center [247, 318] width 224 height 8
type input "TRUTOWILER"
click at [195, 361] on input "Ingresar nombre" at bounding box center [247, 356] width 224 height 8
paste input "[PERSON_NAME]"
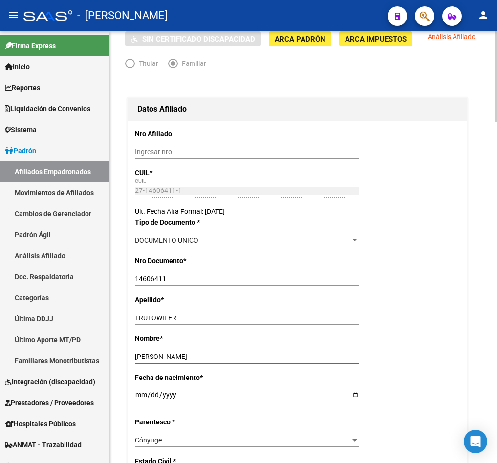
type input "[PERSON_NAME]"
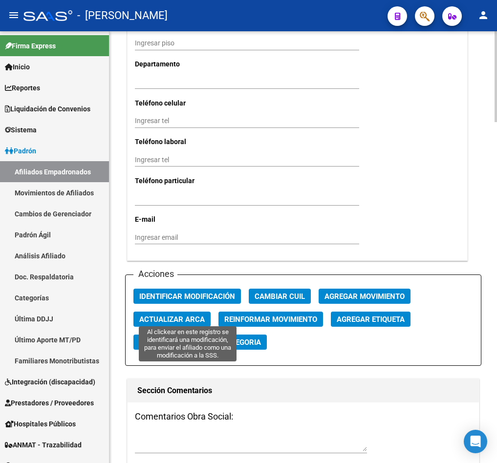
scroll to position [1025, 0]
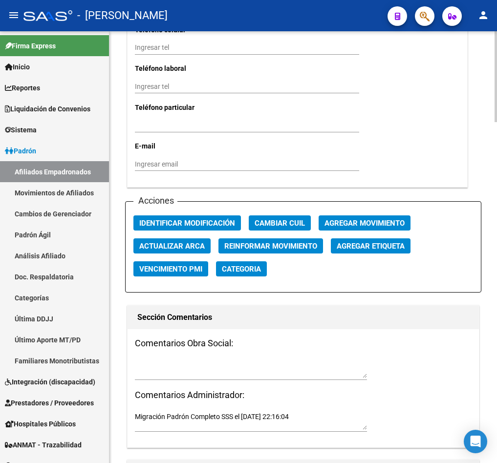
click at [198, 372] on div "Comentarios Obra Social: Comentarios Administrador: Migración Padrón Completo S…" at bounding box center [302, 388] width 351 height 119
click at [167, 378] on textarea at bounding box center [251, 368] width 232 height 19
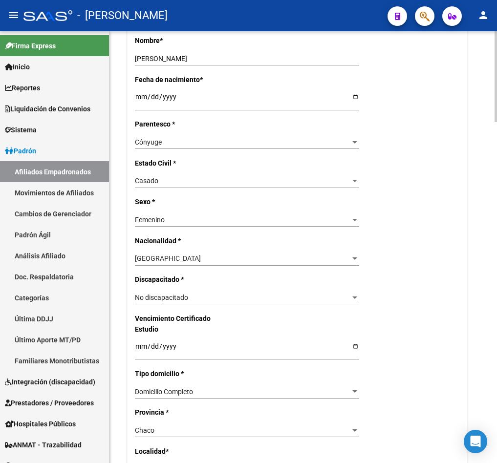
scroll to position [0, 0]
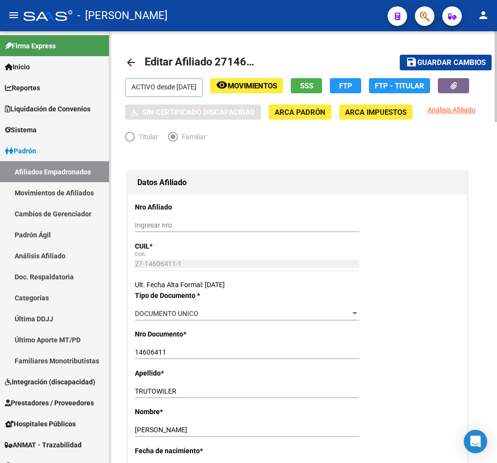
type textarea "15092025"
click at [443, 67] on button "save Guardar cambios" at bounding box center [445, 62] width 92 height 15
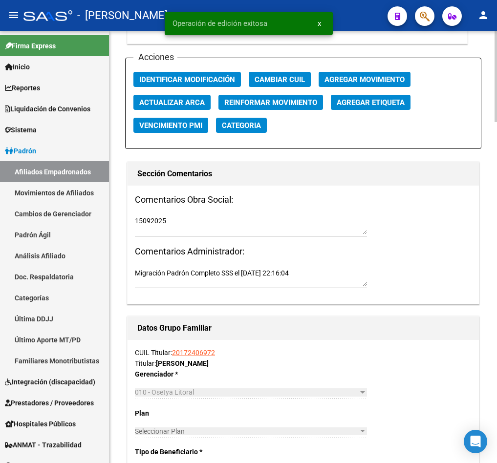
scroll to position [1172, 0]
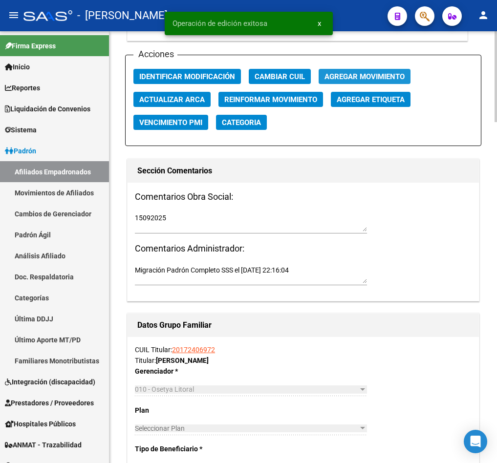
click at [346, 81] on span "Agregar Movimiento" at bounding box center [364, 76] width 80 height 9
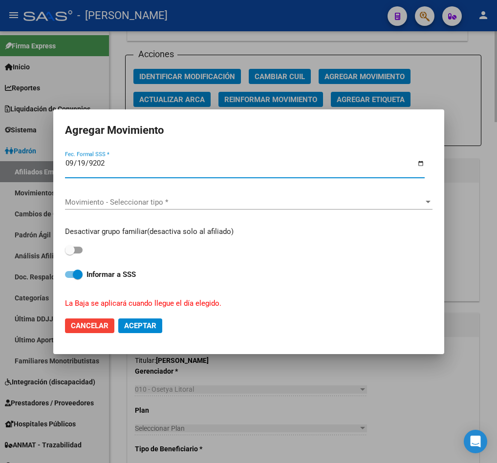
type input "[DATE]"
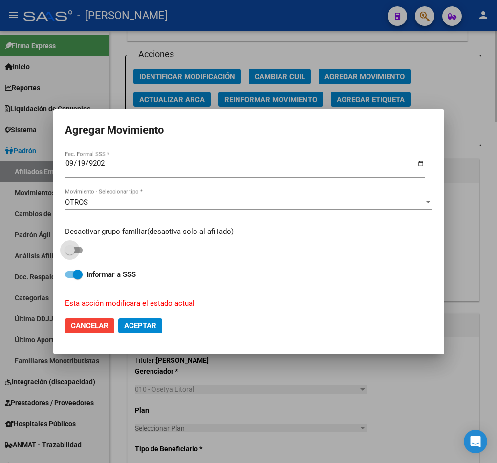
click at [69, 253] on input "checkbox" at bounding box center [69, 253] width 0 height 0
checkbox input "true"
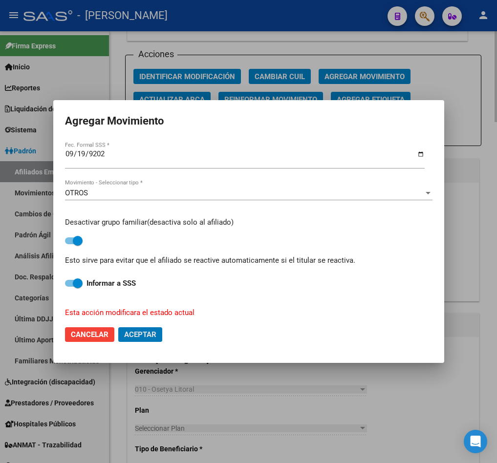
click at [118, 327] on button "Aceptar" at bounding box center [140, 334] width 44 height 15
checkbox input "false"
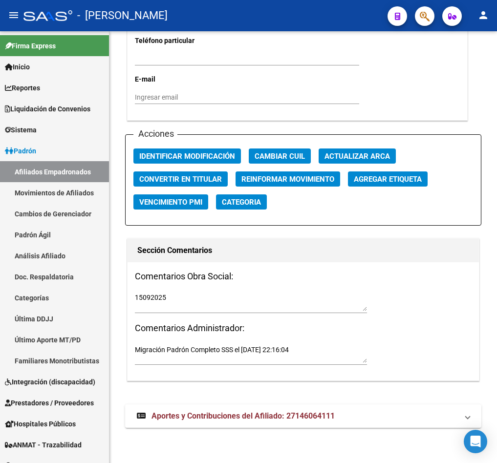
click at [417, 16] on button "button" at bounding box center [425, 16] width 20 height 20
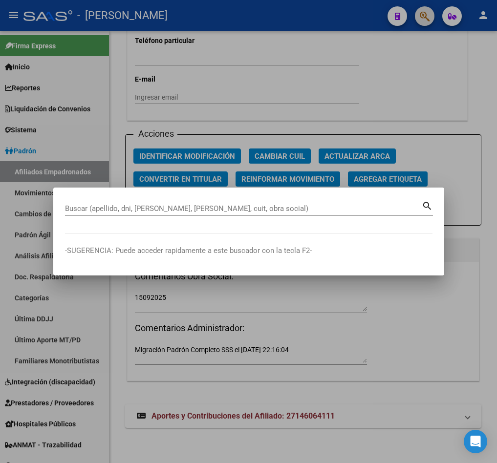
paste input "27142389563"
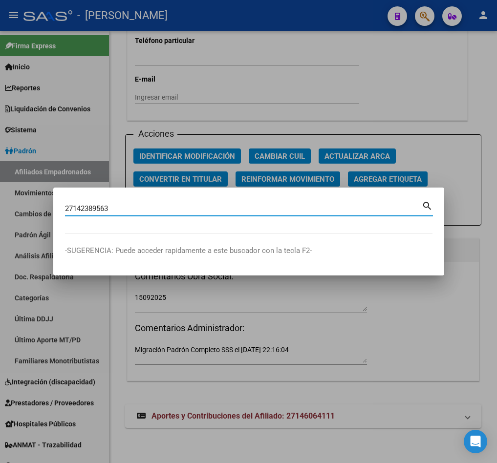
type input "27142389563"
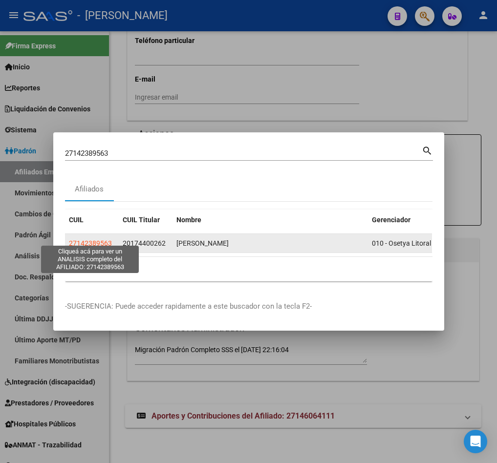
click at [106, 239] on span "27142389563" at bounding box center [90, 243] width 43 height 8
type textarea "27142389563"
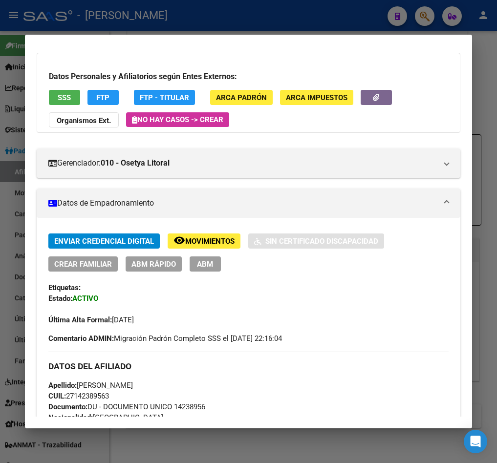
scroll to position [73, 0]
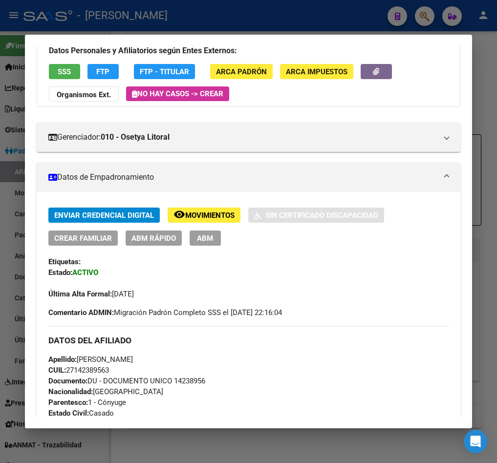
click at [204, 230] on button "ABM" at bounding box center [204, 237] width 31 height 15
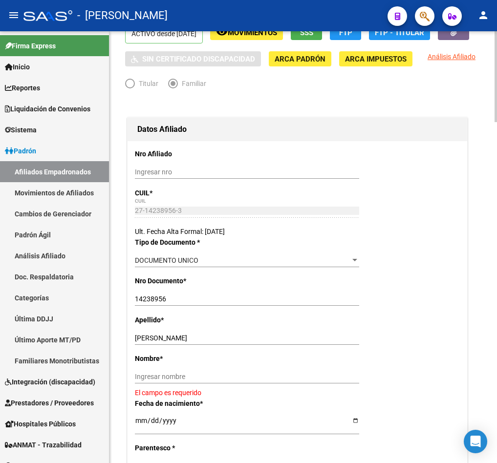
scroll to position [146, 0]
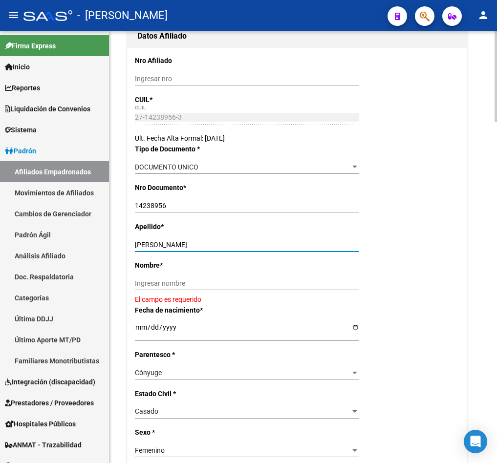
drag, startPoint x: 184, startPoint y: 265, endPoint x: 164, endPoint y: 267, distance: 19.6
click at [164, 249] on input "[PERSON_NAME]" at bounding box center [247, 245] width 224 height 8
type input "[PERSON_NAME]"
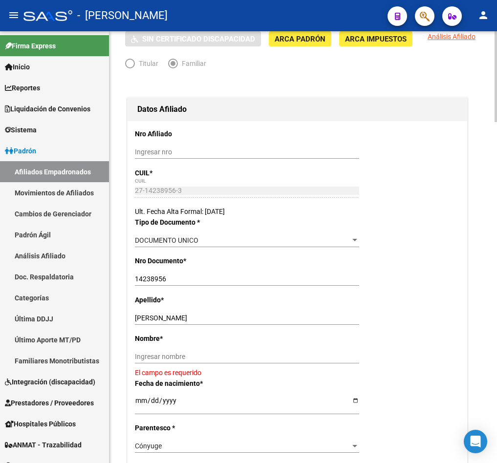
drag, startPoint x: 192, startPoint y: 393, endPoint x: 193, endPoint y: 387, distance: 6.0
click at [192, 377] on app-form-text-field "Nombre * Ingresar nombre El campo es requerido" at bounding box center [297, 355] width 325 height 43
click at [194, 372] on div "Ingresar nombre" at bounding box center [247, 361] width 224 height 22
click at [195, 363] on div "Ingresar nombre" at bounding box center [247, 357] width 224 height 14
click at [195, 361] on input "Ingresar nombre" at bounding box center [247, 356] width 224 height 8
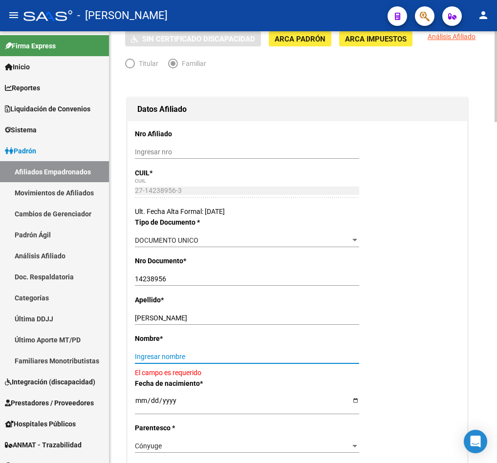
paste input "[PERSON_NAME]"
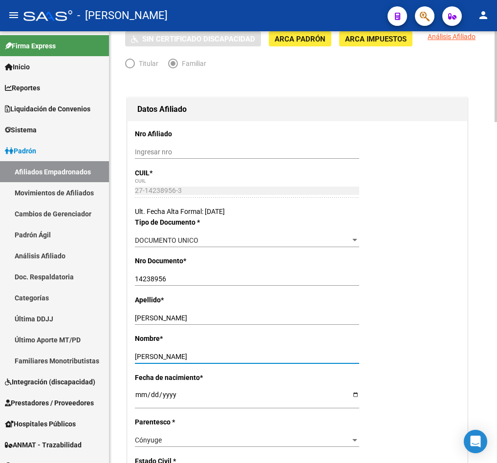
type input "[PERSON_NAME]"
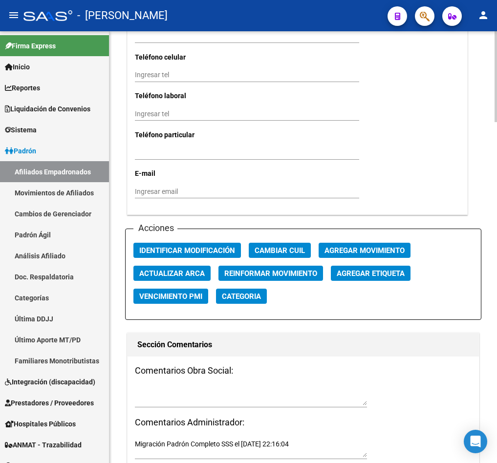
scroll to position [1099, 0]
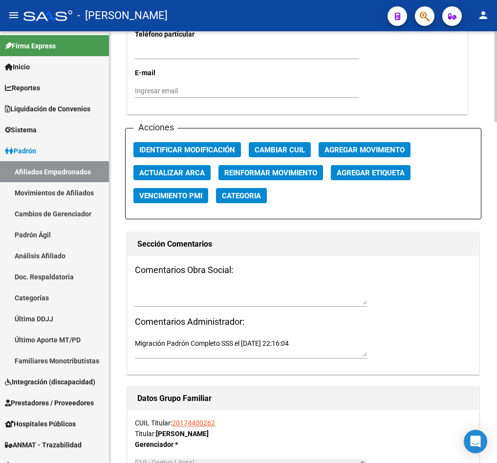
click at [170, 305] on textarea at bounding box center [251, 295] width 232 height 19
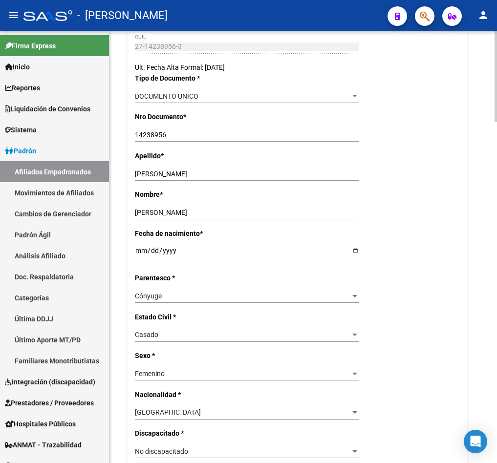
scroll to position [0, 0]
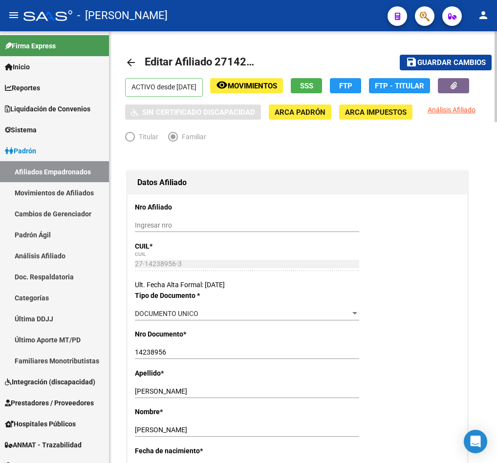
type textarea "15092025"
click at [465, 65] on span "Guardar cambios" at bounding box center [451, 63] width 68 height 9
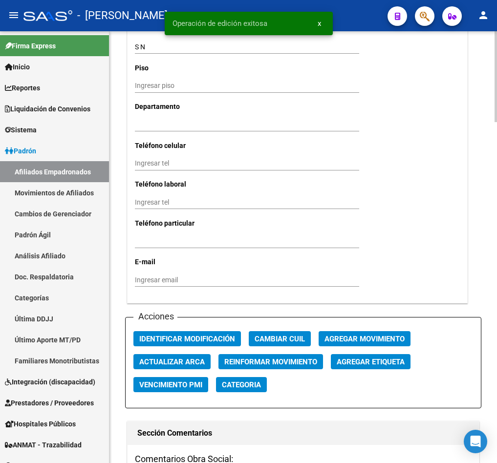
scroll to position [1172, 0]
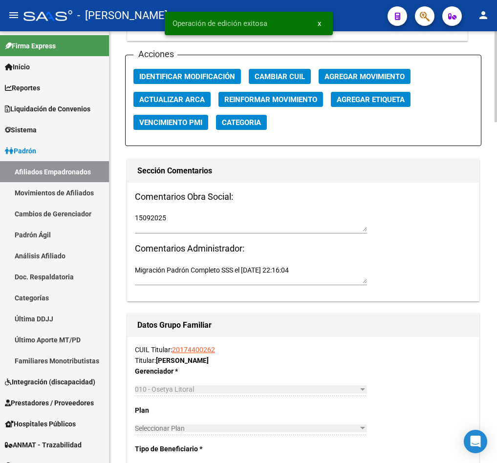
click at [369, 81] on span "Agregar Movimiento" at bounding box center [364, 76] width 80 height 9
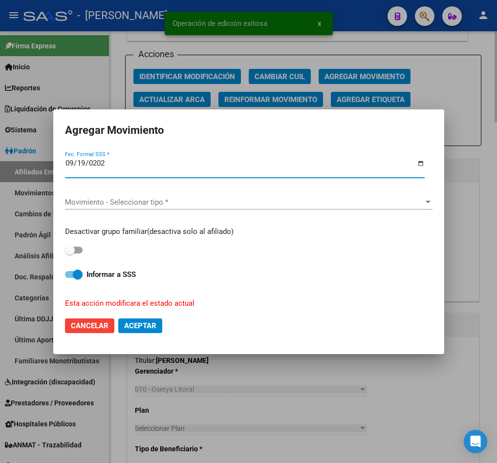
type input "[DATE]"
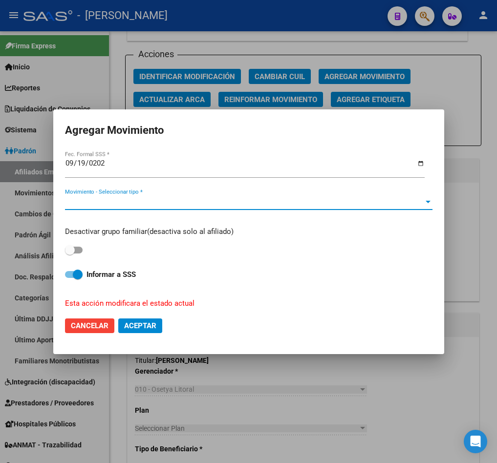
click at [142, 200] on span "Movimiento - Seleccionar tipo *" at bounding box center [244, 202] width 358 height 9
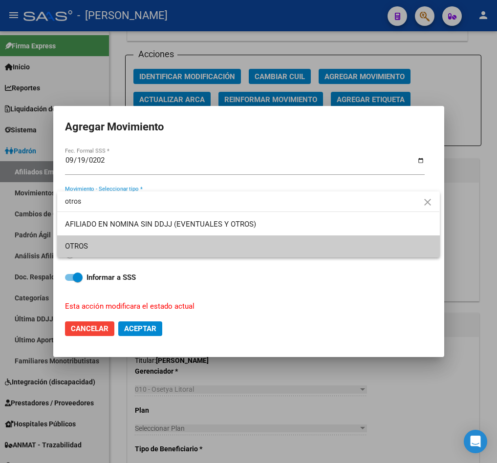
type input "otros"
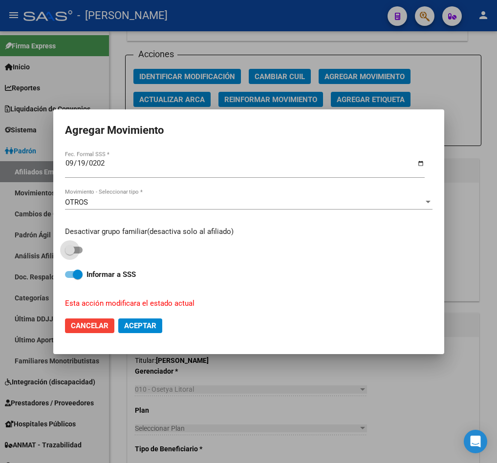
click at [69, 253] on input "checkbox" at bounding box center [69, 253] width 0 height 0
checkbox input "true"
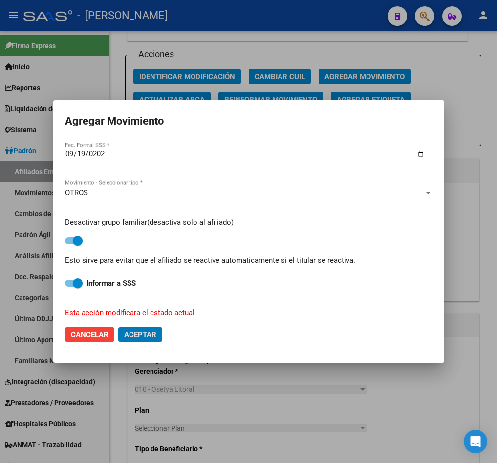
click at [118, 327] on button "Aceptar" at bounding box center [140, 334] width 44 height 15
checkbox input "false"
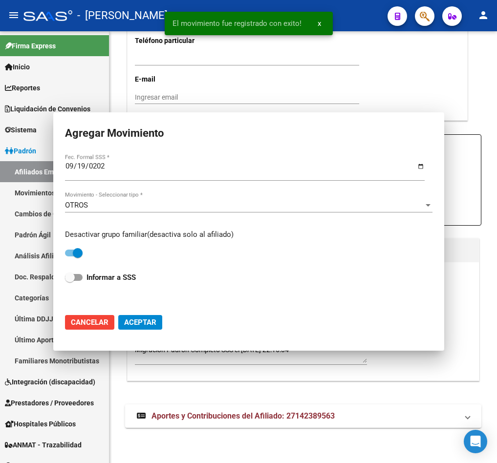
scroll to position [1107, 0]
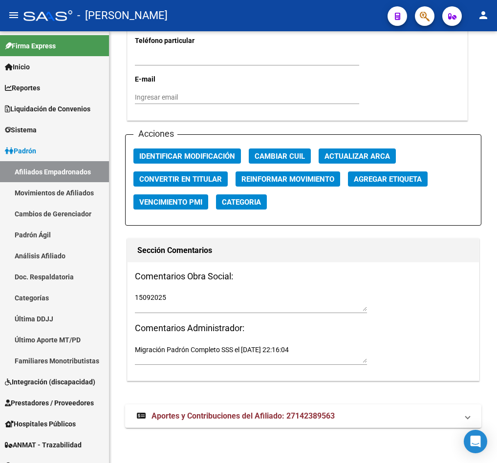
click at [426, 13] on icon "button" at bounding box center [424, 16] width 10 height 11
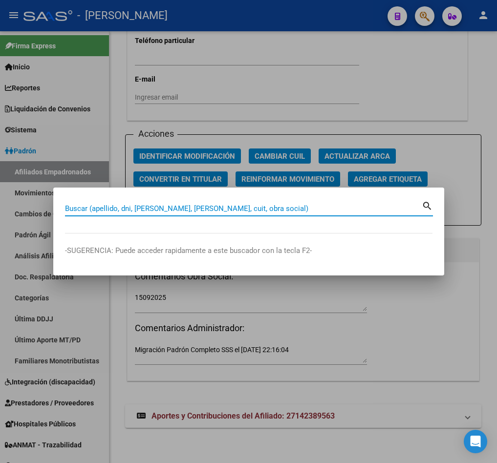
paste input "27142578188"
type input "27142578188"
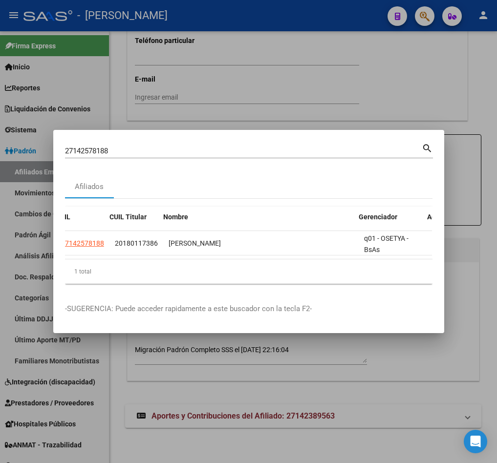
scroll to position [0, 4]
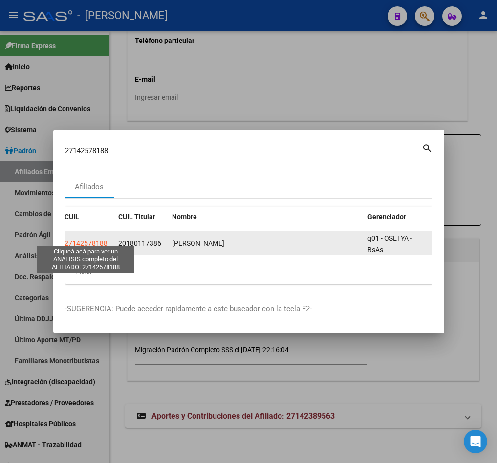
click at [77, 239] on span "27142578188" at bounding box center [85, 243] width 43 height 8
type textarea "27142578188"
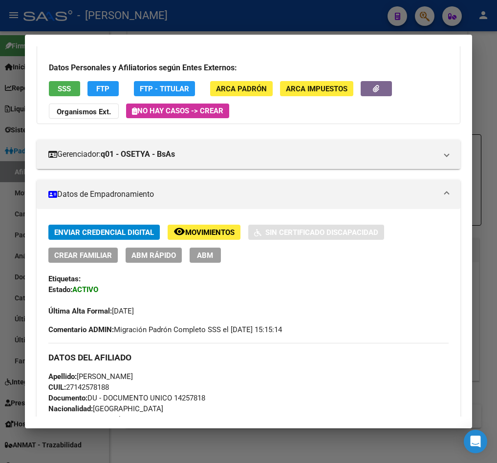
scroll to position [146, 0]
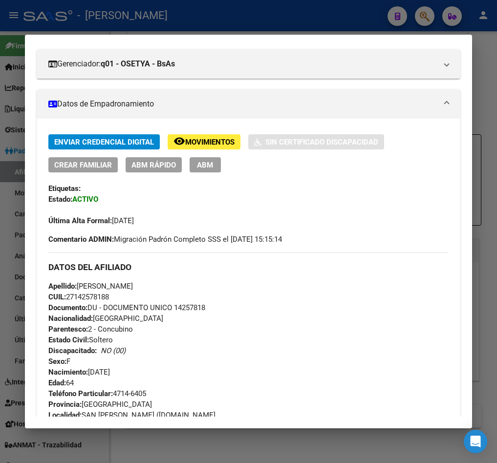
click at [215, 168] on button "ABM" at bounding box center [204, 164] width 31 height 15
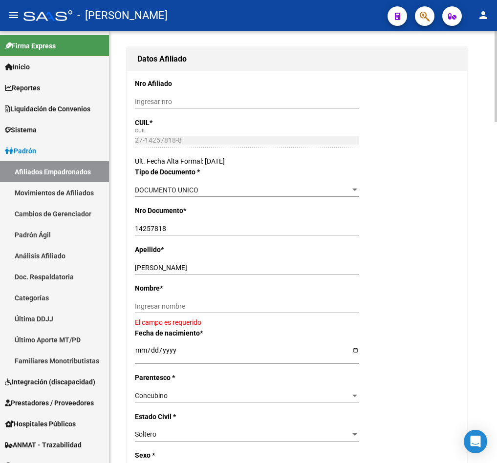
scroll to position [146, 0]
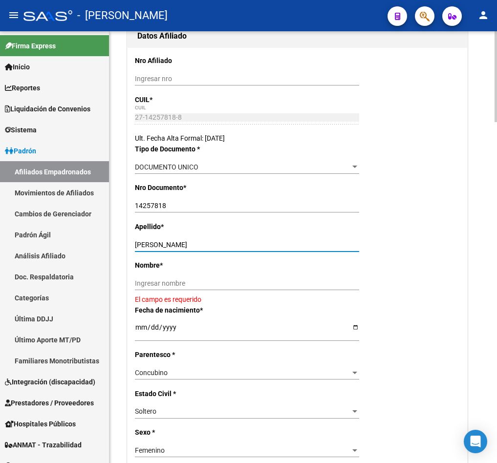
drag, startPoint x: 214, startPoint y: 262, endPoint x: 163, endPoint y: 269, distance: 51.7
click at [163, 251] on div "[PERSON_NAME] apellido" at bounding box center [247, 245] width 224 height 14
type input "JUAREZ"
click at [185, 288] on input "Ingresar nombre" at bounding box center [247, 283] width 224 height 8
paste input "[PERSON_NAME]"
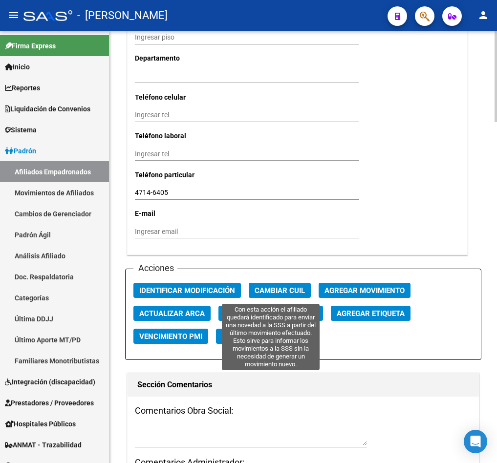
scroll to position [1025, 0]
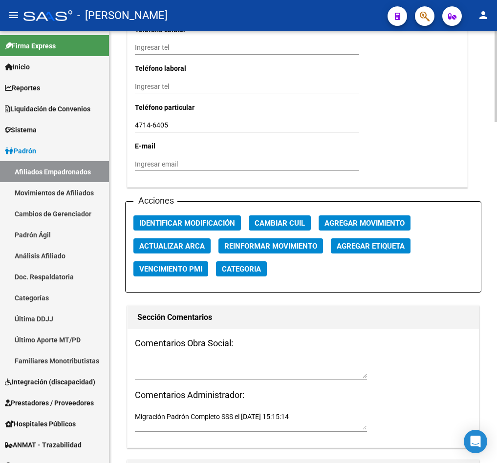
type input "[PERSON_NAME]"
click at [191, 378] on textarea at bounding box center [251, 368] width 232 height 19
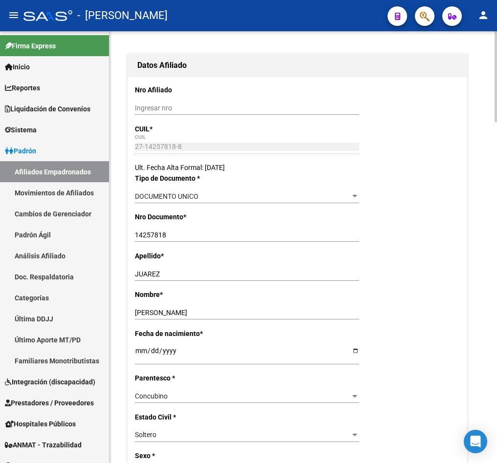
scroll to position [0, 0]
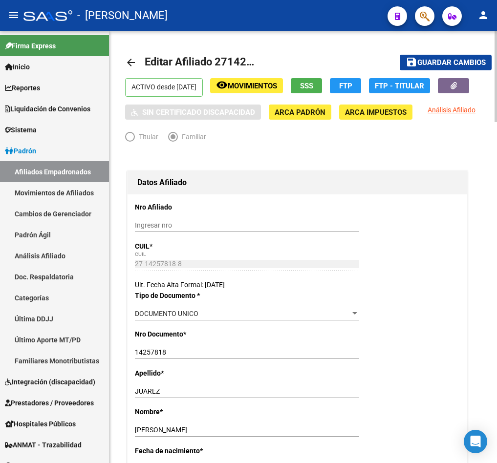
type textarea "15092025"
click at [447, 62] on span "Guardar cambios" at bounding box center [451, 63] width 68 height 9
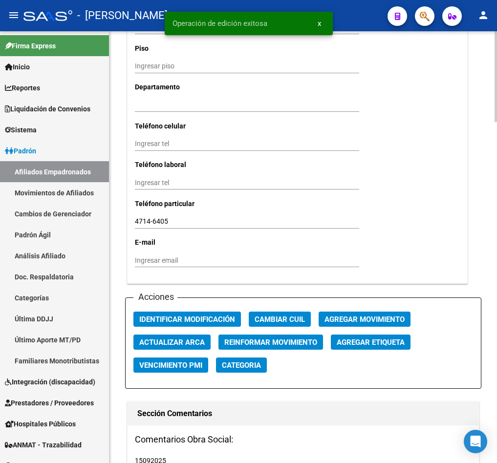
scroll to position [952, 0]
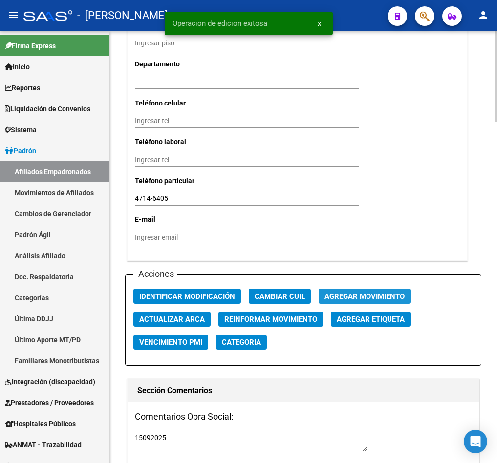
click at [351, 301] on span "Agregar Movimiento" at bounding box center [364, 296] width 80 height 9
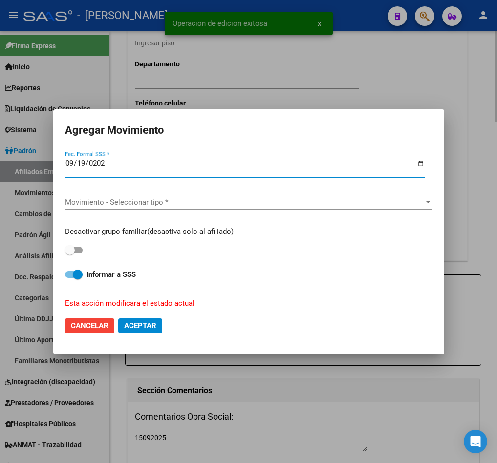
type input "[DATE]"
click at [157, 192] on div "Movimiento - Seleccionar tipo * Movimiento - Seleccionar tipo *" at bounding box center [248, 203] width 367 height 32
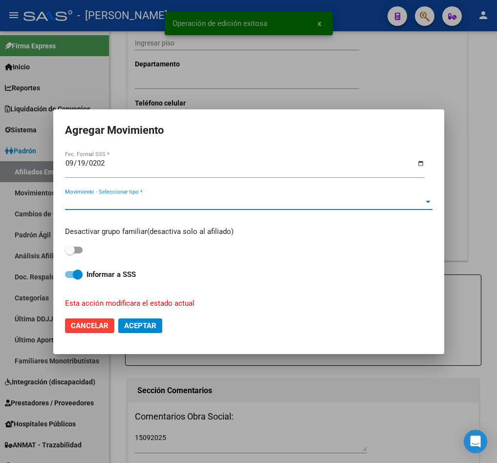
click at [154, 204] on span "Movimiento - Seleccionar tipo *" at bounding box center [244, 202] width 358 height 9
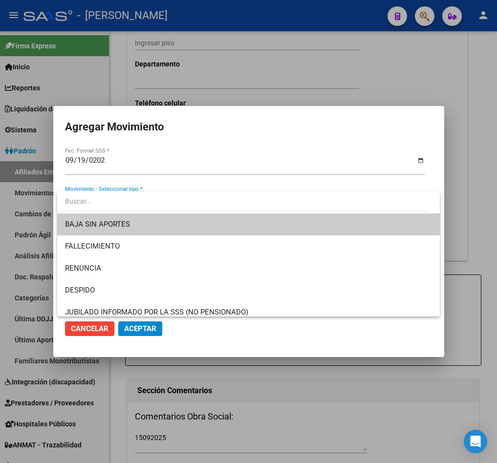
click at [126, 217] on span "BAJA SIN APORTES" at bounding box center [248, 224] width 366 height 22
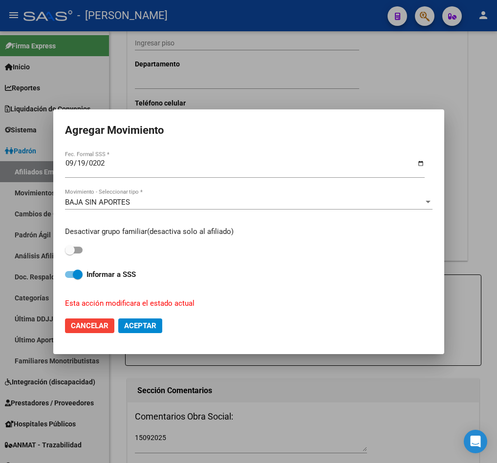
click at [56, 255] on mat-dialog-content "[DATE] Fec. Formal SSS * BAJA SIN APORTES Movimiento - Seleccionar tipo * Desac…" at bounding box center [248, 229] width 391 height 160
click at [74, 249] on span at bounding box center [70, 250] width 10 height 10
click at [70, 253] on input "checkbox" at bounding box center [69, 253] width 0 height 0
checkbox input "true"
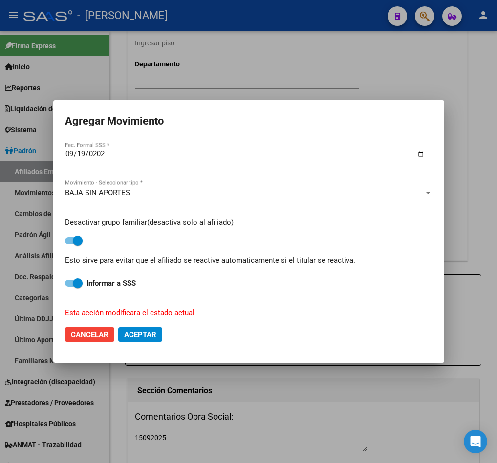
click at [107, 194] on span "BAJA SIN APORTES" at bounding box center [97, 192] width 65 height 9
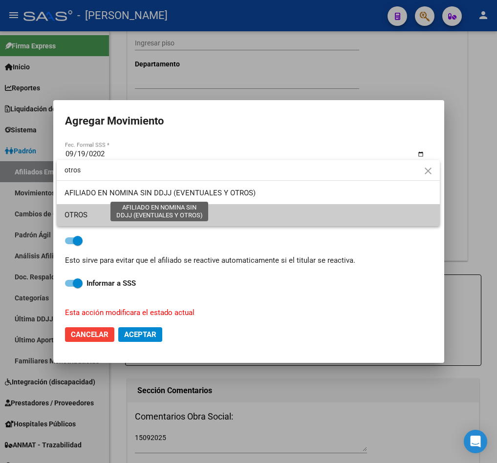
type input "otros"
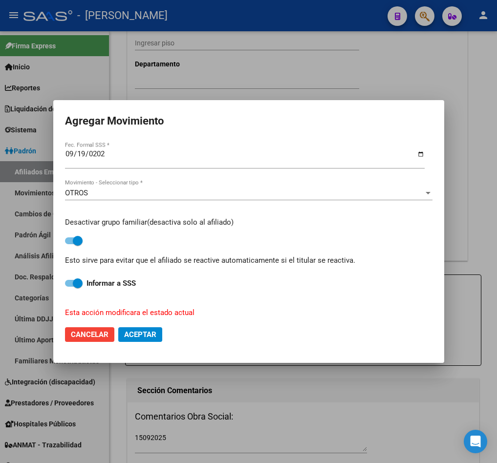
click at [142, 324] on mat-dialog-actions "Cancelar Aceptar" at bounding box center [248, 334] width 367 height 33
click at [142, 328] on button "Aceptar" at bounding box center [140, 334] width 44 height 15
checkbox input "false"
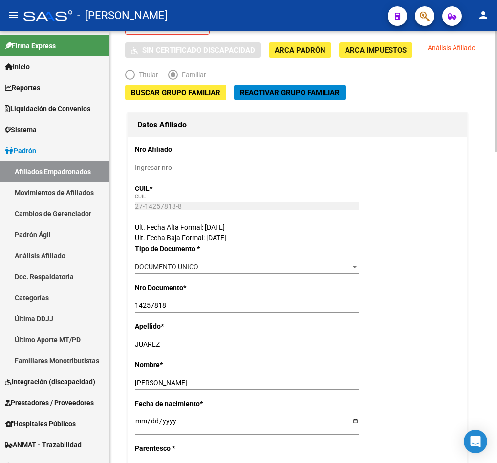
scroll to position [146, 0]
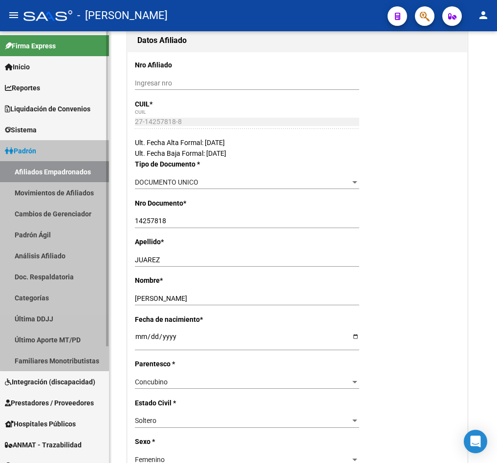
click at [84, 165] on link "Afiliados Empadronados" at bounding box center [54, 171] width 109 height 21
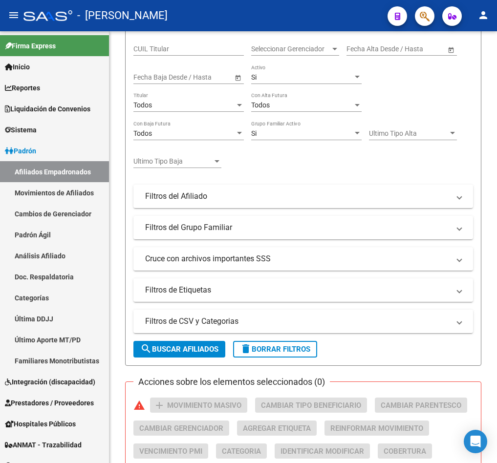
click at [422, 23] on span "button" at bounding box center [424, 16] width 10 height 20
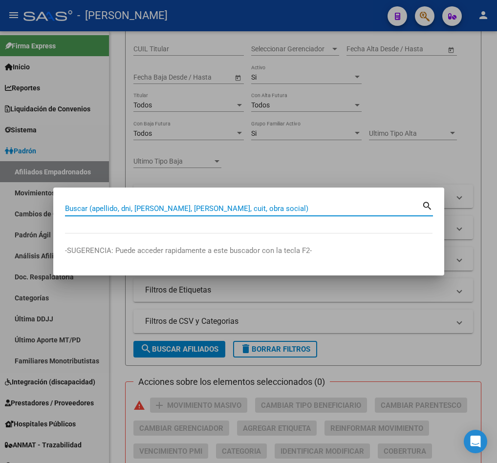
paste input "27170482994"
type input "27170482994"
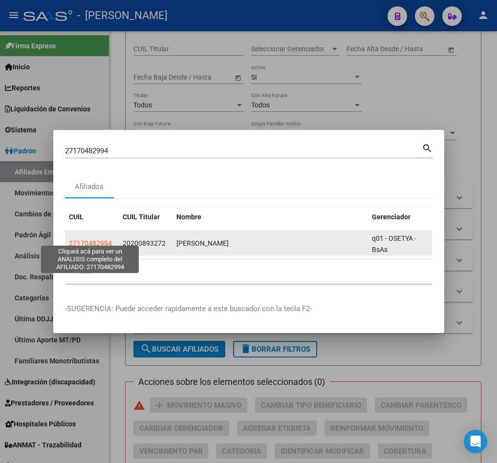
click at [110, 240] on span "27170482994" at bounding box center [90, 243] width 43 height 8
type textarea "27170482994"
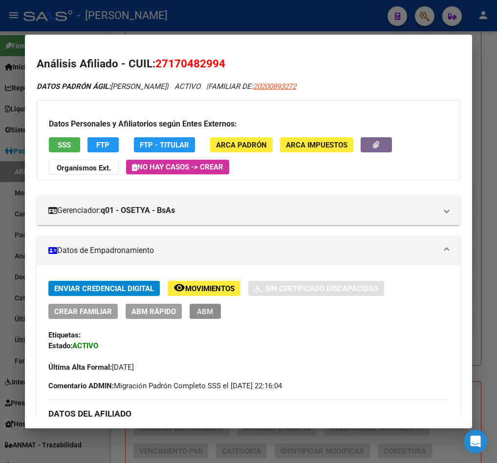
click at [212, 313] on span "ABM" at bounding box center [205, 311] width 16 height 9
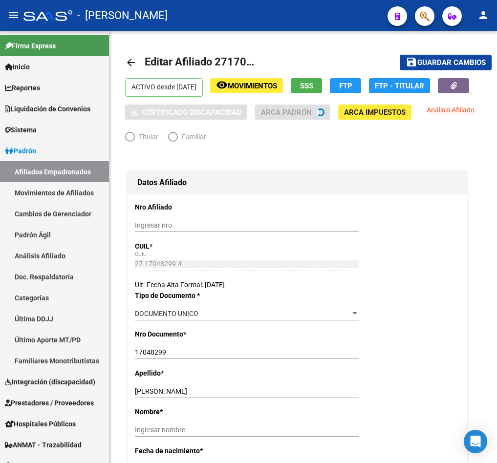
radio input "true"
type input "30-65329324-7"
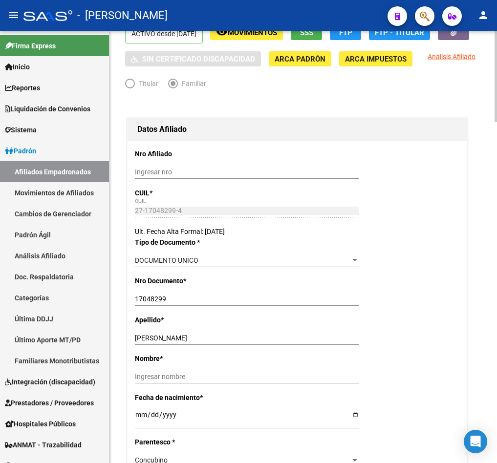
scroll to position [146, 0]
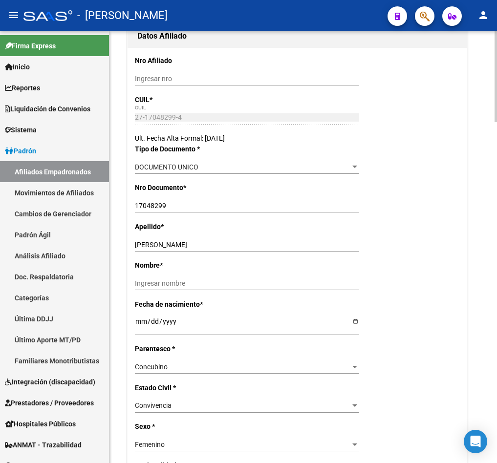
click at [176, 249] on input "[PERSON_NAME]" at bounding box center [247, 245] width 224 height 8
type input "MARQUEZ"
drag, startPoint x: 210, startPoint y: 307, endPoint x: 209, endPoint y: 301, distance: 5.9
paste input "[PERSON_NAME]"
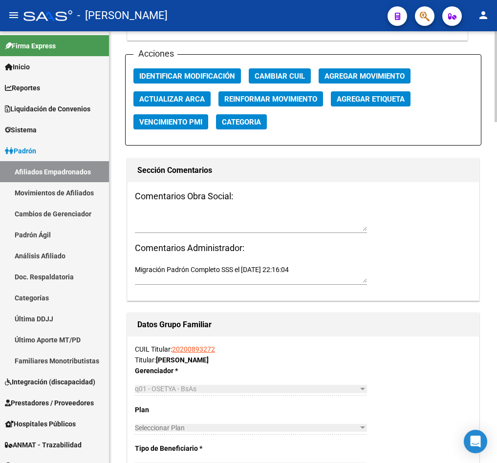
scroll to position [1172, 0]
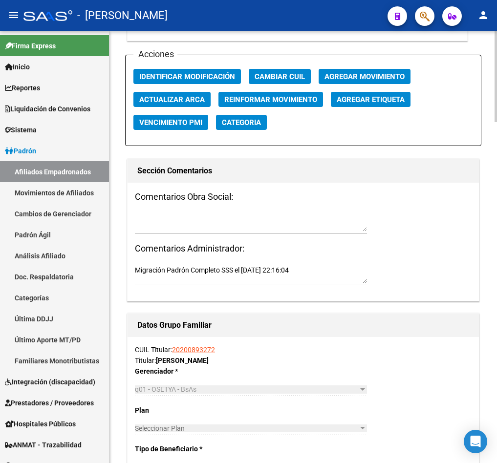
type input "[PERSON_NAME]"
click at [192, 231] on textarea at bounding box center [251, 222] width 232 height 19
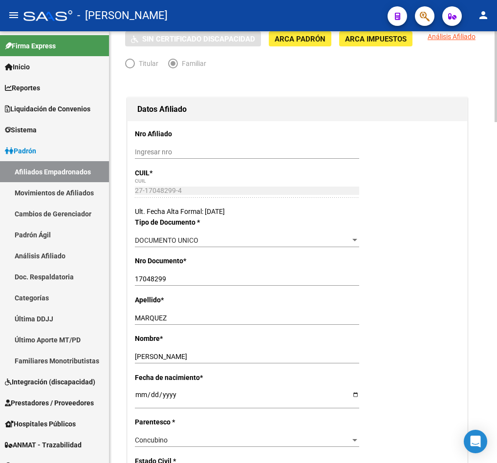
scroll to position [0, 0]
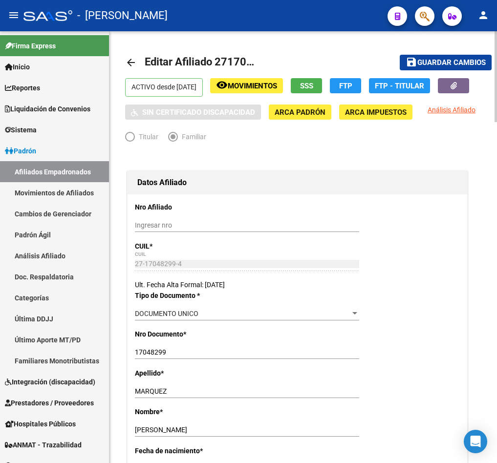
type textarea "15092025"
click at [450, 66] on span "Guardar cambios" at bounding box center [451, 63] width 68 height 9
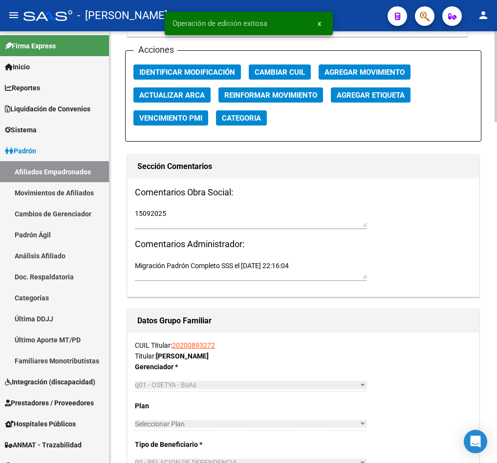
scroll to position [1172, 0]
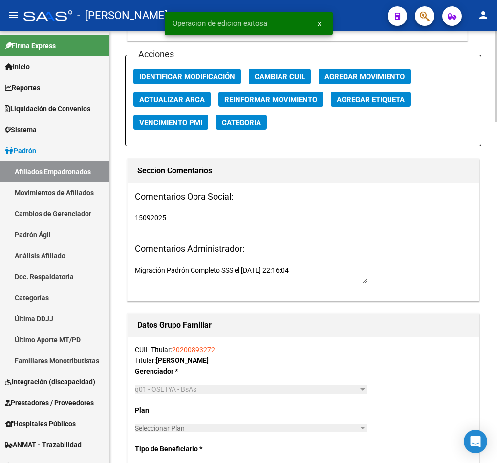
click at [384, 81] on span "Agregar Movimiento" at bounding box center [364, 76] width 80 height 9
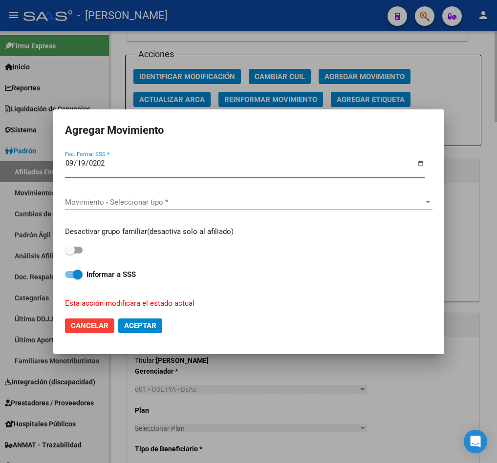
type input "[DATE]"
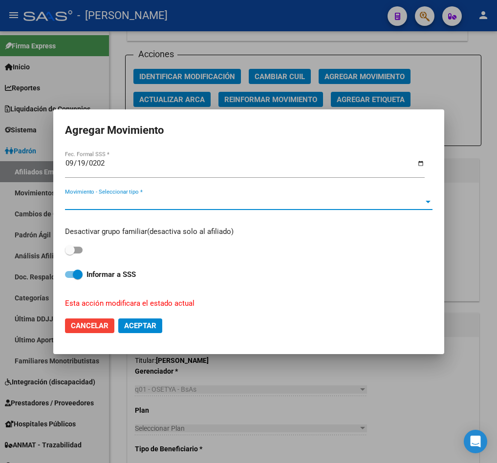
click at [189, 204] on span "Movimiento - Seleccionar tipo *" at bounding box center [244, 202] width 358 height 9
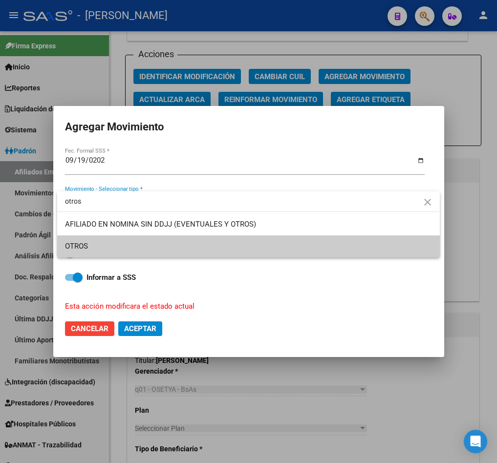
type input "otros"
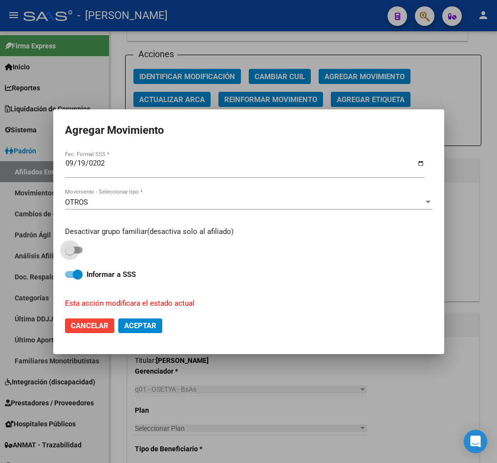
click at [69, 253] on input "checkbox" at bounding box center [69, 253] width 0 height 0
checkbox input "true"
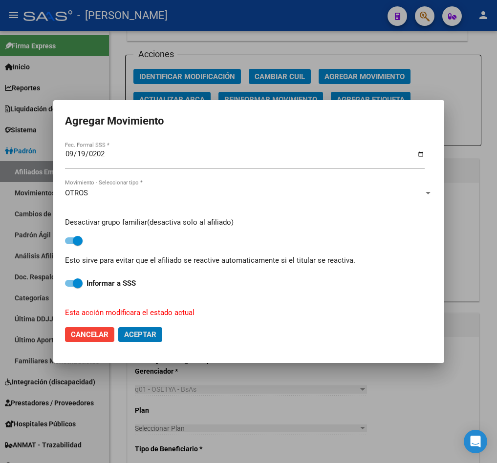
click at [118, 327] on button "Aceptar" at bounding box center [140, 334] width 44 height 15
checkbox input "false"
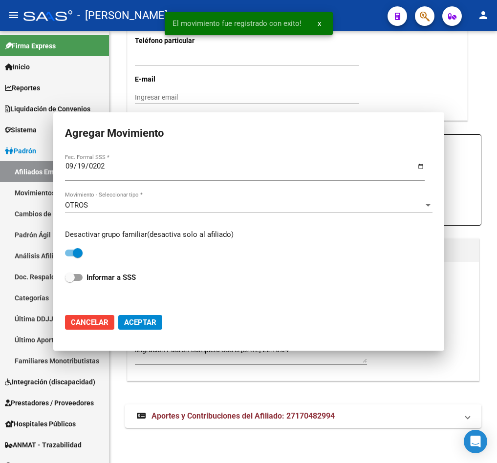
scroll to position [1107, 0]
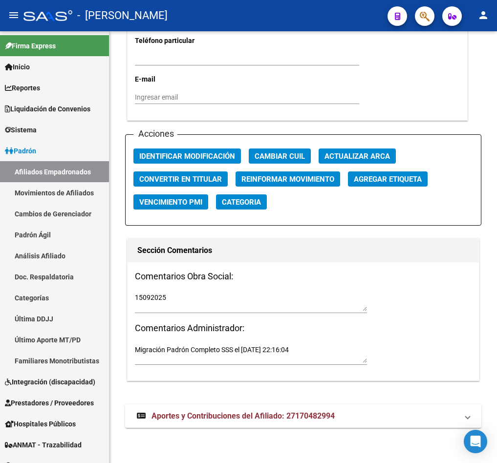
click at [428, 8] on span "button" at bounding box center [424, 16] width 10 height 20
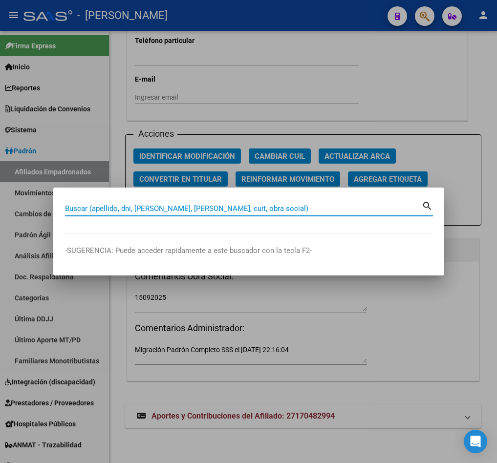
paste input "27148591119"
type input "27148591119"
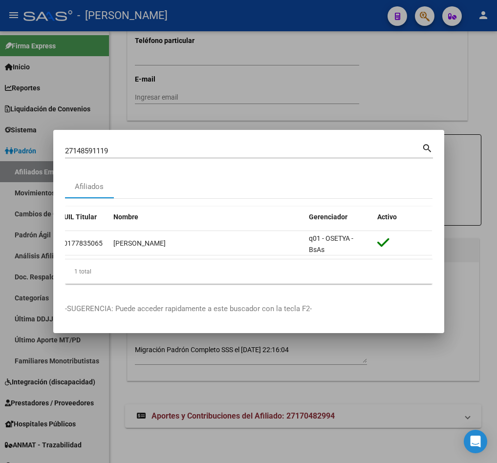
scroll to position [0, 0]
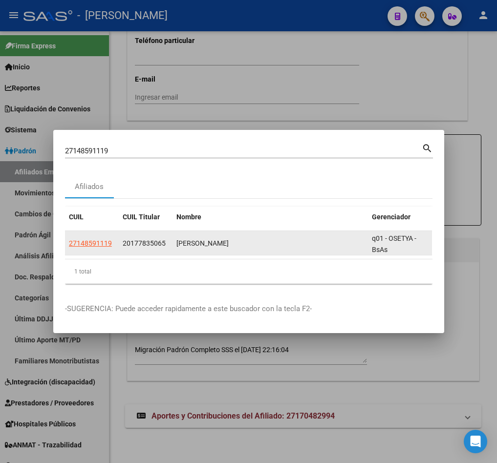
click at [96, 239] on span "27148591119" at bounding box center [90, 243] width 43 height 8
type textarea "27148591119"
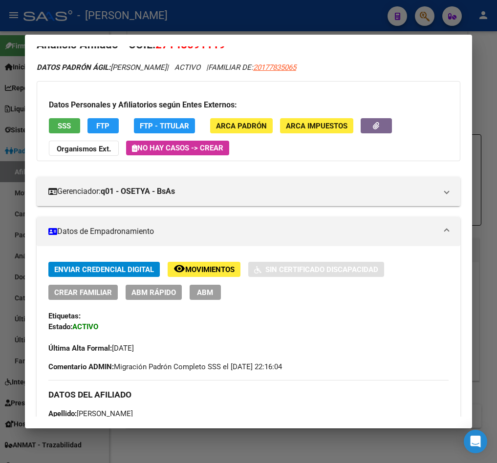
scroll to position [73, 0]
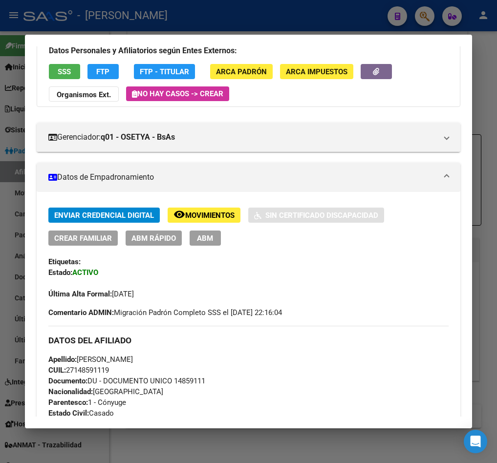
click at [220, 241] on div "Enviar Credencial Digital remove_red_eye Movimientos Sin Certificado Discapacid…" at bounding box center [248, 226] width 400 height 38
click at [211, 241] on span "ABM" at bounding box center [205, 238] width 16 height 9
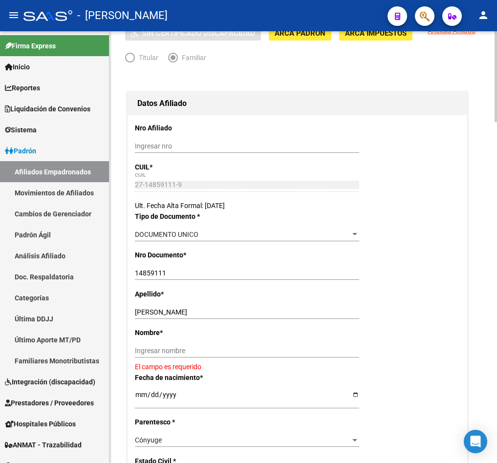
scroll to position [146, 0]
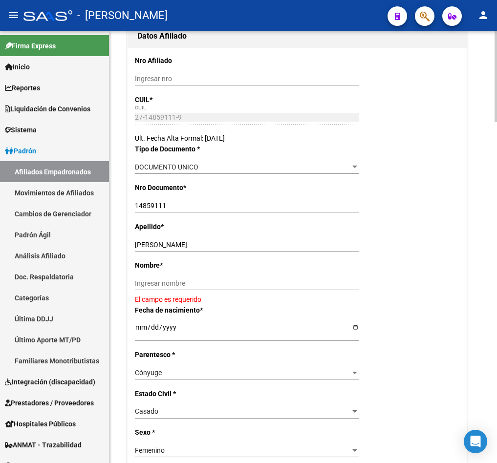
click at [176, 260] on div "[PERSON_NAME] apellido" at bounding box center [247, 249] width 224 height 22
click at [178, 249] on input "[PERSON_NAME]" at bounding box center [247, 245] width 224 height 8
click at [179, 249] on input "[PERSON_NAME]" at bounding box center [247, 245] width 224 height 8
type input "ORELLANA"
paste input "[PERSON_NAME]"
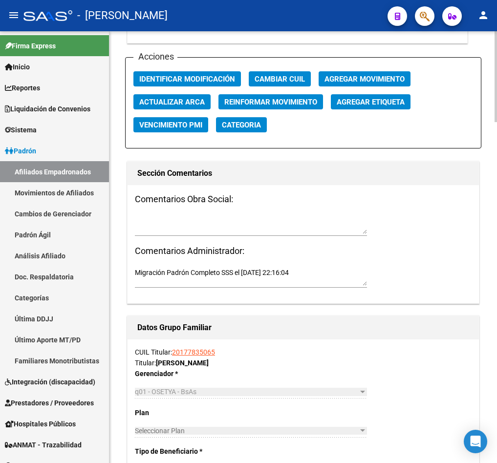
scroll to position [1172, 0]
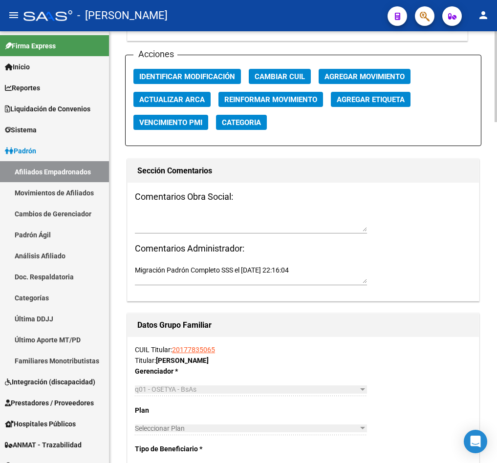
type input "[PERSON_NAME]"
click at [167, 231] on textarea at bounding box center [251, 222] width 232 height 19
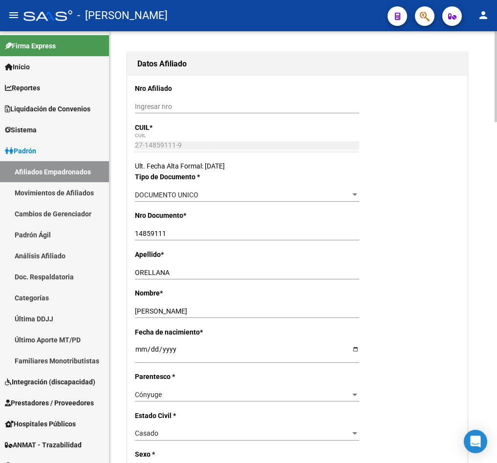
scroll to position [0, 0]
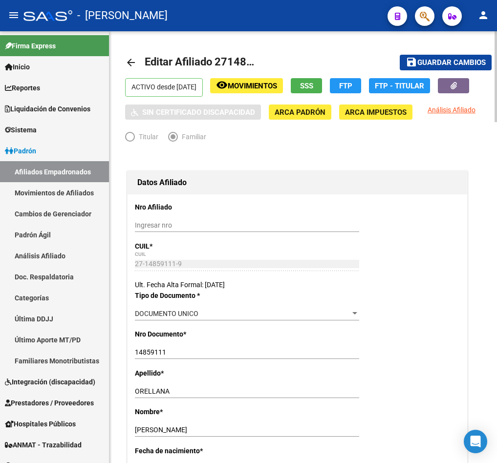
type textarea "15092025"
click at [469, 60] on span "Guardar cambios" at bounding box center [451, 63] width 68 height 9
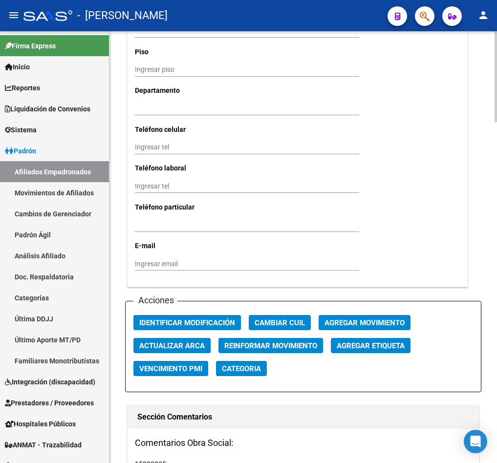
scroll to position [959, 0]
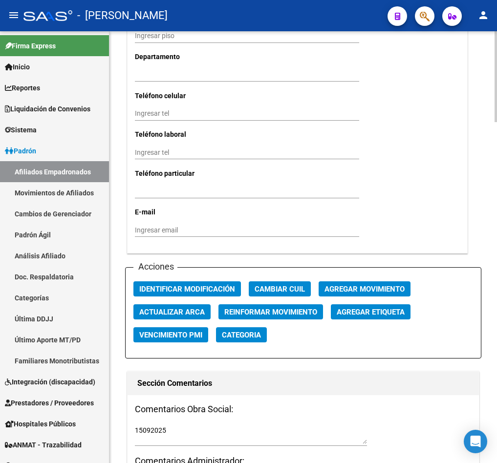
click at [356, 293] on span "Agregar Movimiento" at bounding box center [364, 289] width 80 height 9
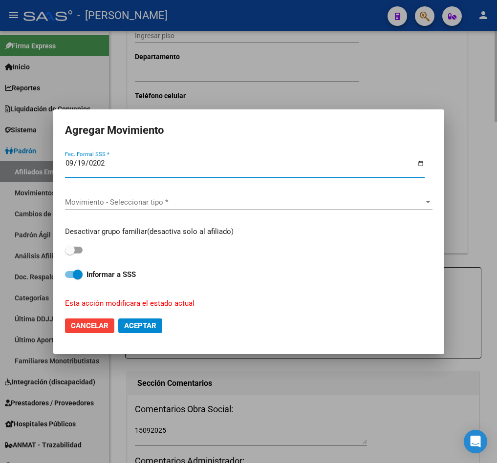
type input "[DATE]"
click at [202, 204] on span "Movimiento - Seleccionar tipo *" at bounding box center [244, 202] width 358 height 9
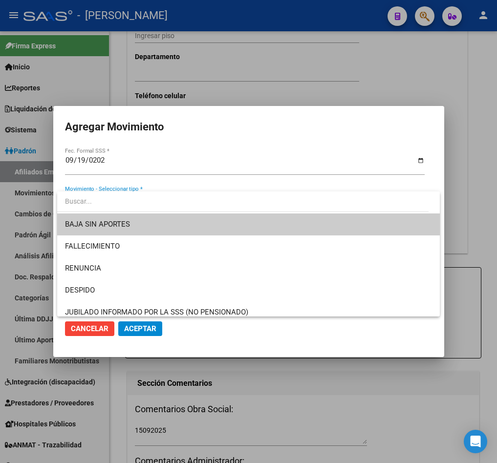
type input "b"
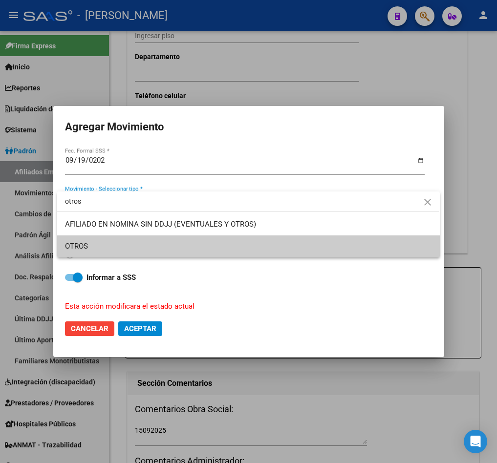
type input "otros"
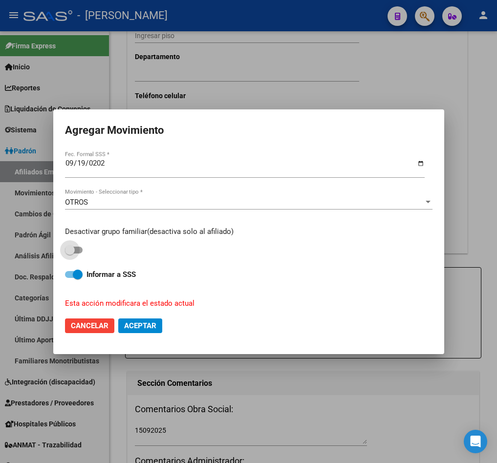
click at [69, 253] on input "checkbox" at bounding box center [69, 253] width 0 height 0
checkbox input "true"
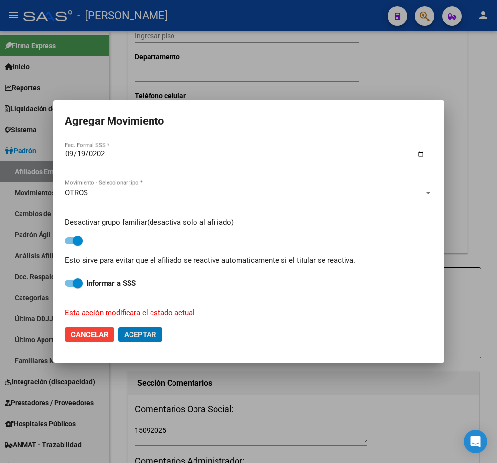
click at [118, 327] on button "Aceptar" at bounding box center [140, 334] width 44 height 15
checkbox input "false"
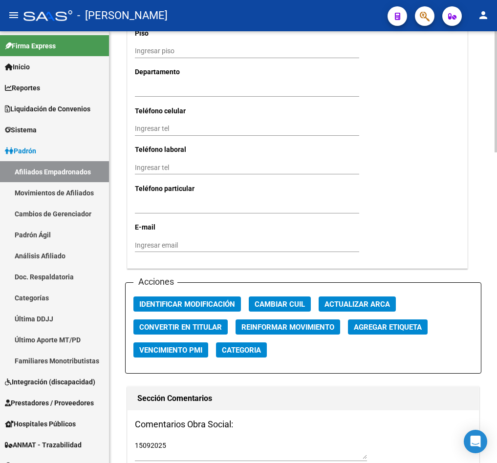
drag, startPoint x: 418, startPoint y: 252, endPoint x: 384, endPoint y: 48, distance: 206.8
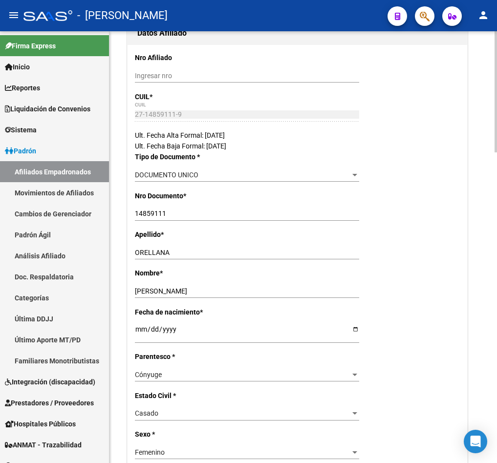
scroll to position [0, 0]
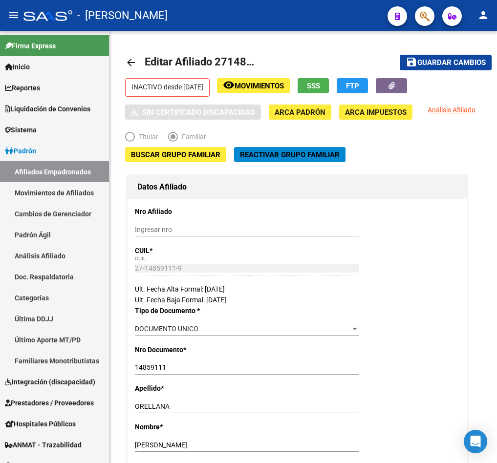
click at [424, 16] on icon "button" at bounding box center [424, 16] width 10 height 11
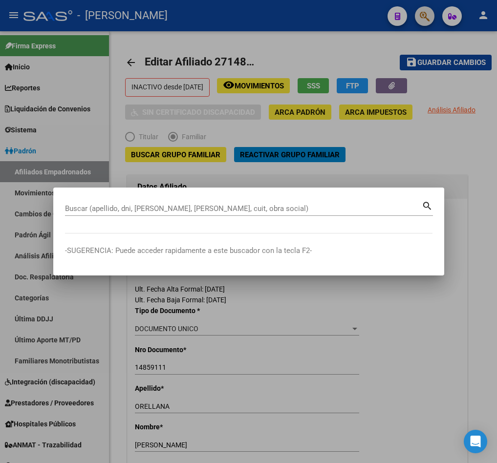
paste input "27146166496"
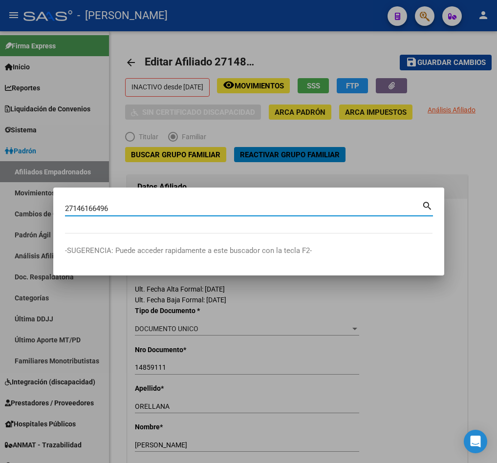
type input "27146166496"
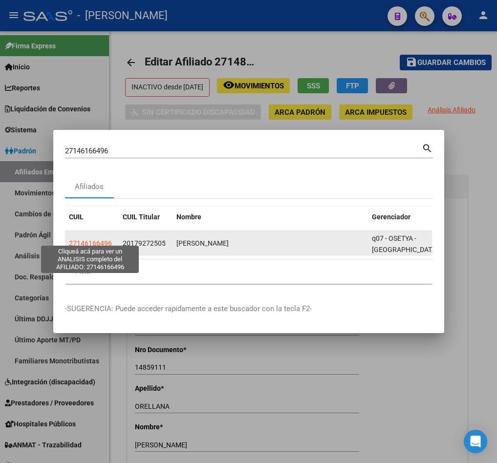
click at [88, 239] on span "27146166496" at bounding box center [90, 243] width 43 height 8
type textarea "27146166496"
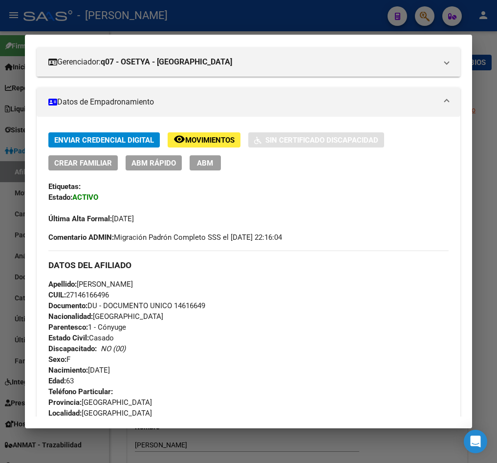
scroll to position [146, 0]
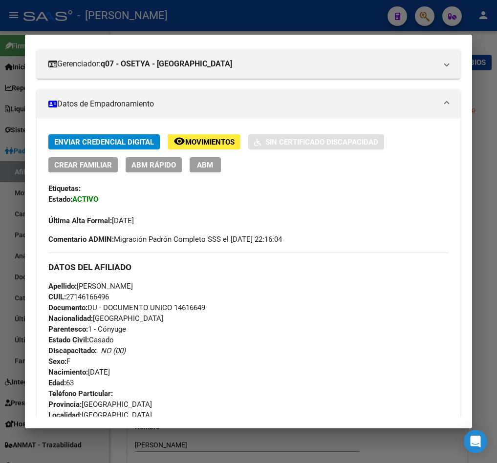
click at [195, 167] on button "ABM" at bounding box center [204, 164] width 31 height 15
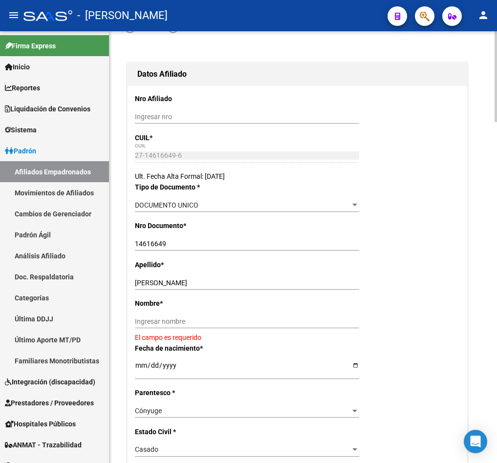
scroll to position [220, 0]
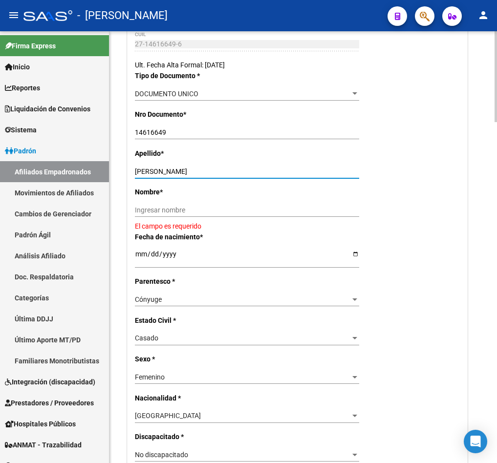
drag, startPoint x: 185, startPoint y: 192, endPoint x: 154, endPoint y: 187, distance: 31.7
click at [154, 176] on input "[PERSON_NAME]" at bounding box center [247, 171] width 224 height 8
type input "PAEZ"
click at [170, 214] on input "Ingresar nombre" at bounding box center [247, 210] width 224 height 8
paste input "[PERSON_NAME]"
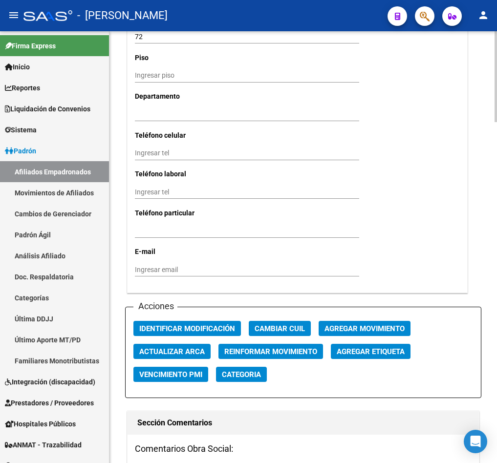
scroll to position [1099, 0]
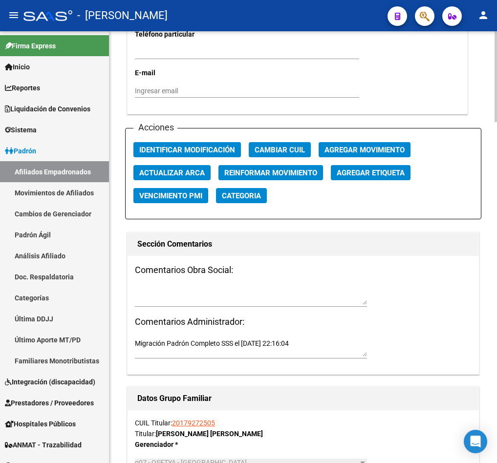
type input "[PERSON_NAME]"
click at [214, 305] on textarea at bounding box center [251, 295] width 232 height 19
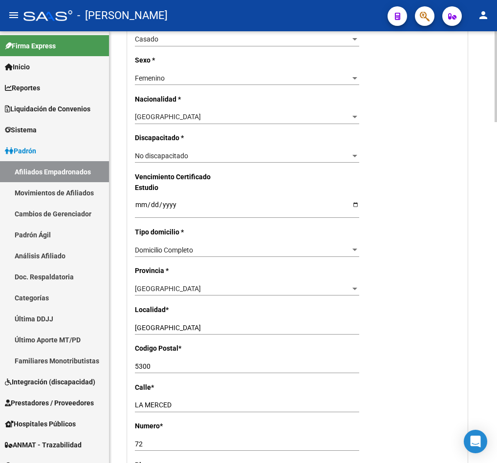
scroll to position [0, 0]
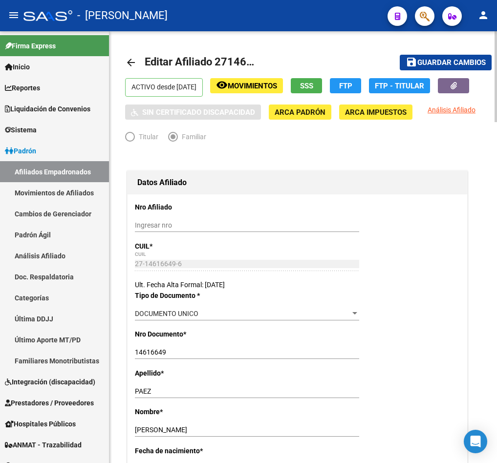
type textarea "15092025"
click at [483, 65] on span "Guardar cambios" at bounding box center [451, 63] width 68 height 9
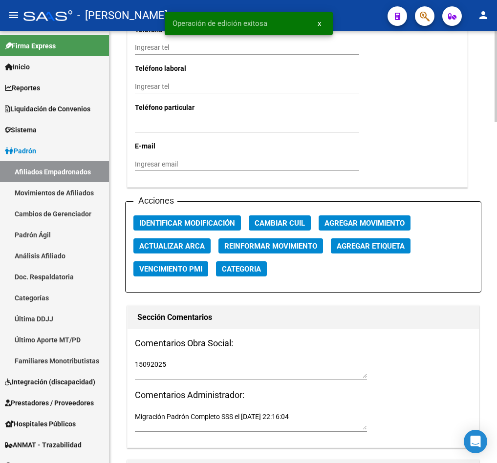
scroll to position [1172, 0]
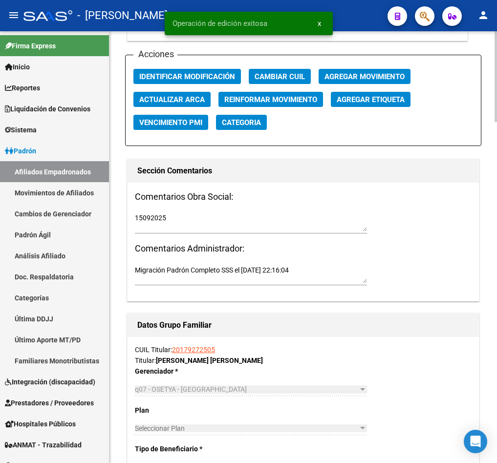
click at [345, 81] on span "Agregar Movimiento" at bounding box center [364, 76] width 80 height 9
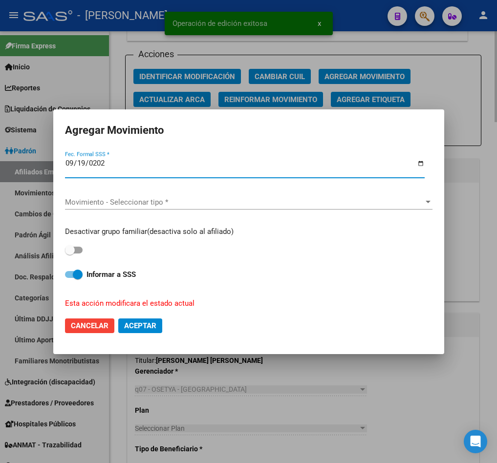
type input "[DATE]"
click at [201, 203] on span "Movimiento - Seleccionar tipo *" at bounding box center [244, 202] width 358 height 9
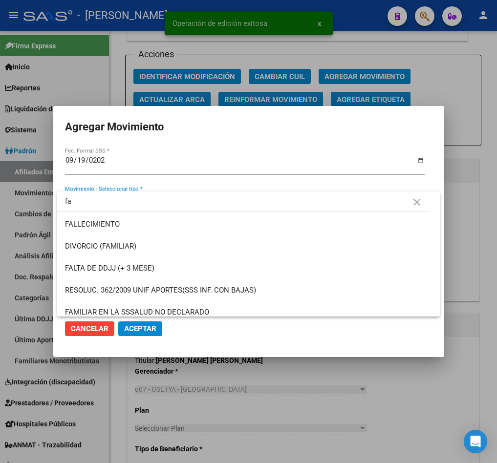
type input "f"
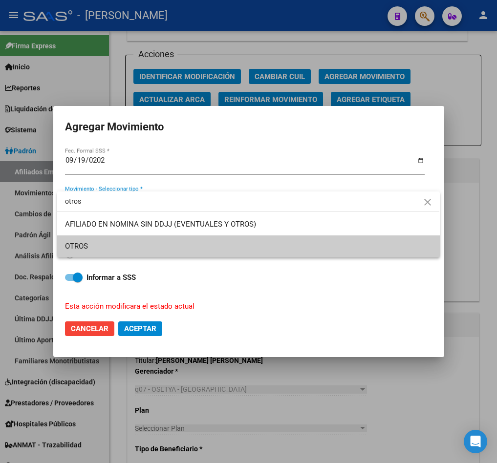
type input "otros"
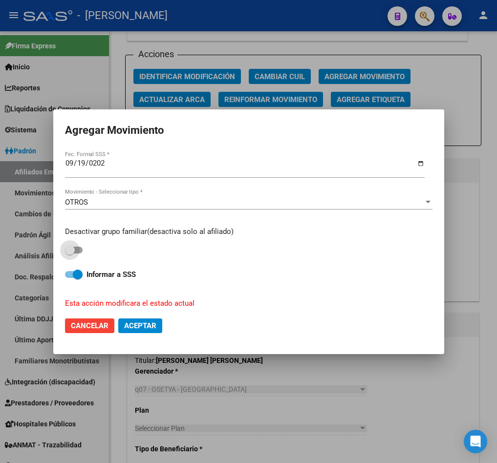
click at [69, 253] on input "checkbox" at bounding box center [69, 253] width 0 height 0
checkbox input "true"
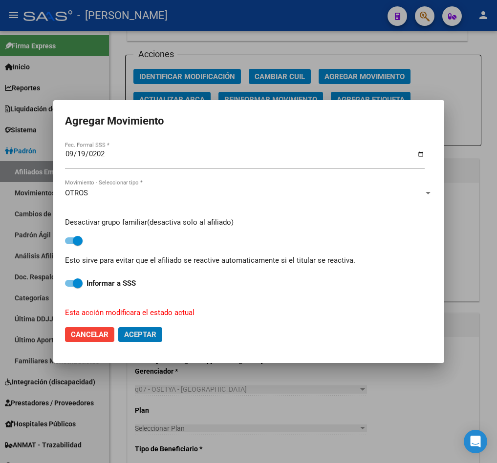
click at [118, 327] on button "Aceptar" at bounding box center [140, 334] width 44 height 15
checkbox input "false"
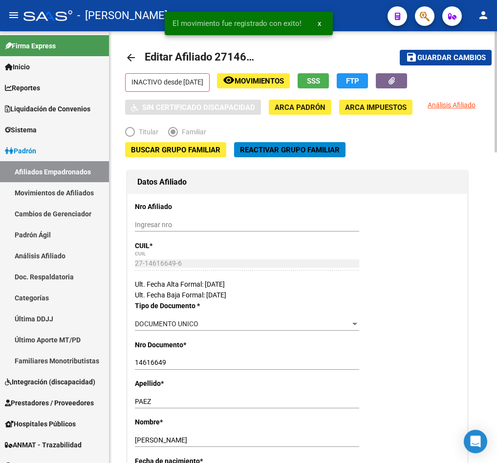
scroll to position [0, 0]
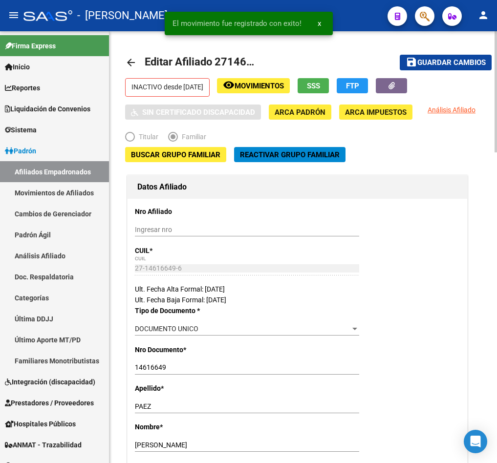
click at [457, 68] on button "save Guardar cambios" at bounding box center [445, 62] width 92 height 15
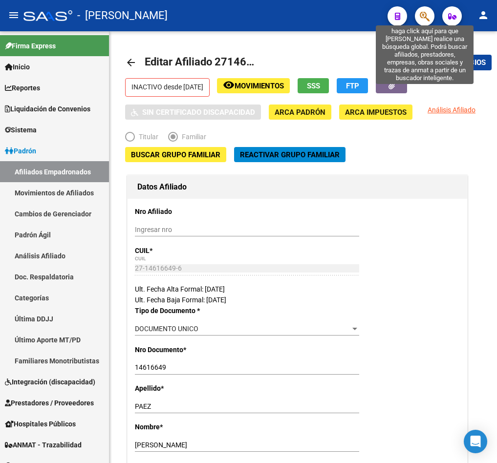
click at [427, 11] on icon "button" at bounding box center [424, 16] width 10 height 11
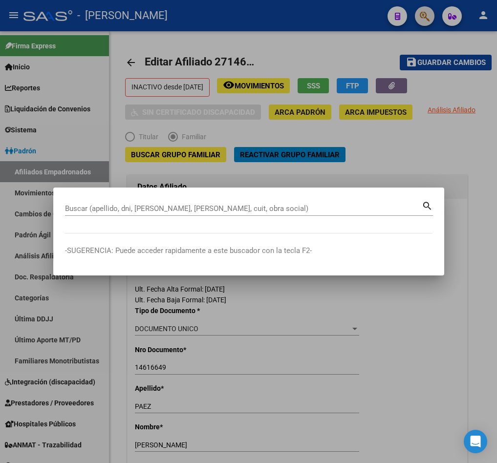
paste input "27146581434"
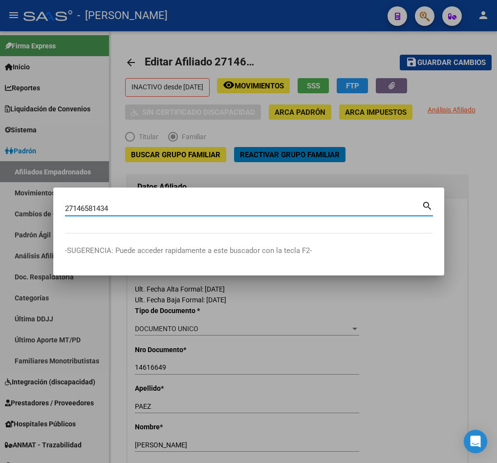
type input "27146581434"
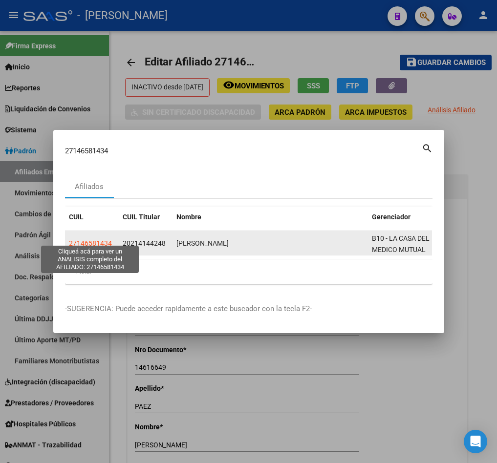
click at [73, 239] on span "27146581434" at bounding box center [90, 243] width 43 height 8
type textarea "27146581434"
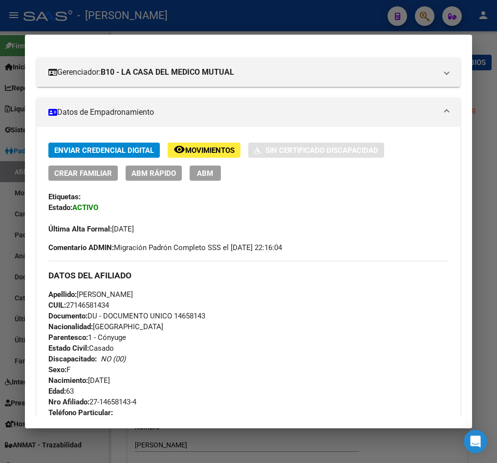
scroll to position [146, 0]
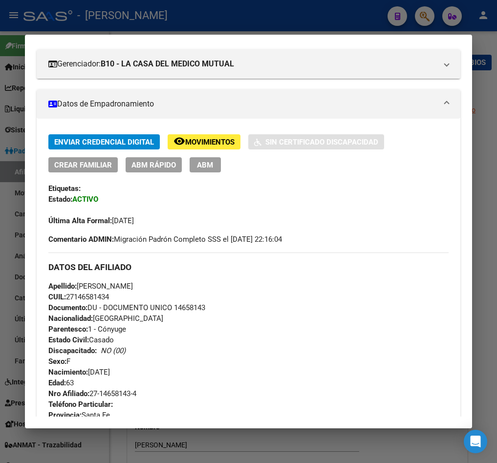
click at [208, 166] on span "ABM" at bounding box center [205, 165] width 16 height 9
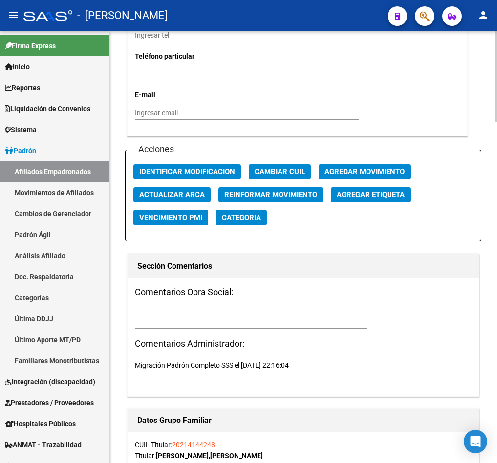
scroll to position [1099, 0]
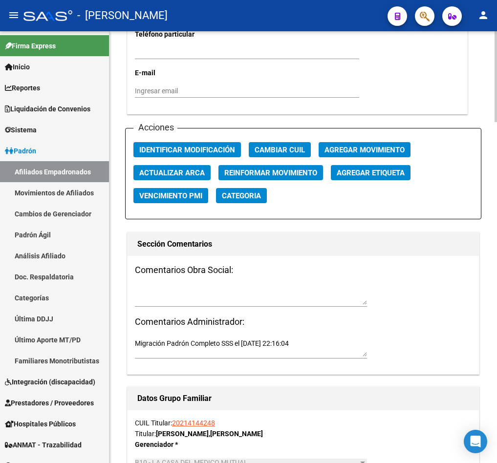
click at [206, 305] on textarea at bounding box center [251, 295] width 232 height 19
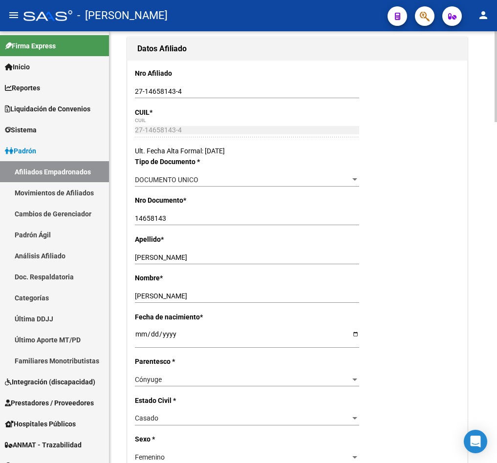
scroll to position [0, 0]
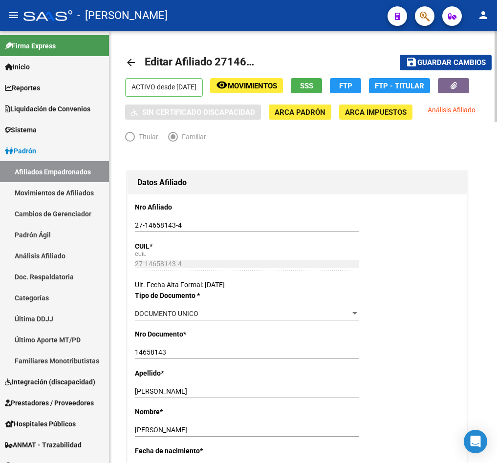
type textarea "15092025"
click at [461, 66] on span "Guardar cambios" at bounding box center [451, 63] width 68 height 9
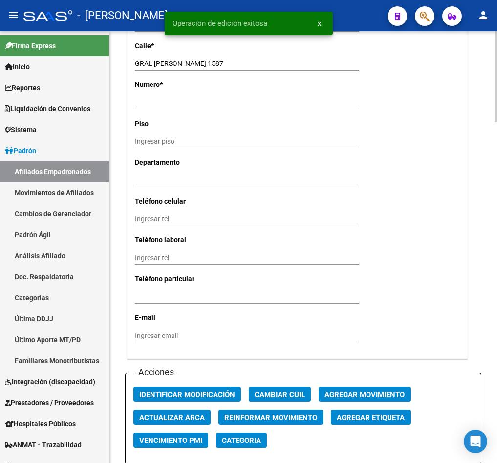
scroll to position [1099, 0]
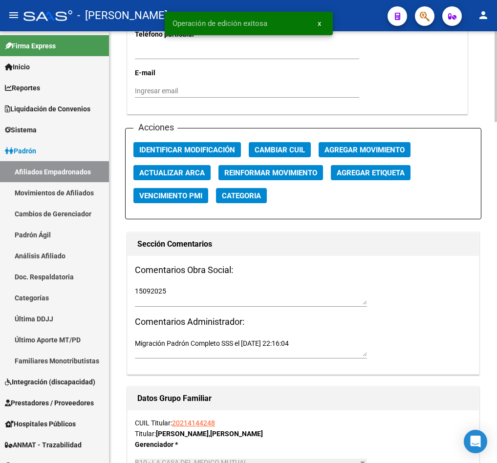
click at [360, 154] on span "Agregar Movimiento" at bounding box center [364, 149] width 80 height 9
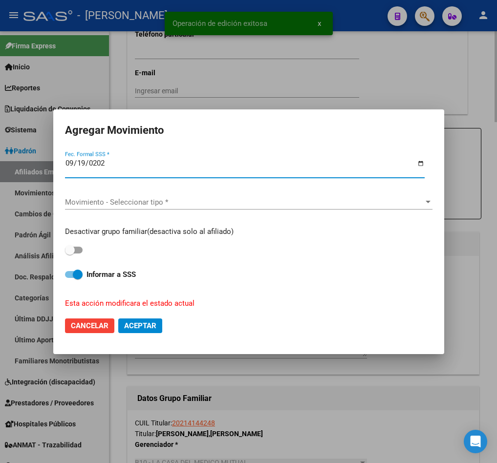
type input "[DATE]"
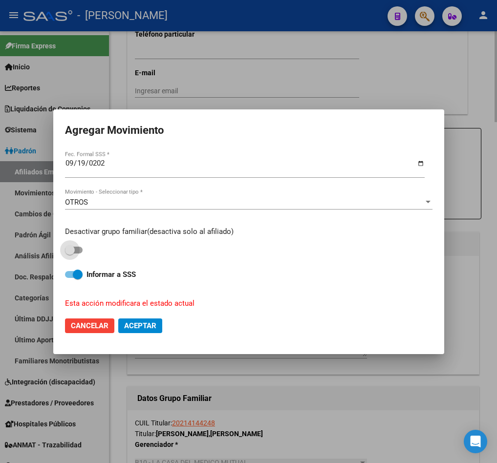
click at [69, 253] on input "checkbox" at bounding box center [69, 253] width 0 height 0
checkbox input "true"
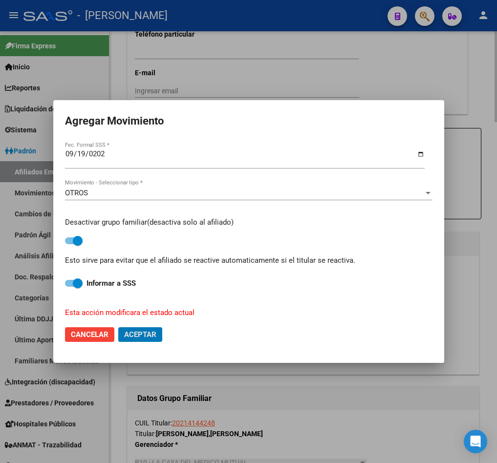
click at [118, 327] on button "Aceptar" at bounding box center [140, 334] width 44 height 15
checkbox input "false"
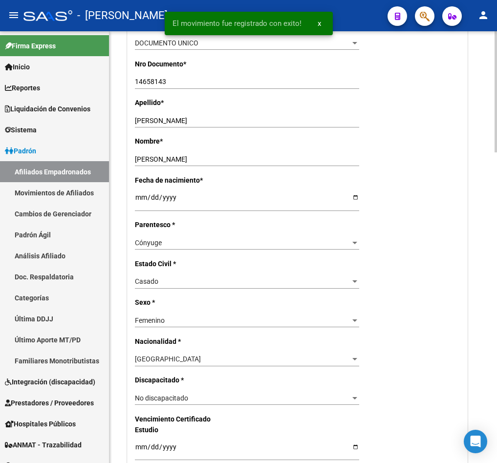
scroll to position [0, 0]
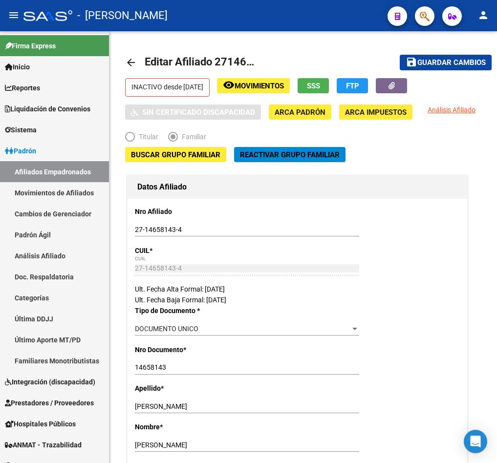
click at [426, 22] on span "button" at bounding box center [424, 16] width 10 height 20
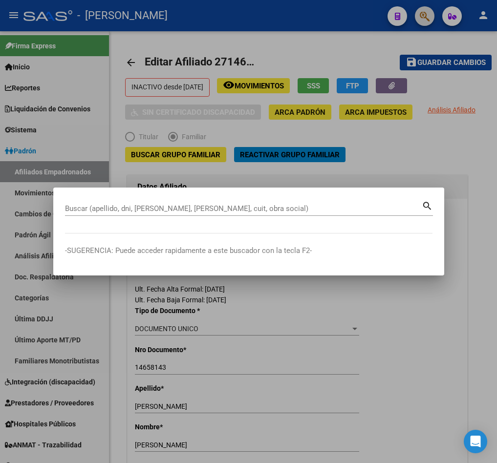
paste input "27163195513"
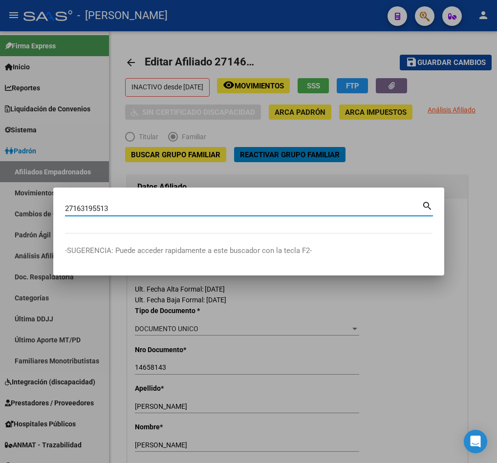
type input "27163195513"
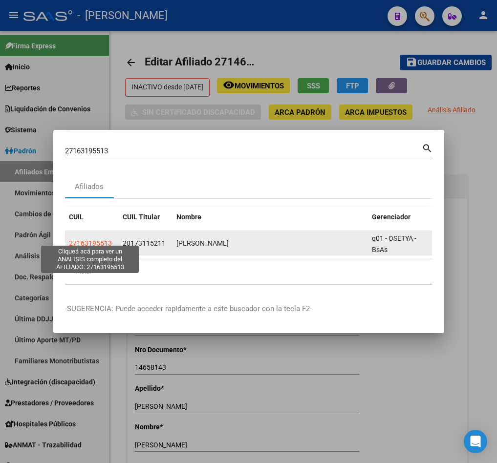
click at [88, 239] on span "27163195513" at bounding box center [90, 243] width 43 height 8
type textarea "27163195513"
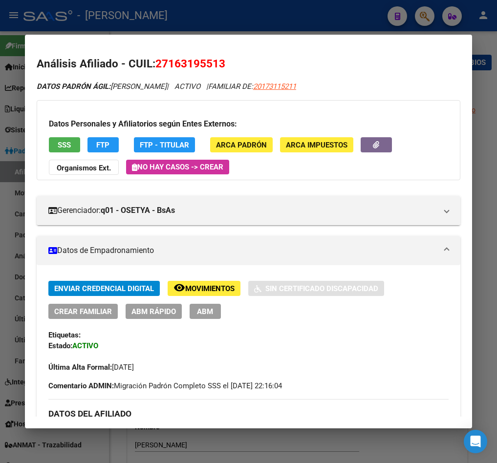
click at [216, 315] on button "ABM" at bounding box center [204, 311] width 31 height 15
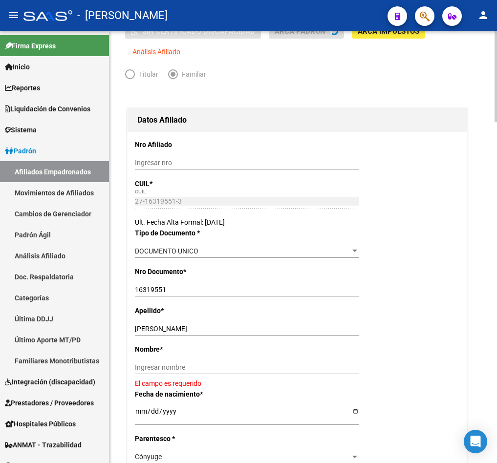
scroll to position [146, 0]
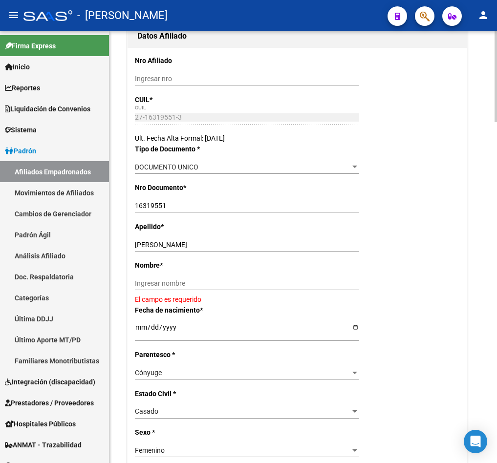
click at [174, 249] on input "[PERSON_NAME]" at bounding box center [247, 245] width 224 height 8
type input "[PERSON_NAME]"
click at [184, 288] on input "Ingresar nombre" at bounding box center [247, 283] width 224 height 8
paste input "[PERSON_NAME]"
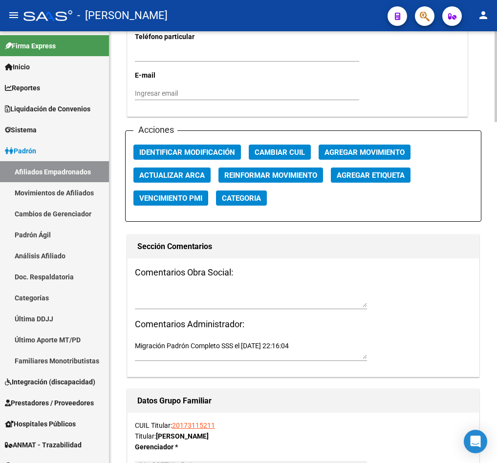
scroll to position [1099, 0]
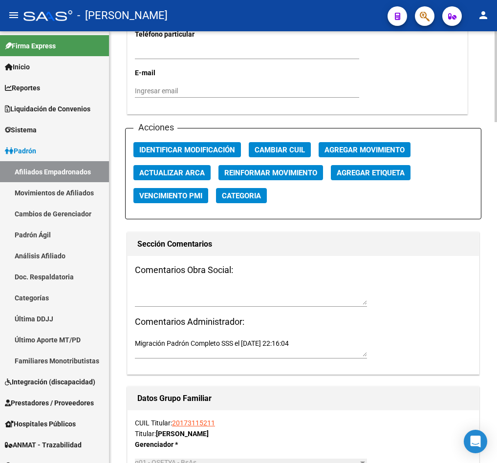
type input "[PERSON_NAME]"
click at [204, 315] on div at bounding box center [251, 300] width 232 height 30
click at [207, 305] on textarea at bounding box center [251, 295] width 232 height 19
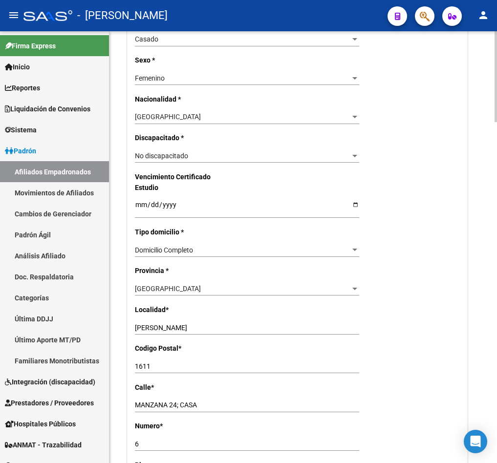
scroll to position [0, 0]
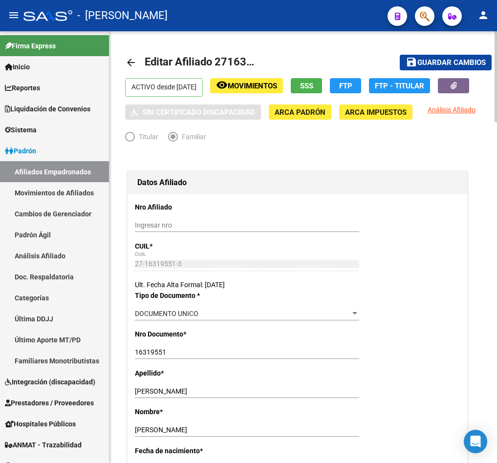
type textarea "15092025"
click at [439, 63] on span "Guardar cambios" at bounding box center [451, 63] width 68 height 9
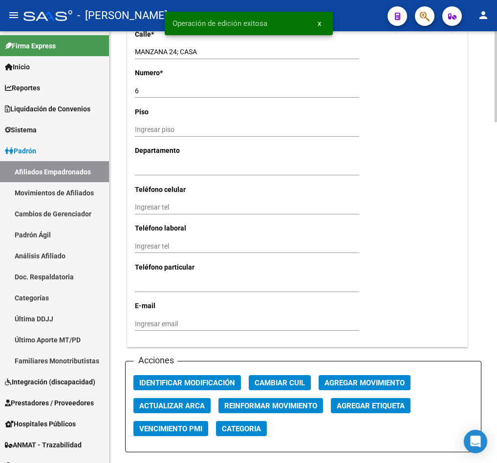
scroll to position [1025, 0]
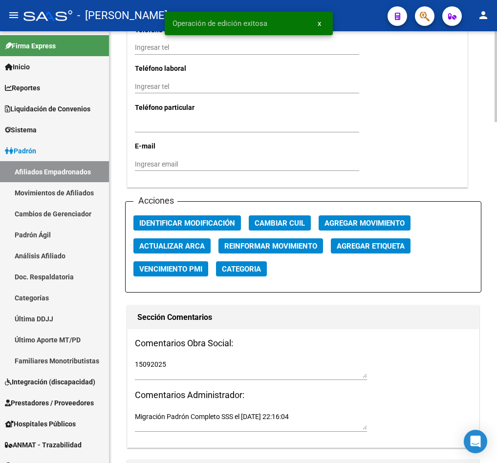
click at [384, 249] on div "Acciones Identificar Modificación Cambiar CUIL Agregar Movimiento Actualizar AR…" at bounding box center [303, 246] width 356 height 91
click at [386, 233] on div "Acciones Identificar Modificación Cambiar CUIL Agregar Movimiento Actualizar AR…" at bounding box center [303, 246] width 356 height 91
click at [373, 228] on span "Agregar Movimiento" at bounding box center [364, 223] width 80 height 9
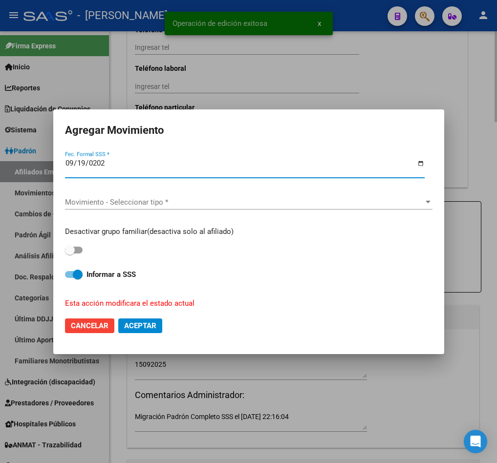
type input "[DATE]"
click at [293, 207] on div "Movimiento - Seleccionar tipo * Movimiento - Seleccionar tipo *" at bounding box center [248, 202] width 367 height 15
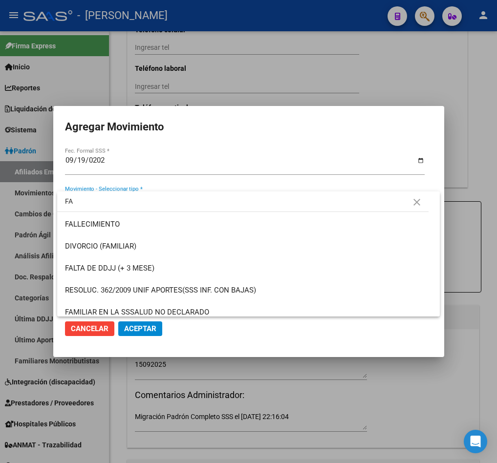
type input "F"
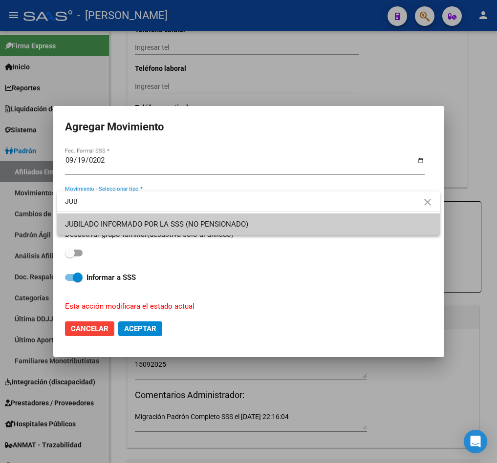
type input "JUB"
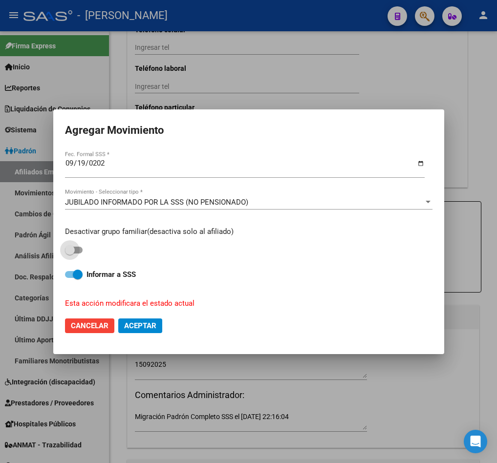
click at [118, 318] on button "Aceptar" at bounding box center [140, 325] width 44 height 15
checkbox input "false"
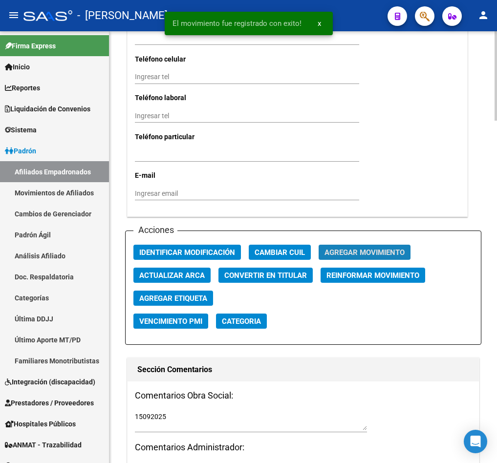
click at [368, 252] on span "Agregar Movimiento" at bounding box center [364, 252] width 80 height 9
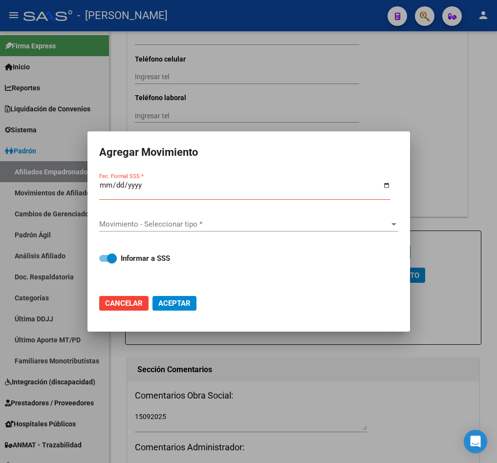
click at [201, 239] on div "Movimiento - Seleccionar tipo * Movimiento - Seleccionar tipo *" at bounding box center [248, 229] width 299 height 24
click at [211, 230] on div "Movimiento - Seleccionar tipo * Movimiento - Seleccionar tipo *" at bounding box center [248, 224] width 299 height 15
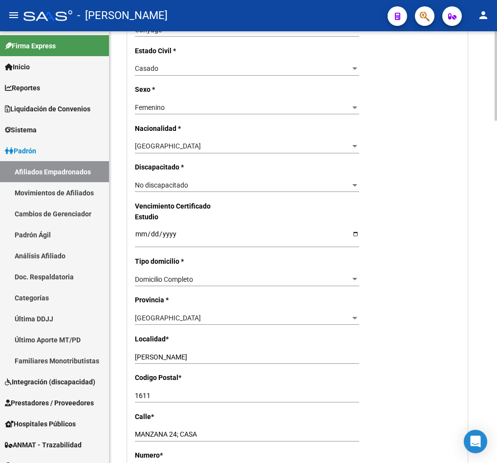
scroll to position [0, 0]
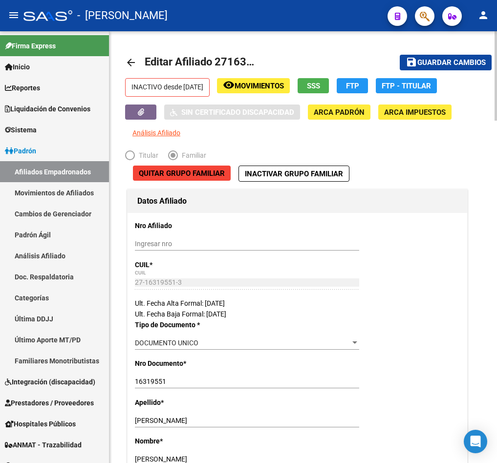
click at [264, 170] on span "Inactivar Grupo Familiar" at bounding box center [294, 173] width 98 height 9
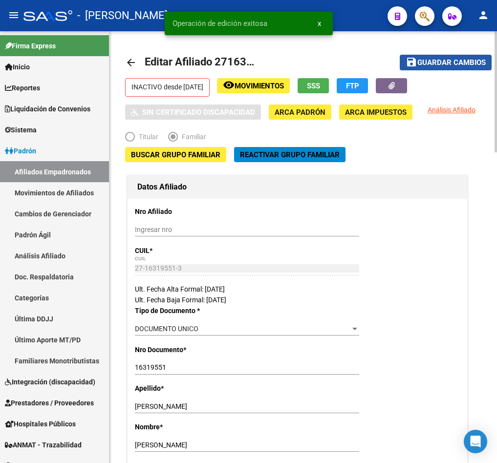
click at [440, 63] on span "Guardar cambios" at bounding box center [451, 63] width 68 height 9
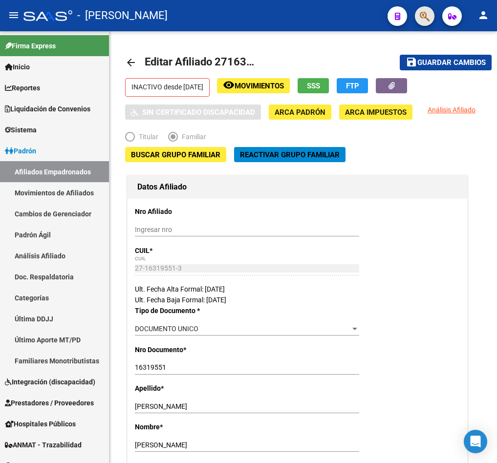
click at [421, 25] on span "button" at bounding box center [424, 16] width 10 height 20
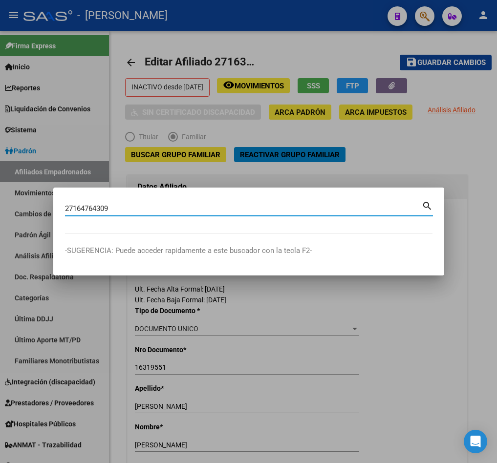
type input "27164764309"
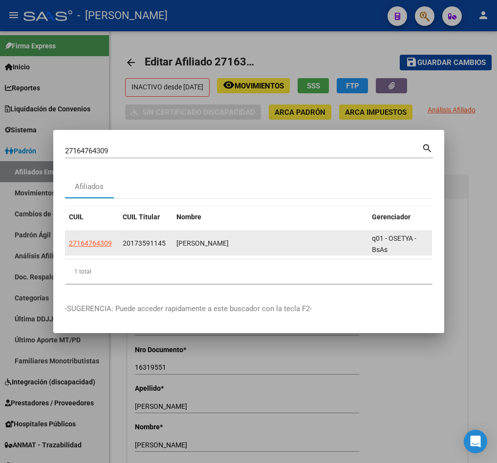
click at [78, 231] on datatable-body-cell "27164764309" at bounding box center [92, 243] width 54 height 24
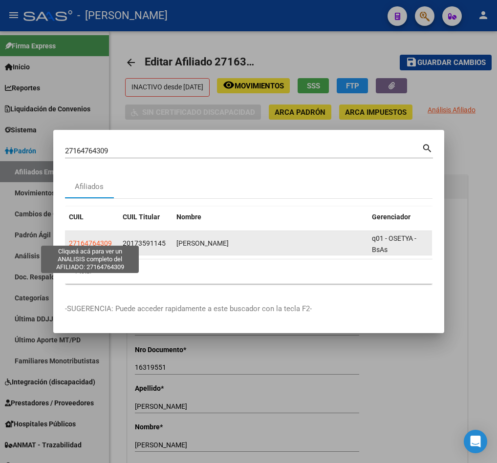
click at [82, 239] on span "27164764309" at bounding box center [90, 243] width 43 height 8
type textarea "27164764309"
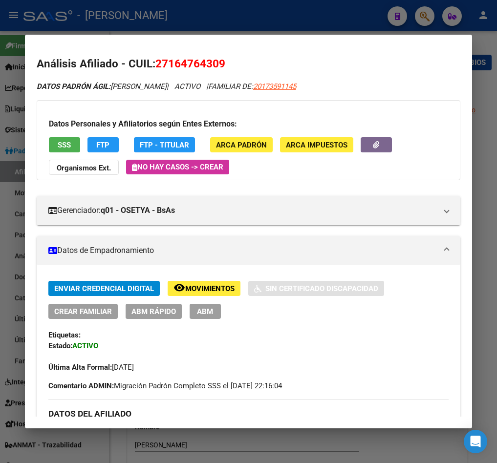
click at [197, 315] on span "ABM" at bounding box center [205, 311] width 16 height 9
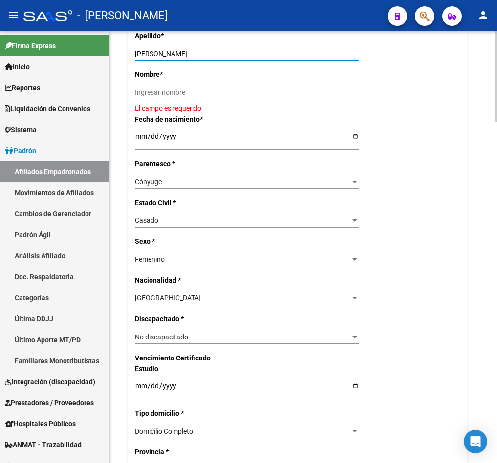
scroll to position [329, 0]
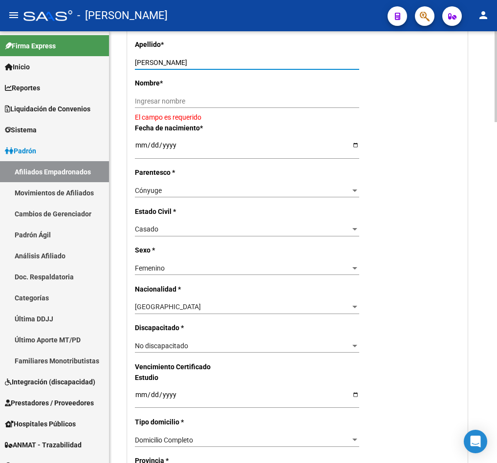
drag, startPoint x: 167, startPoint y: 44, endPoint x: 223, endPoint y: 70, distance: 61.4
click at [223, 70] on div "Apellido * [PERSON_NAME] apellido" at bounding box center [297, 58] width 325 height 39
type input "LESCANO"
drag, startPoint x: 180, startPoint y: 117, endPoint x: 293, endPoint y: 124, distance: 113.0
click at [180, 105] on input "Ingresar nombre" at bounding box center [247, 101] width 224 height 8
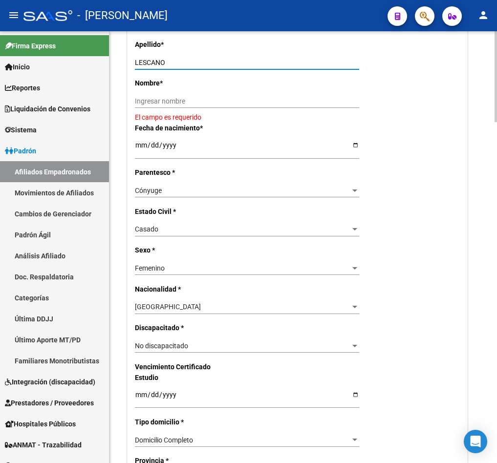
paste input "[PERSON_NAME]"
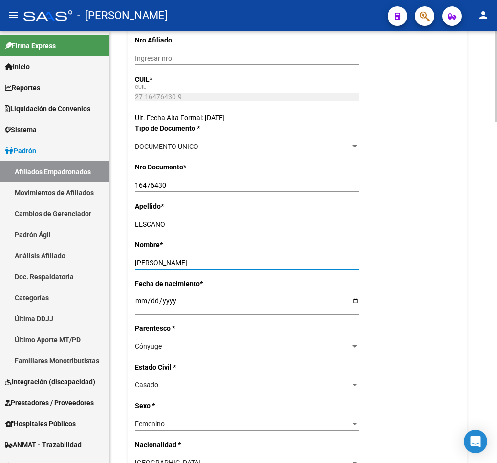
scroll to position [0, 0]
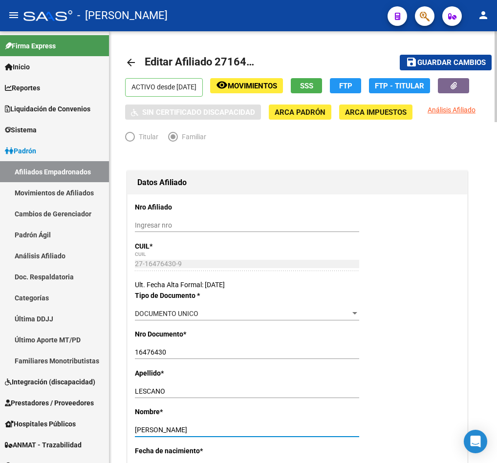
type input "[PERSON_NAME]"
click at [438, 65] on span "Guardar cambios" at bounding box center [451, 63] width 68 height 9
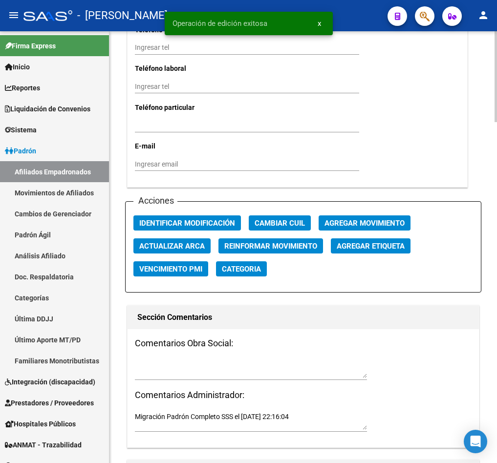
scroll to position [1099, 0]
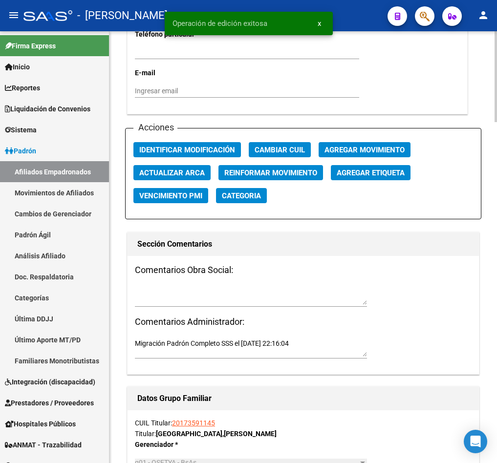
click at [185, 305] on textarea at bounding box center [251, 295] width 232 height 19
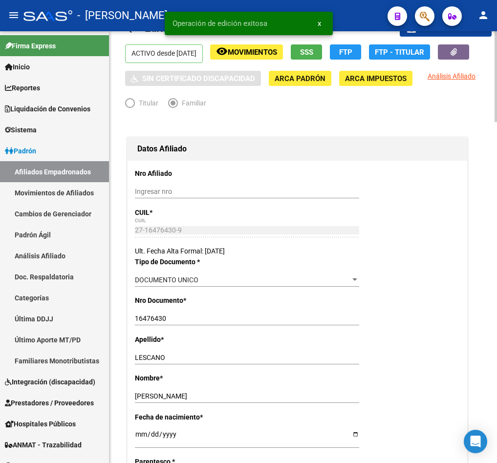
scroll to position [0, 0]
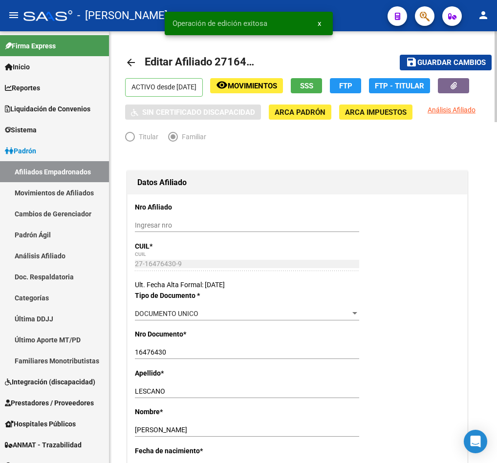
type textarea "15092025"
click at [453, 63] on span "Guardar cambios" at bounding box center [451, 63] width 68 height 9
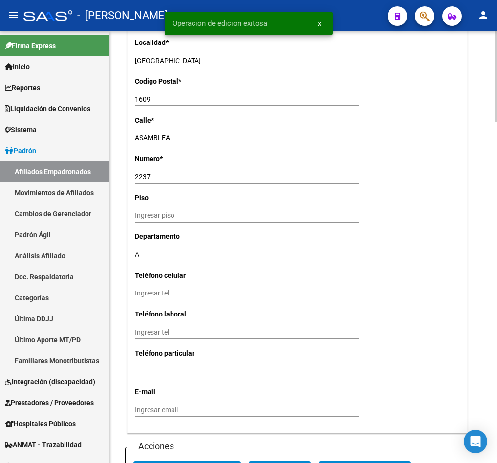
scroll to position [879, 0]
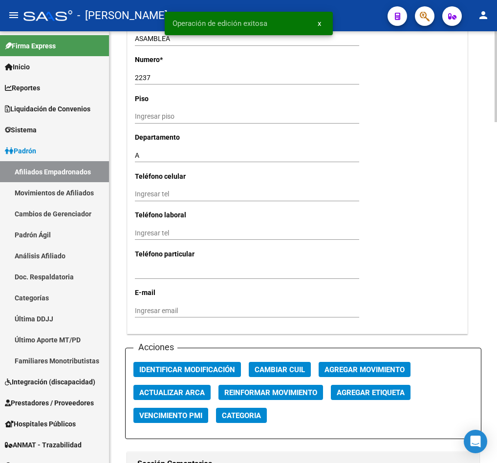
click at [353, 374] on span "Agregar Movimiento" at bounding box center [364, 369] width 80 height 9
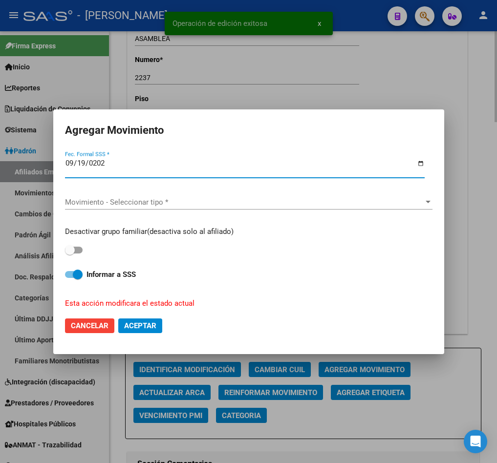
type input "[DATE]"
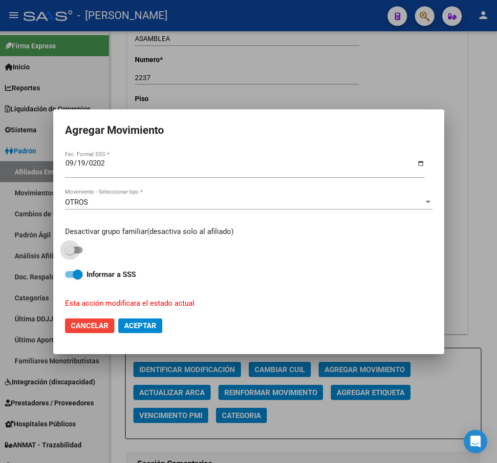
click at [69, 253] on input "checkbox" at bounding box center [69, 253] width 0 height 0
checkbox input "true"
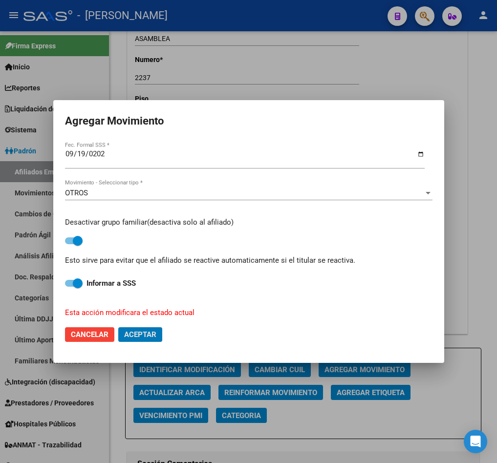
click at [118, 327] on button "Aceptar" at bounding box center [140, 334] width 44 height 15
checkbox input "false"
